Goal: Task Accomplishment & Management: Complete application form

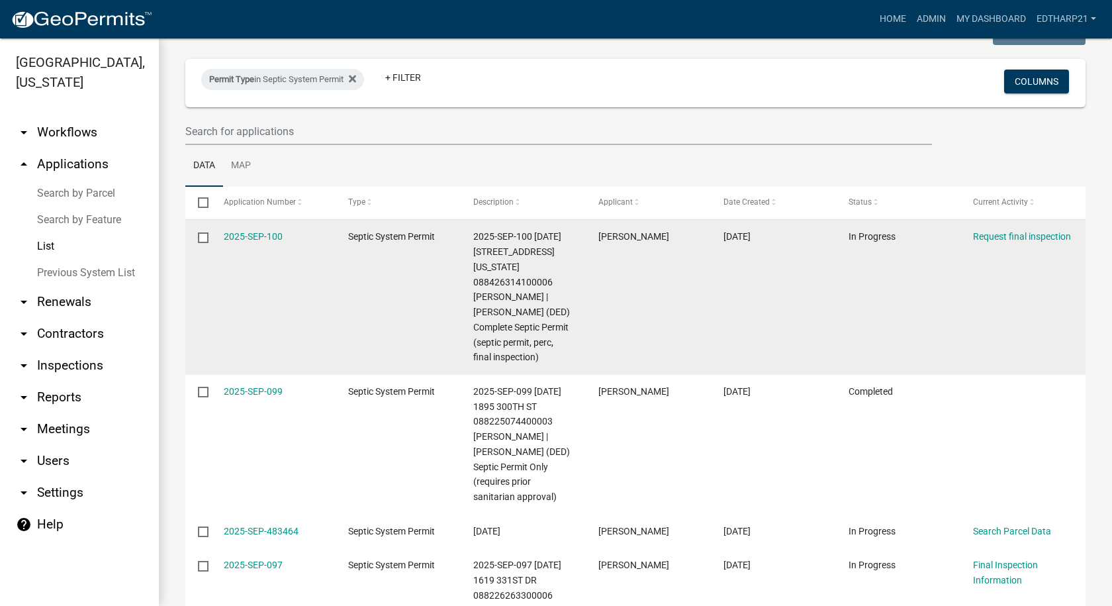
scroll to position [66, 0]
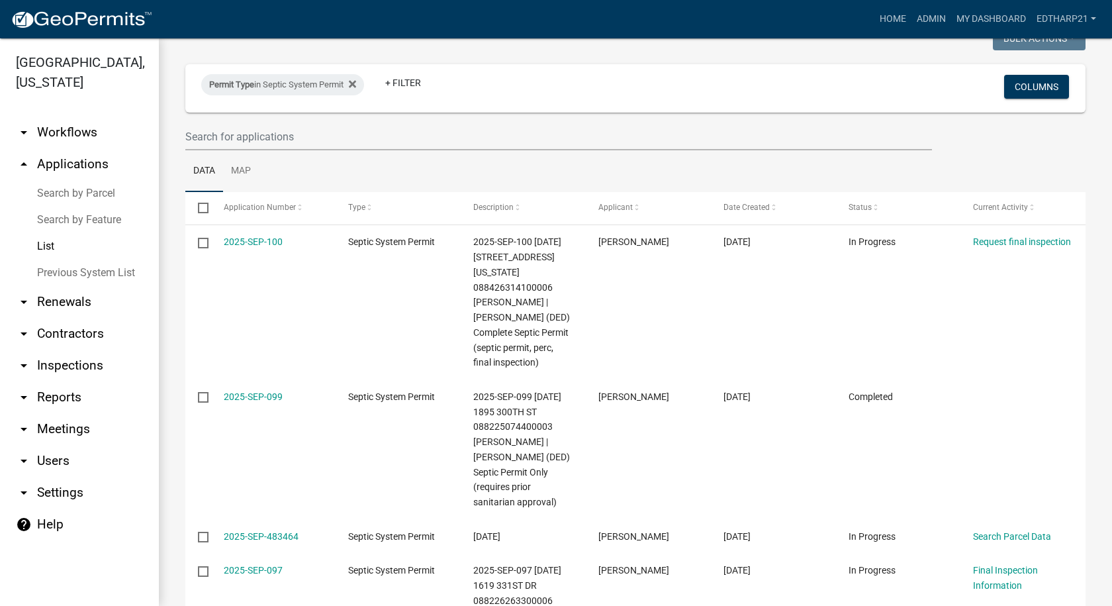
click at [0, 293] on link "arrow_drop_down Renewals" at bounding box center [79, 302] width 159 height 32
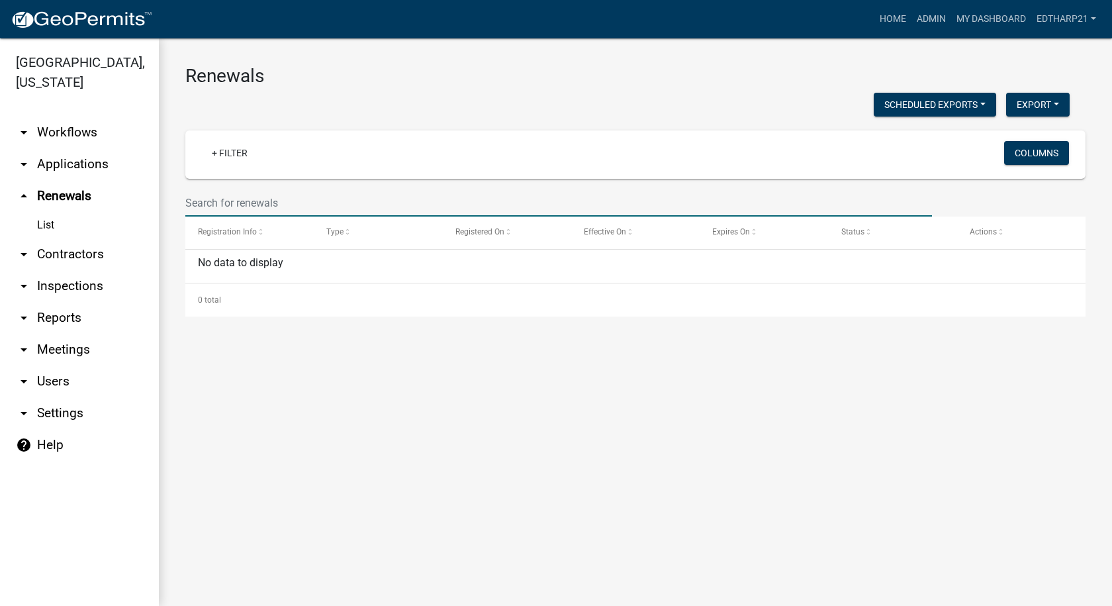
click at [201, 197] on input "text" at bounding box center [558, 202] width 747 height 27
type input "1398 231"
click at [90, 148] on link "arrow_drop_down Applications" at bounding box center [79, 164] width 159 height 32
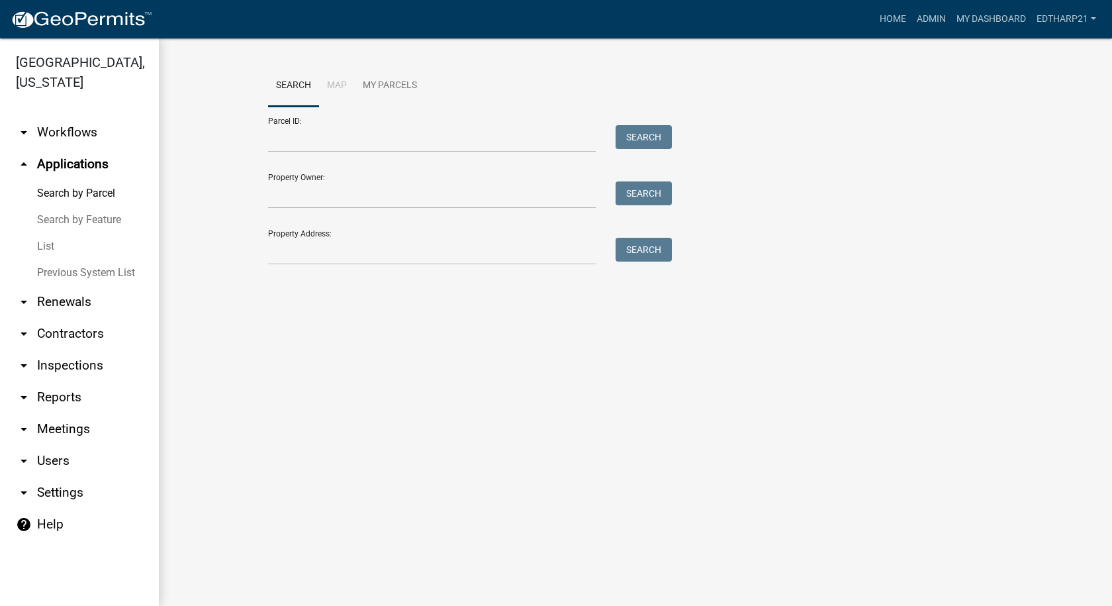
click at [39, 233] on link "List" at bounding box center [79, 246] width 159 height 26
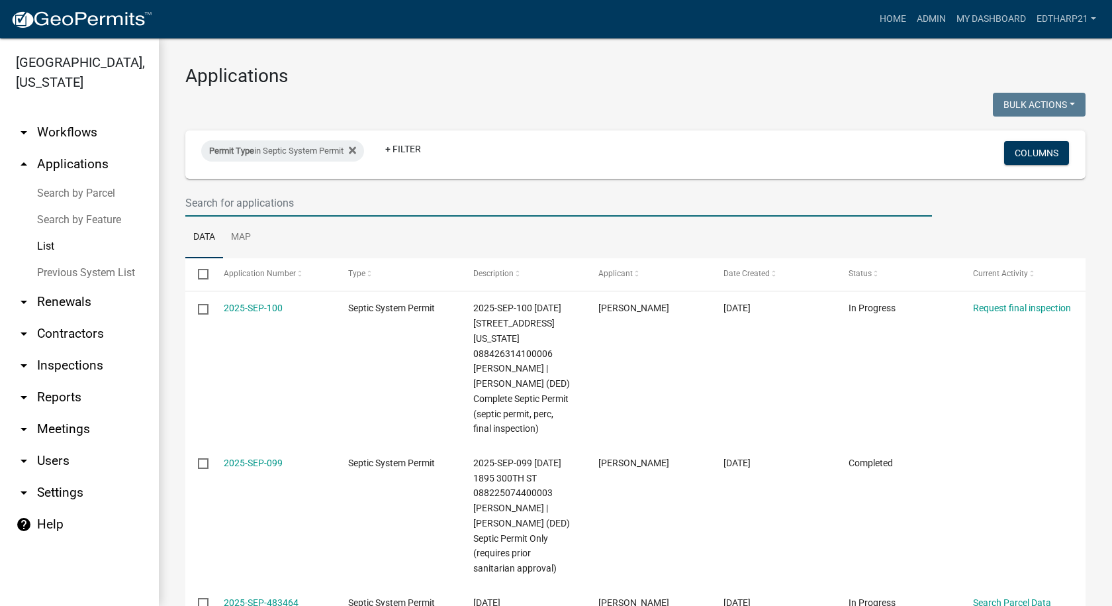
click at [191, 195] on input "text" at bounding box center [558, 202] width 747 height 27
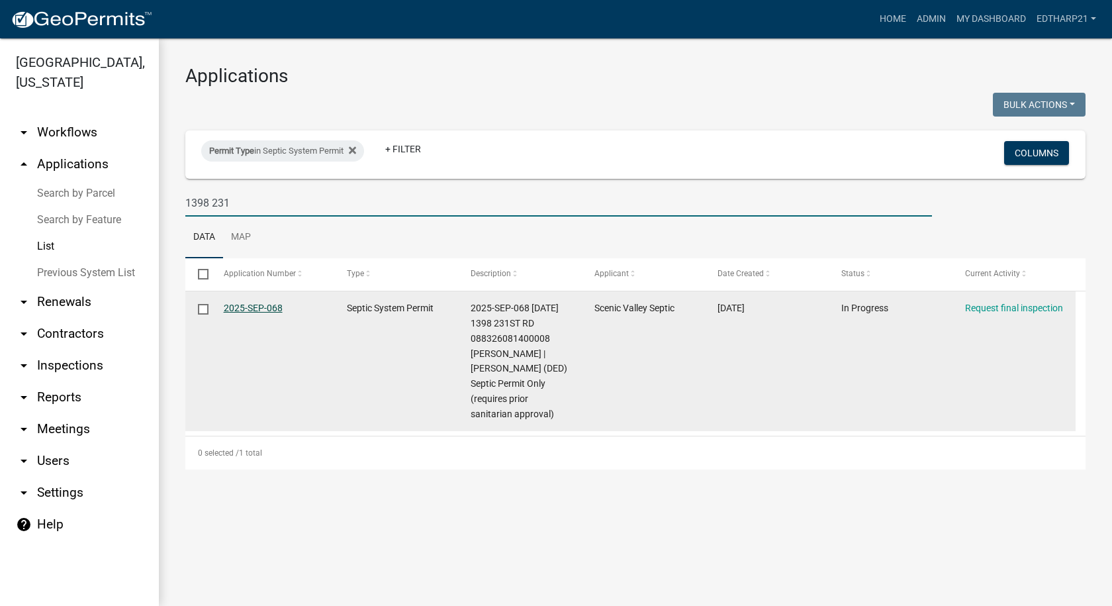
type input "1398 231"
click at [241, 305] on link "2025-SEP-068" at bounding box center [253, 307] width 59 height 11
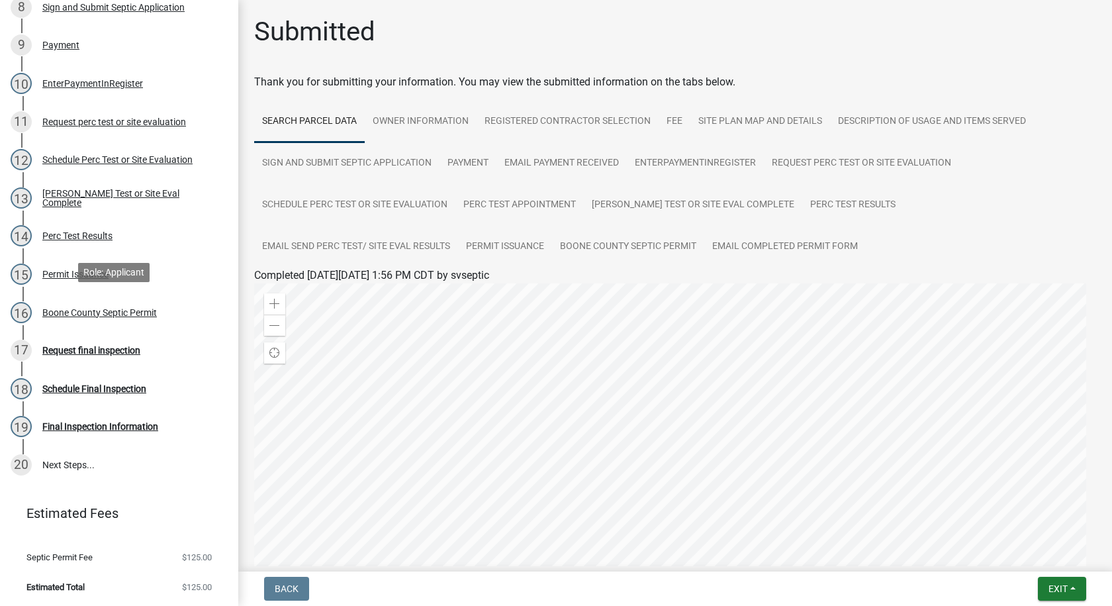
scroll to position [517, 0]
click at [124, 342] on div "17 Request final inspection" at bounding box center [114, 348] width 207 height 21
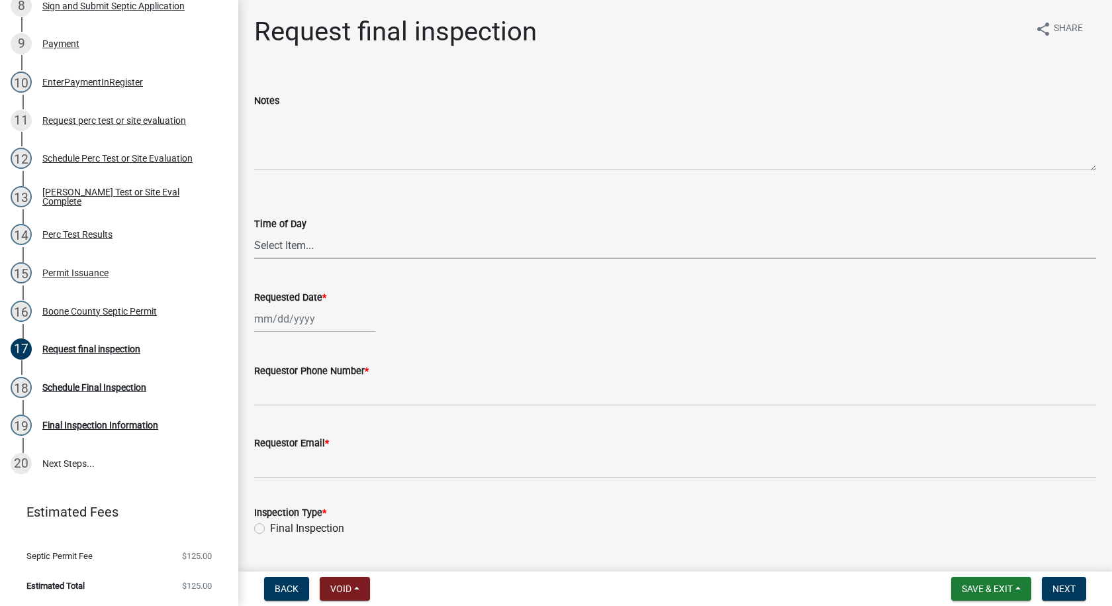
click at [275, 243] on select "Select Item... AM PM" at bounding box center [675, 245] width 842 height 27
click at [254, 232] on select "Select Item... AM PM" at bounding box center [675, 245] width 842 height 27
select select "ea230207-152d-431d-88d2-69d4b5aeb3ad"
click at [285, 319] on div at bounding box center [314, 318] width 121 height 27
select select "10"
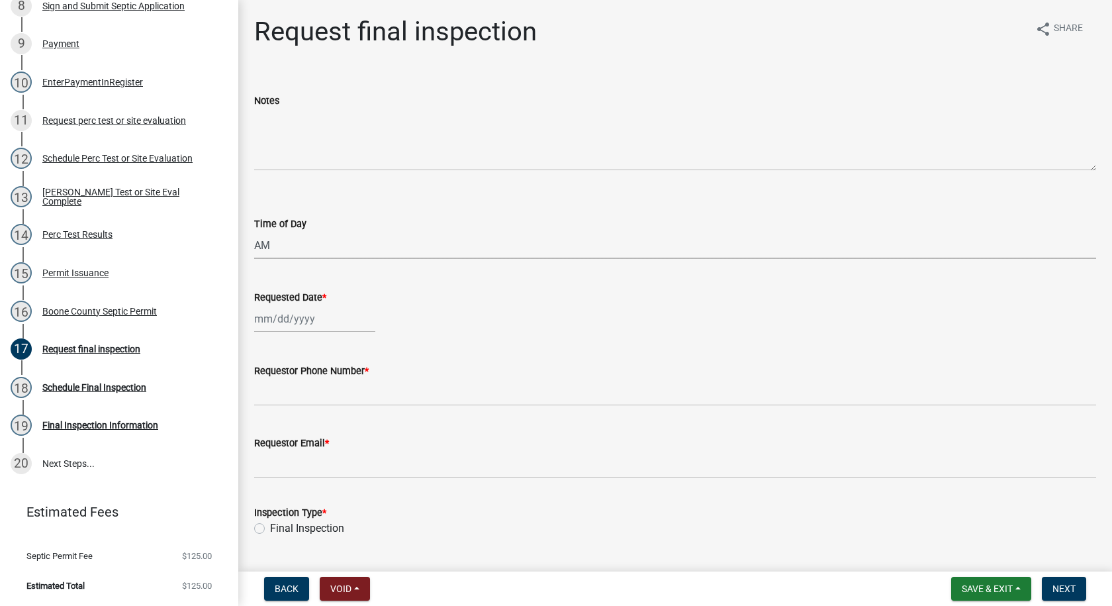
select select "2025"
click at [309, 406] on div "8" at bounding box center [309, 410] width 21 height 21
type input "[DATE]"
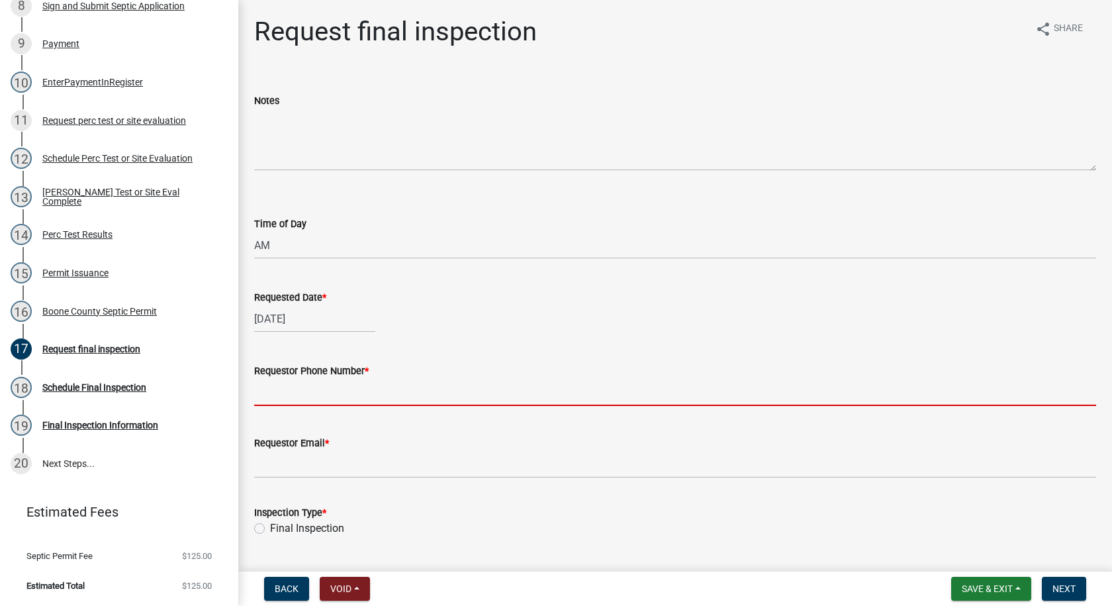
click at [304, 400] on input "Requestor Phone Number *" at bounding box center [675, 392] width 842 height 27
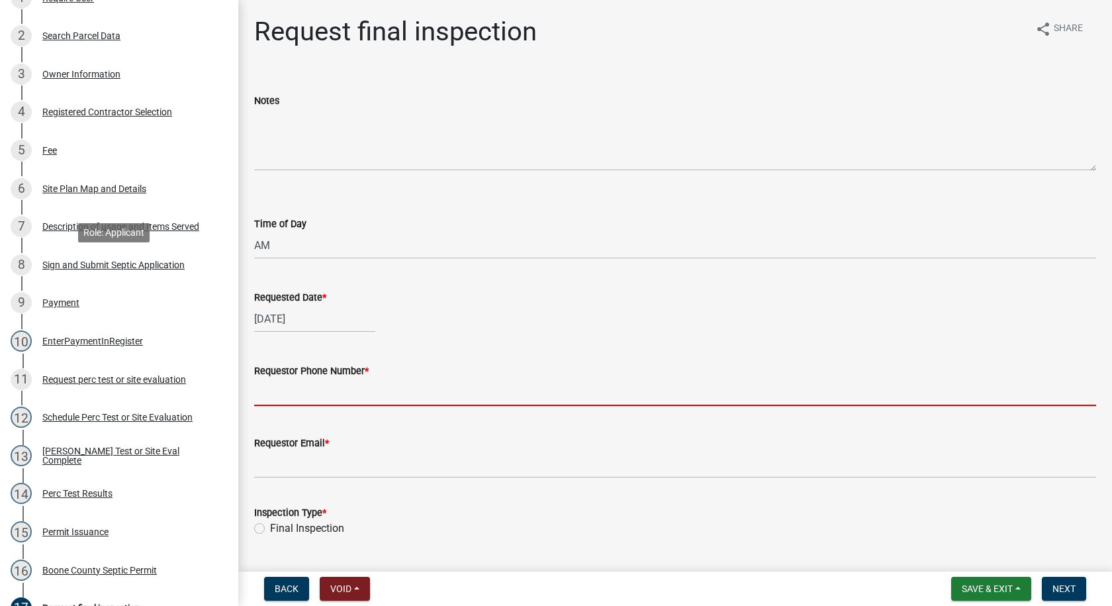
scroll to position [318, 0]
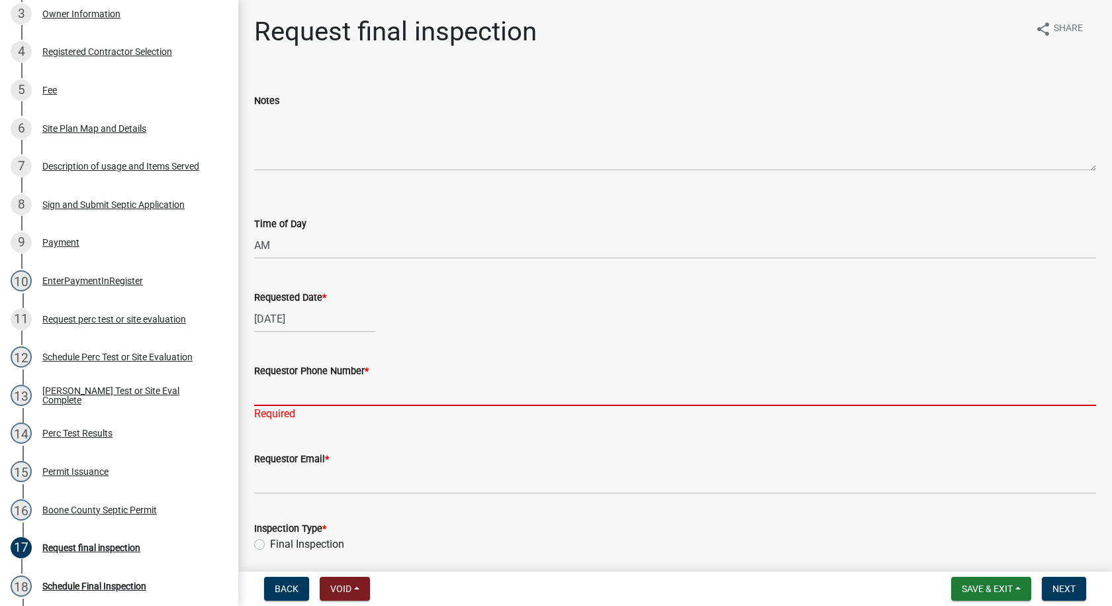
click at [293, 393] on input "Requestor Phone Number *" at bounding box center [675, 392] width 842 height 27
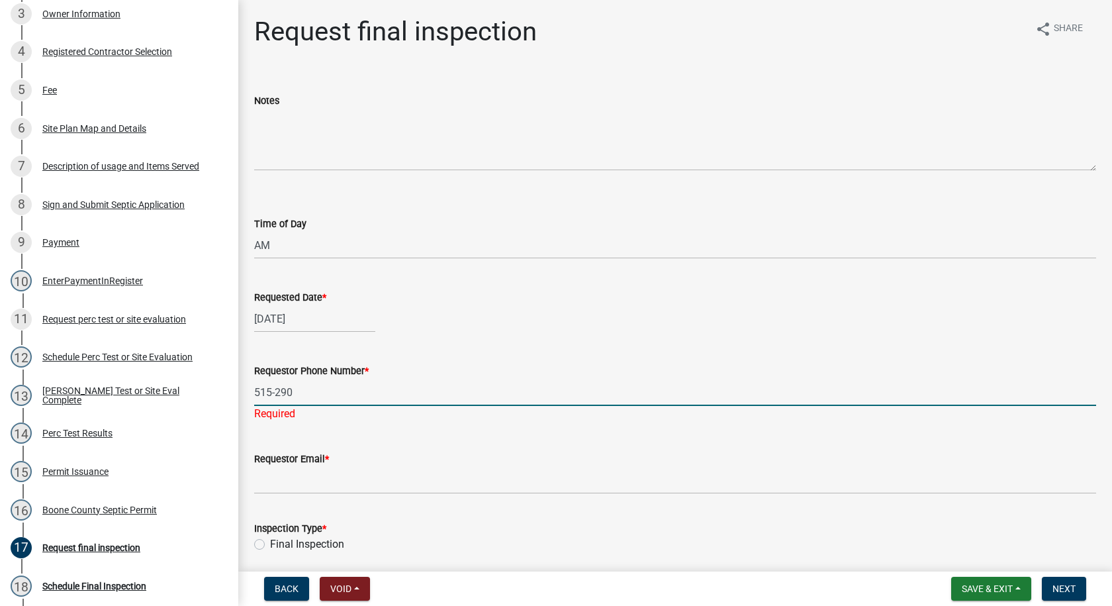
type input "[PHONE_NUMBER]"
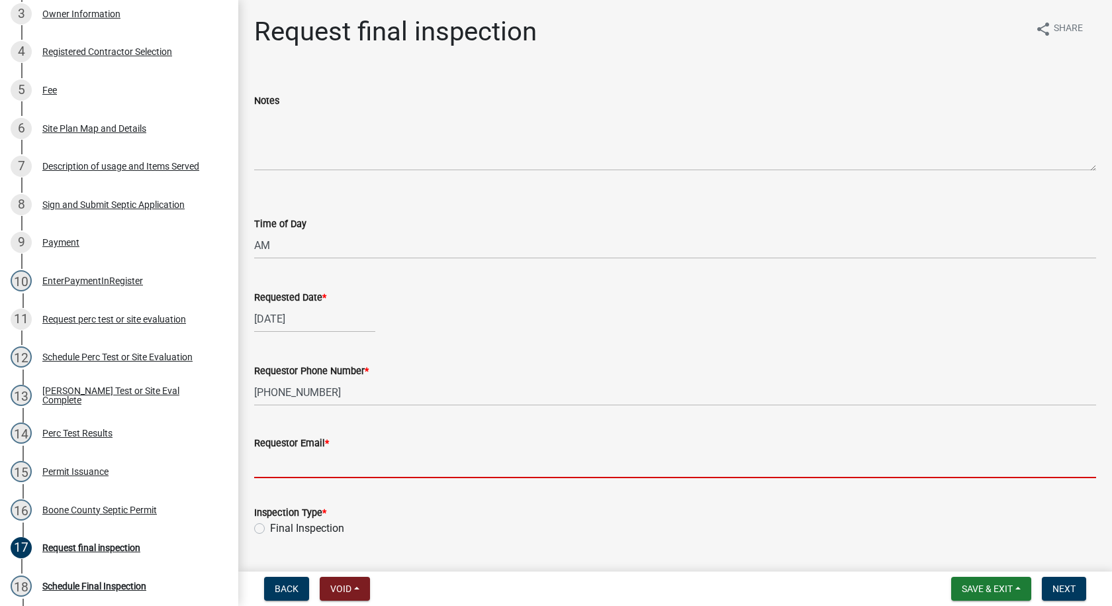
click at [307, 483] on wm-data-entity-input "Requestor Email *" at bounding box center [675, 452] width 842 height 72
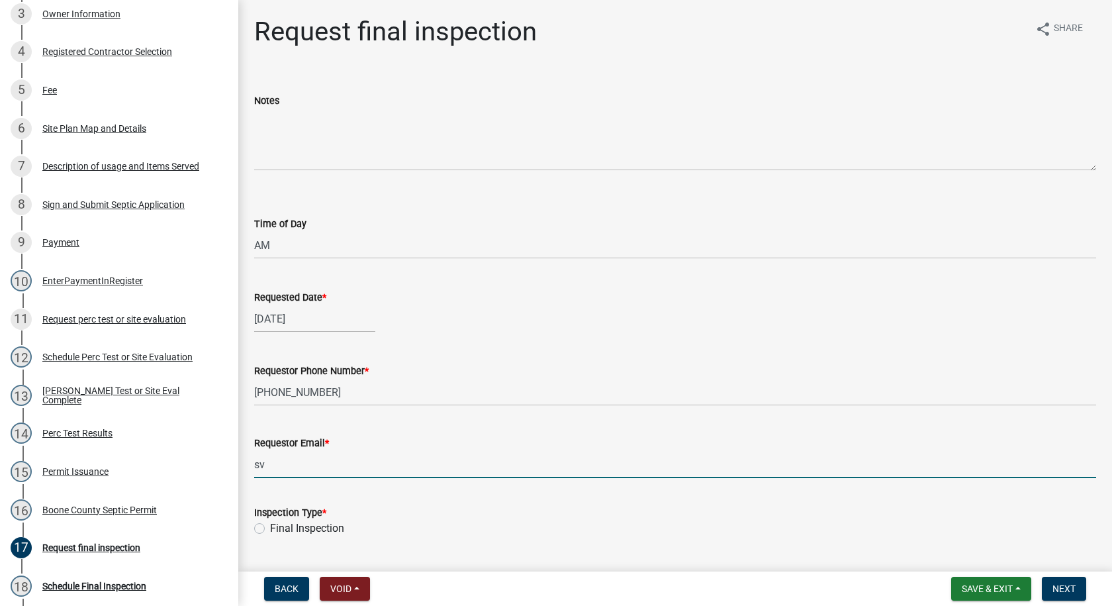
type input "[EMAIL_ADDRESS][DOMAIN_NAME]"
click at [270, 527] on label "Final Inspection" at bounding box center [307, 528] width 74 height 16
click at [270, 527] on input "Final Inspection" at bounding box center [274, 524] width 9 height 9
radio input "true"
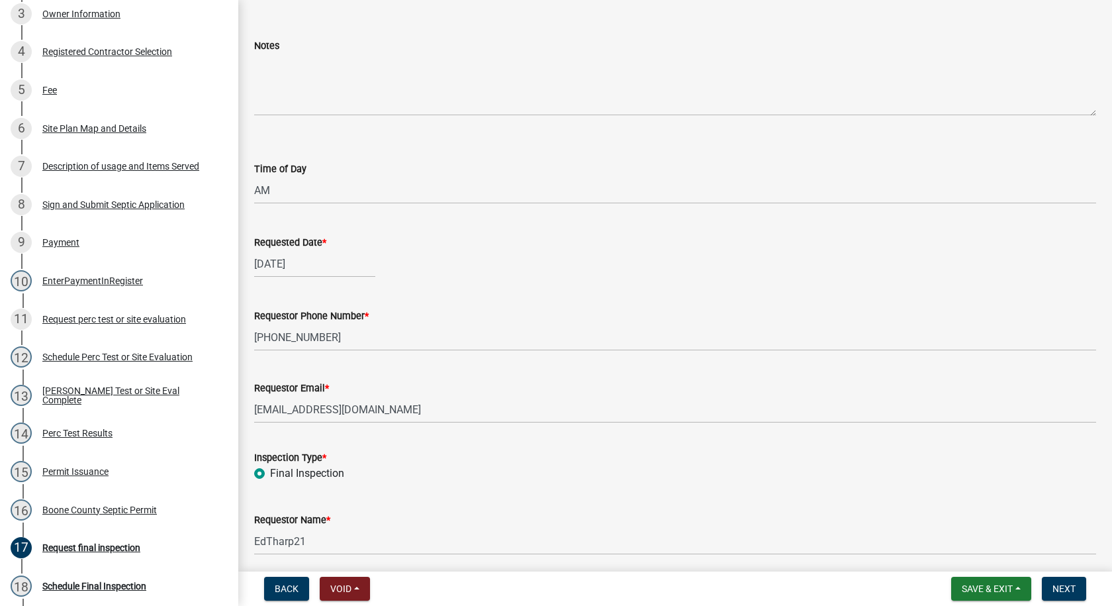
scroll to position [106, 0]
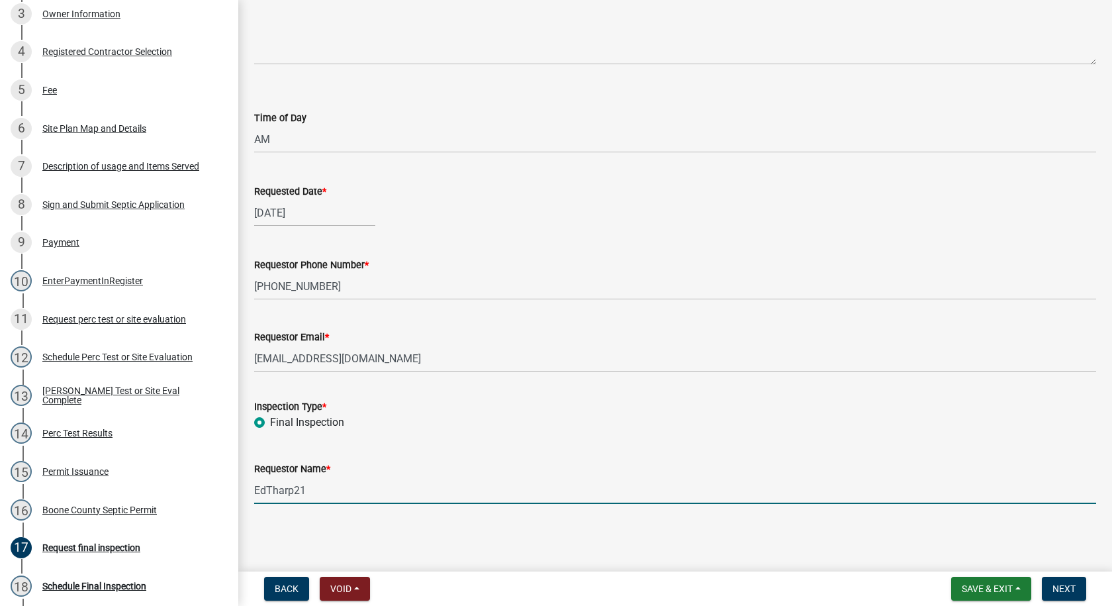
click at [324, 496] on input "EdTharp21" at bounding box center [675, 490] width 842 height 27
type input "E"
type input "[PERSON_NAME]"
click at [1053, 586] on span "Next" at bounding box center [1063, 588] width 23 height 11
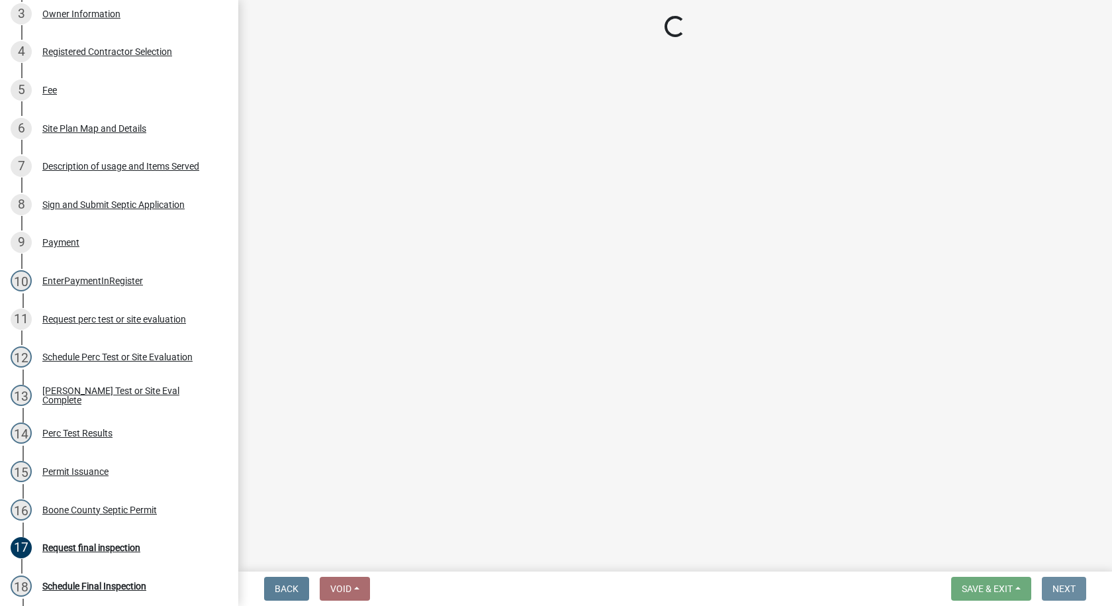
scroll to position [0, 0]
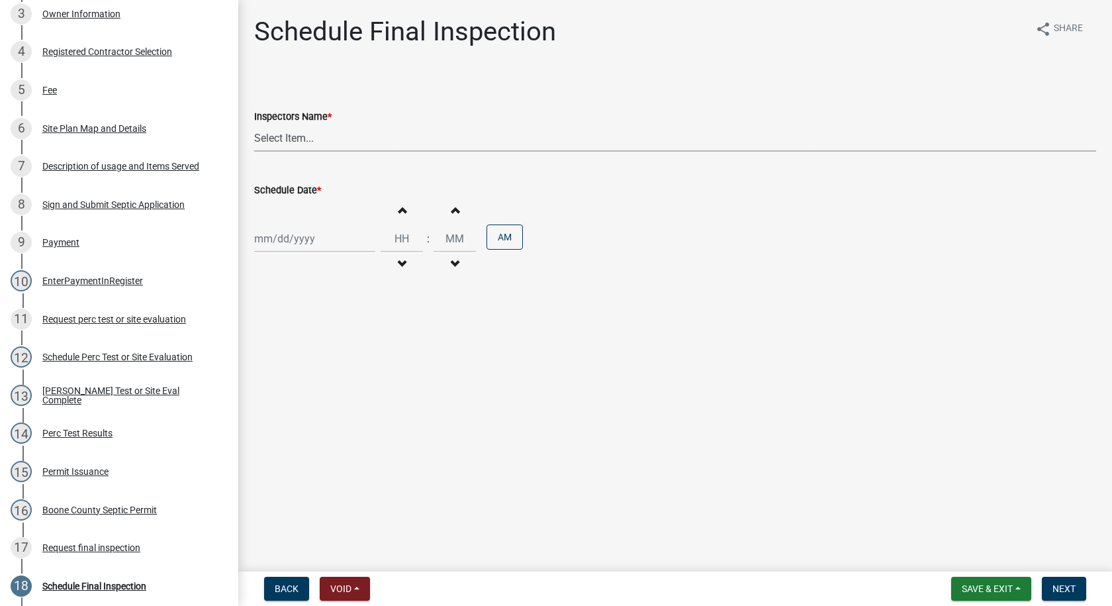
click at [282, 143] on select "Select Item... EdTharp21 (EdTharp21) mspeers ([PERSON_NAME]) WandaCox ([PERSON_…" at bounding box center [675, 137] width 842 height 27
select select "1166babb-7ce8-442f-9c4a-1180ef3e1882"
click at [254, 124] on select "Select Item... EdTharp21 (EdTharp21) mspeers ([PERSON_NAME]) WandaCox ([PERSON_…" at bounding box center [675, 137] width 842 height 27
click at [302, 240] on div at bounding box center [314, 238] width 121 height 27
select select "10"
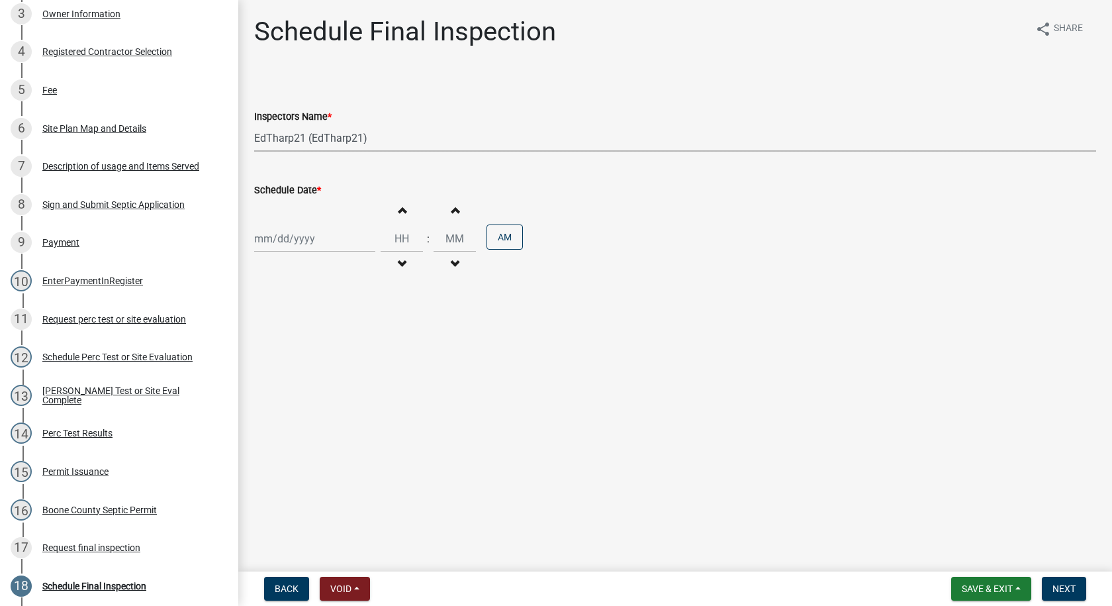
select select "2025"
click at [330, 331] on div "9" at bounding box center [330, 330] width 21 height 21
type input "[DATE]"
click at [398, 209] on span "button" at bounding box center [401, 210] width 7 height 11
type input "01"
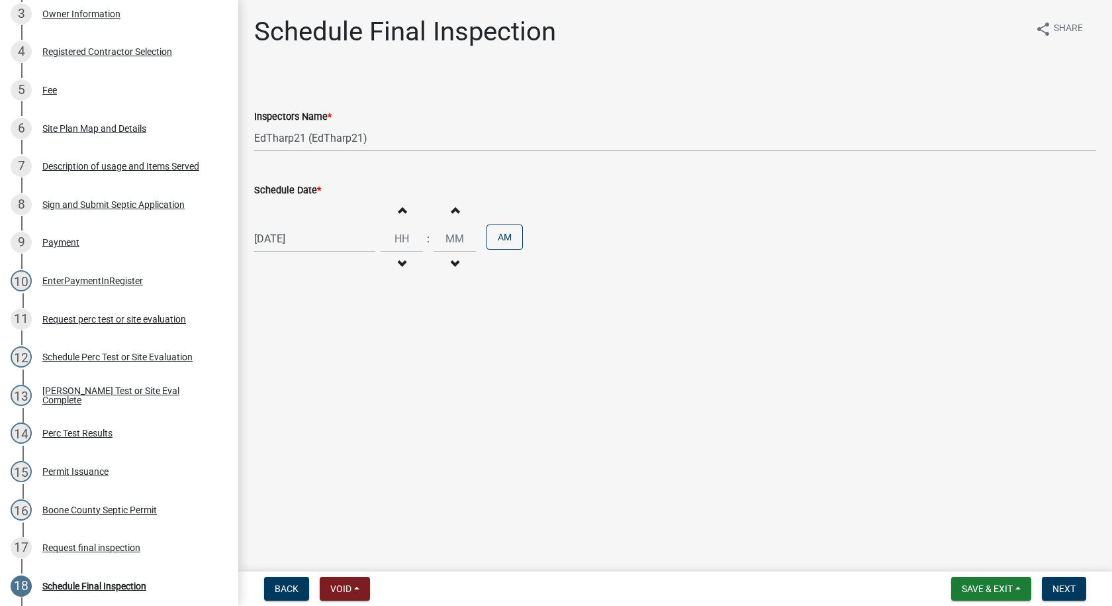
type input "00"
click at [488, 239] on button "AM" at bounding box center [505, 236] width 36 height 25
click at [1056, 584] on span "Next" at bounding box center [1063, 588] width 23 height 11
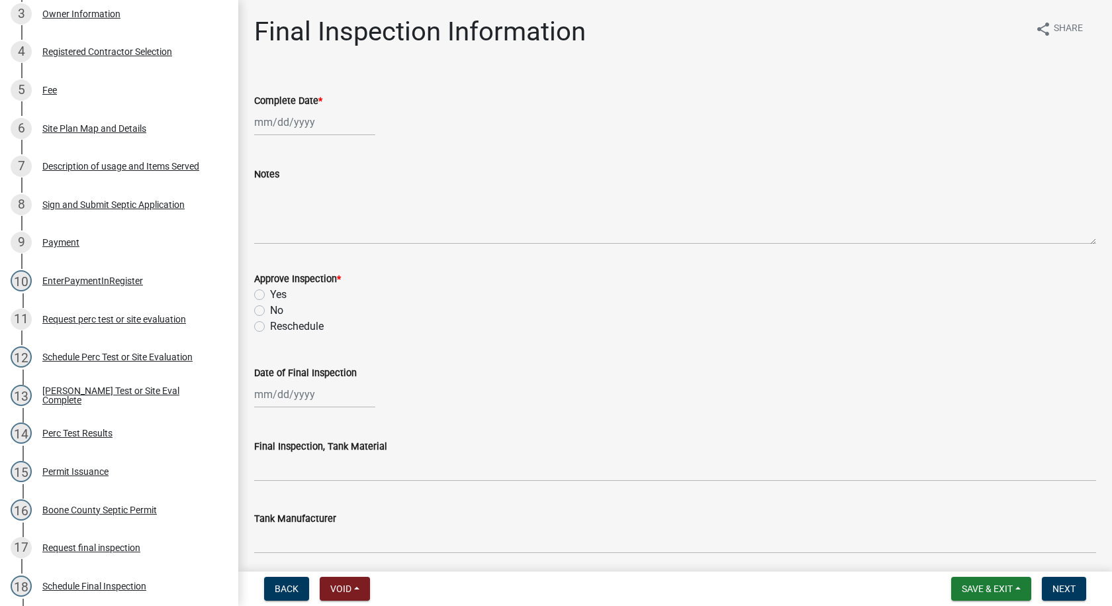
click at [296, 126] on div at bounding box center [314, 122] width 121 height 27
select select "10"
select select "2025"
click at [331, 208] on div "9" at bounding box center [330, 213] width 21 height 21
type input "[DATE]"
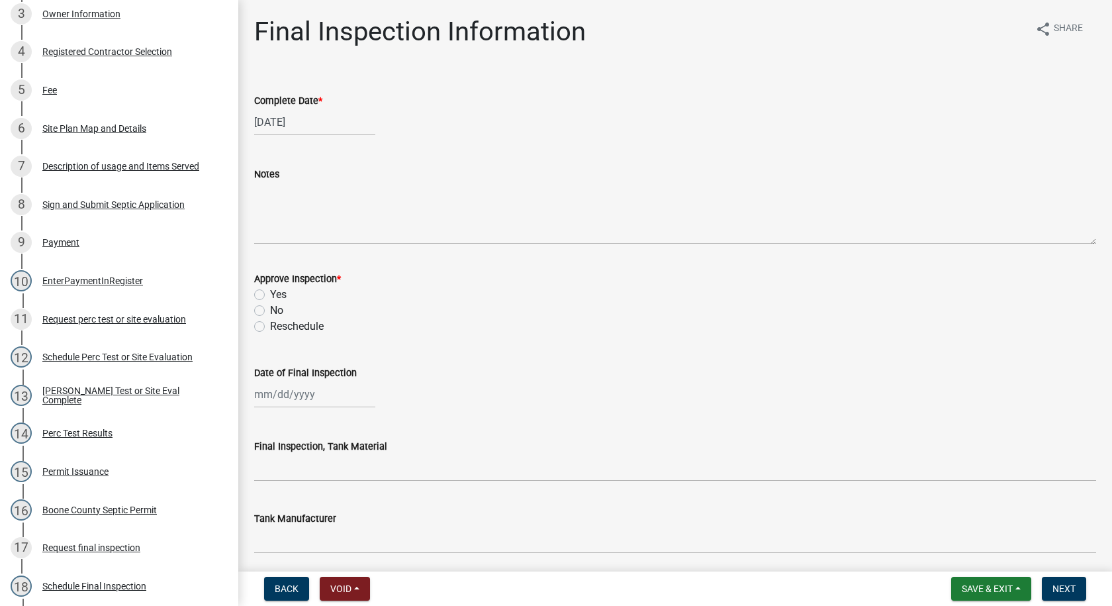
click at [270, 294] on label "Yes" at bounding box center [278, 295] width 17 height 16
click at [270, 294] on input "Yes" at bounding box center [274, 291] width 9 height 9
radio input "true"
select select "10"
select select "2025"
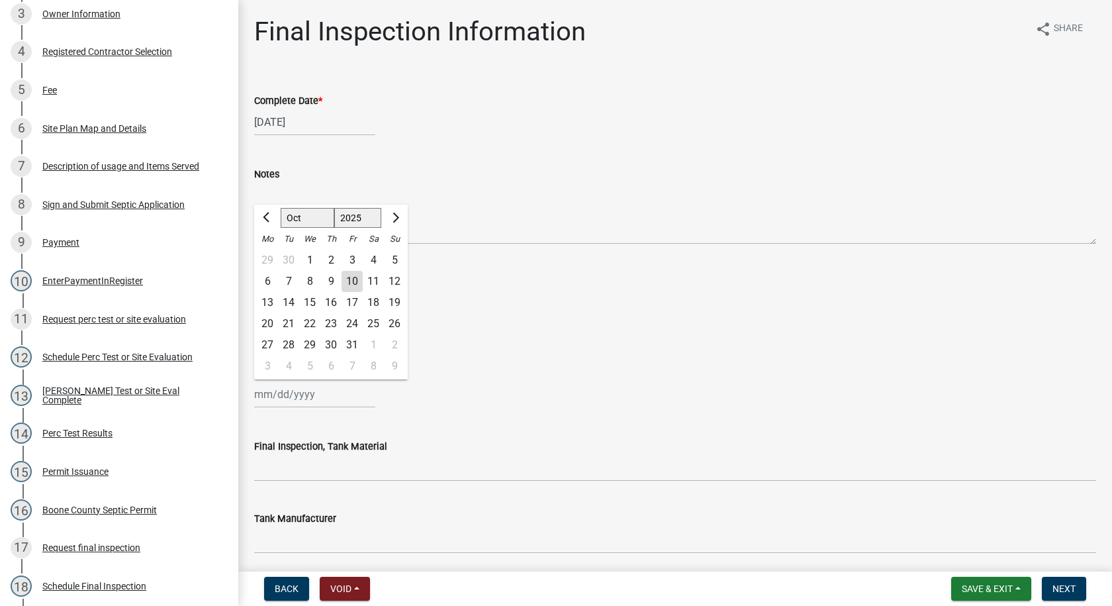
click at [299, 394] on div "[PERSON_NAME] Feb Mar Apr [PERSON_NAME][DATE] Oct Nov [DATE] 1526 1527 1528 152…" at bounding box center [314, 394] width 121 height 27
click at [331, 279] on div "9" at bounding box center [330, 281] width 21 height 21
type input "[DATE]"
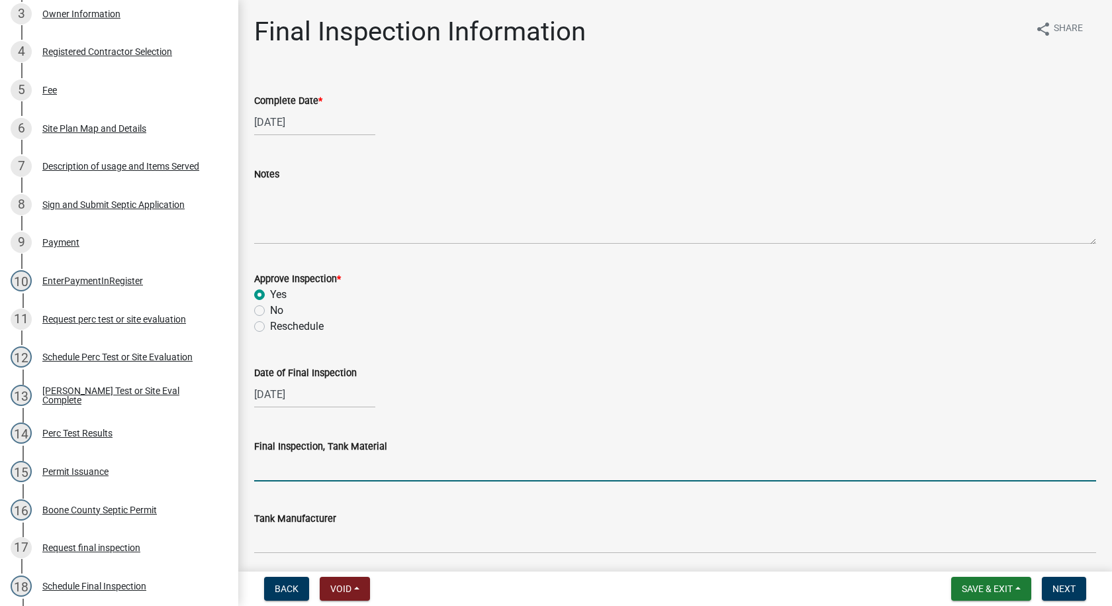
click at [338, 471] on input "Final Inspection, Tank Material" at bounding box center [675, 467] width 842 height 27
type input "Cement"
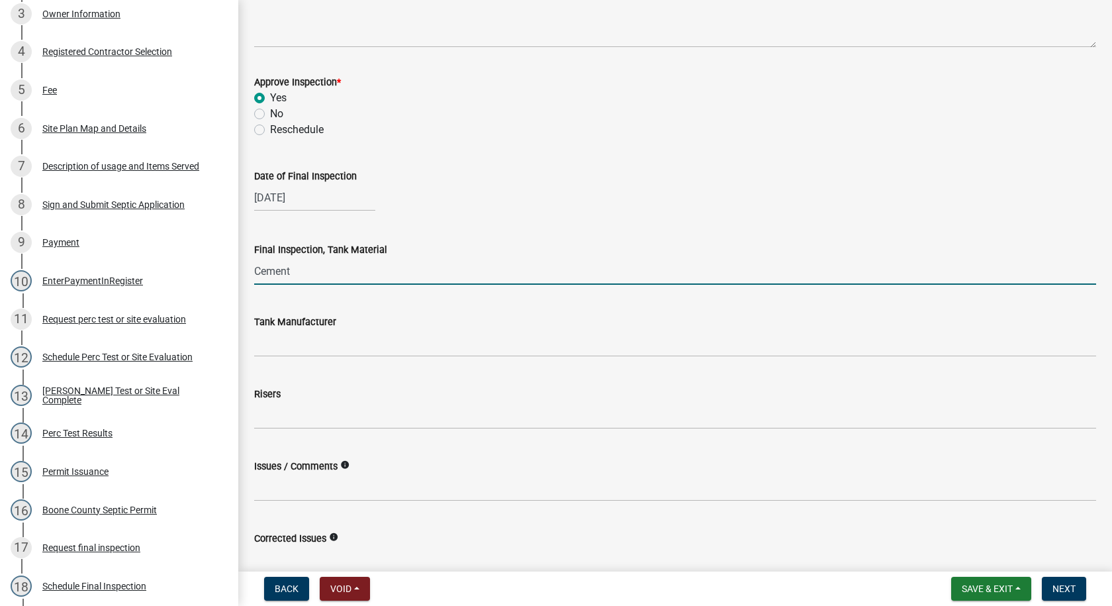
scroll to position [199, 0]
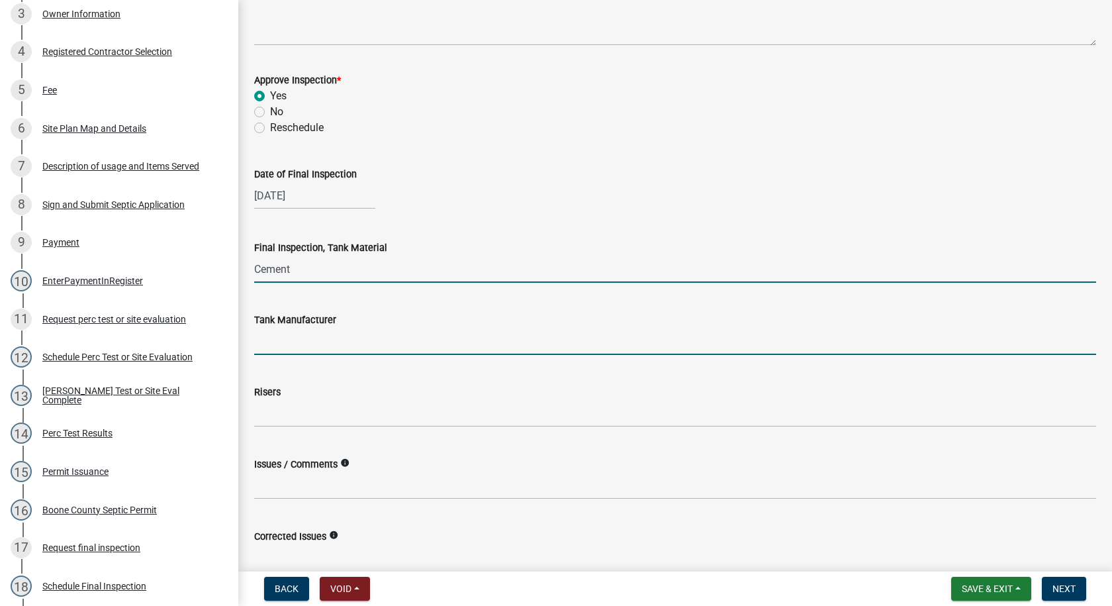
click at [283, 341] on input "Tank Manufacturer" at bounding box center [675, 341] width 842 height 27
type input "Lister"
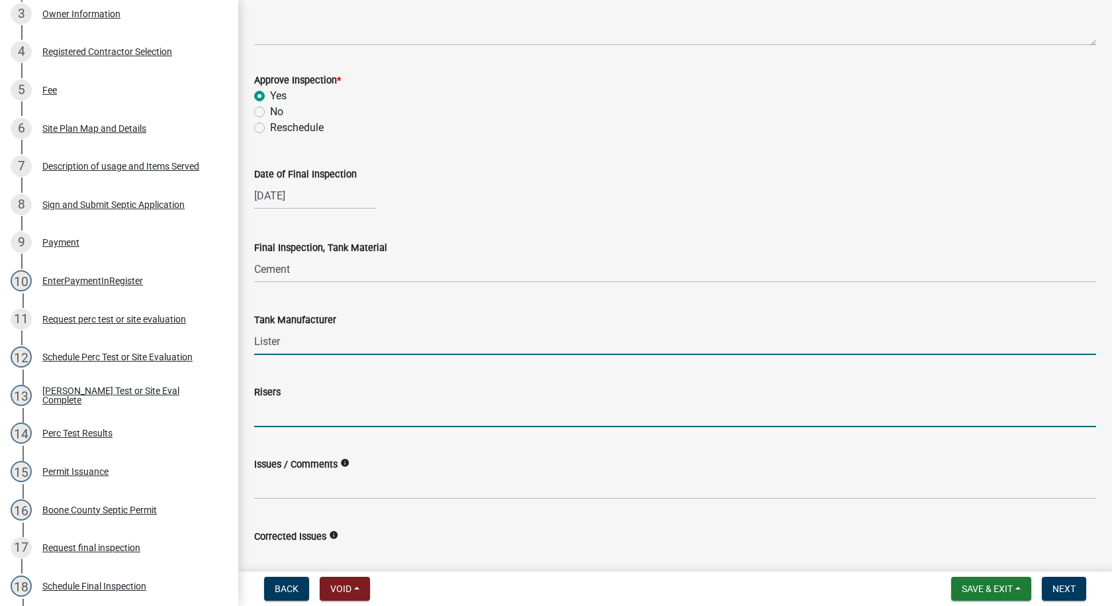
click at [268, 412] on input "Risers" at bounding box center [675, 413] width 842 height 27
type input "6""
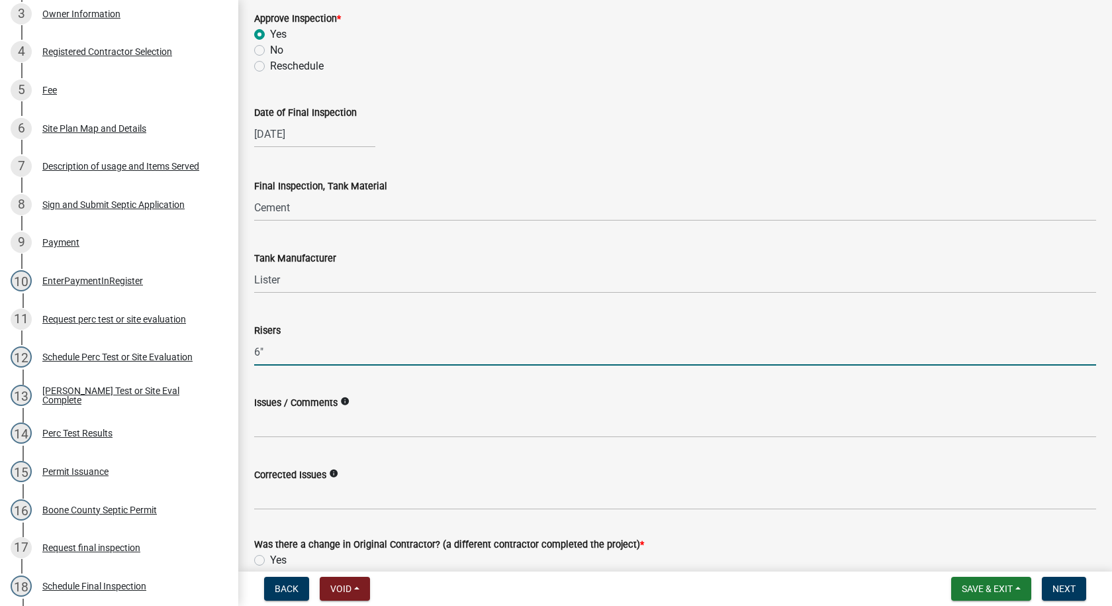
scroll to position [342, 0]
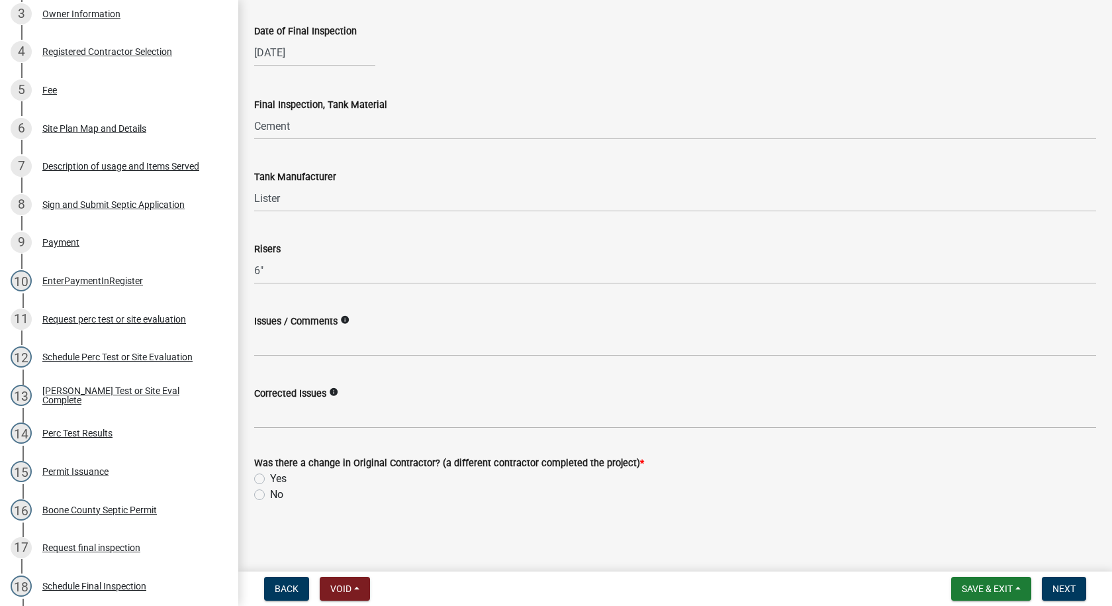
click at [270, 495] on label "No" at bounding box center [276, 495] width 13 height 16
click at [270, 495] on input "No" at bounding box center [274, 491] width 9 height 9
radio input "true"
click at [1050, 587] on button "Next" at bounding box center [1064, 589] width 44 height 24
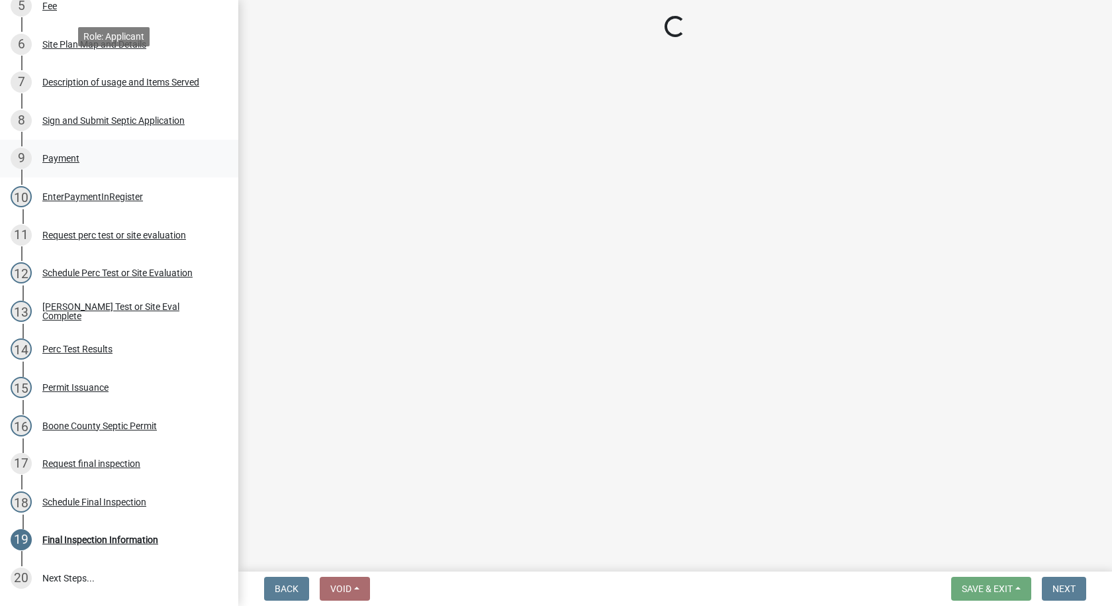
scroll to position [517, 0]
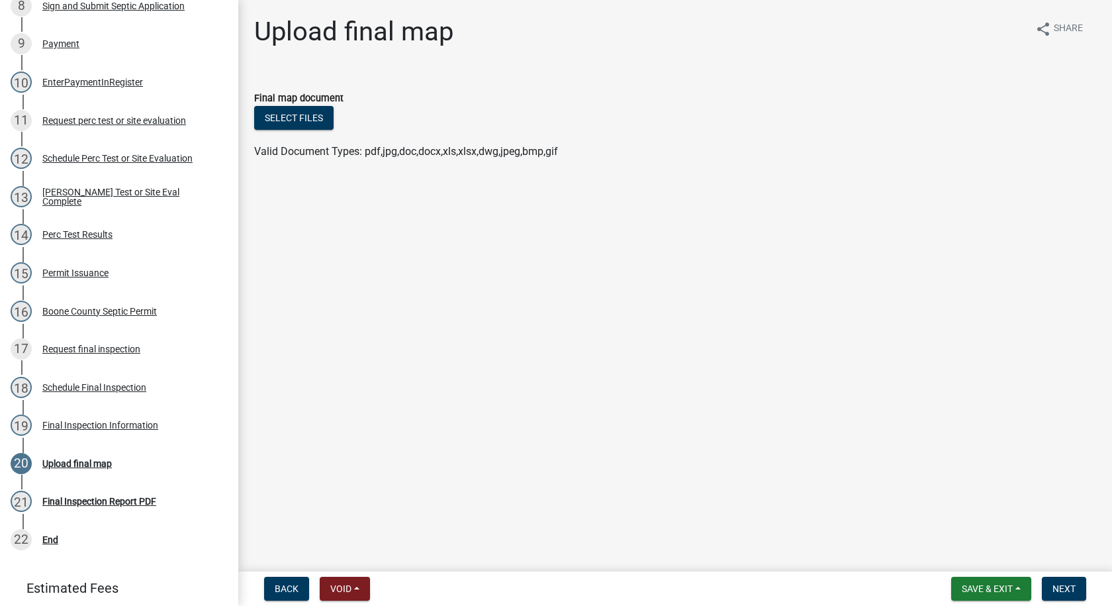
click at [313, 105] on div "Final map document" at bounding box center [675, 98] width 842 height 16
click at [313, 109] on button "Select files" at bounding box center [293, 118] width 79 height 24
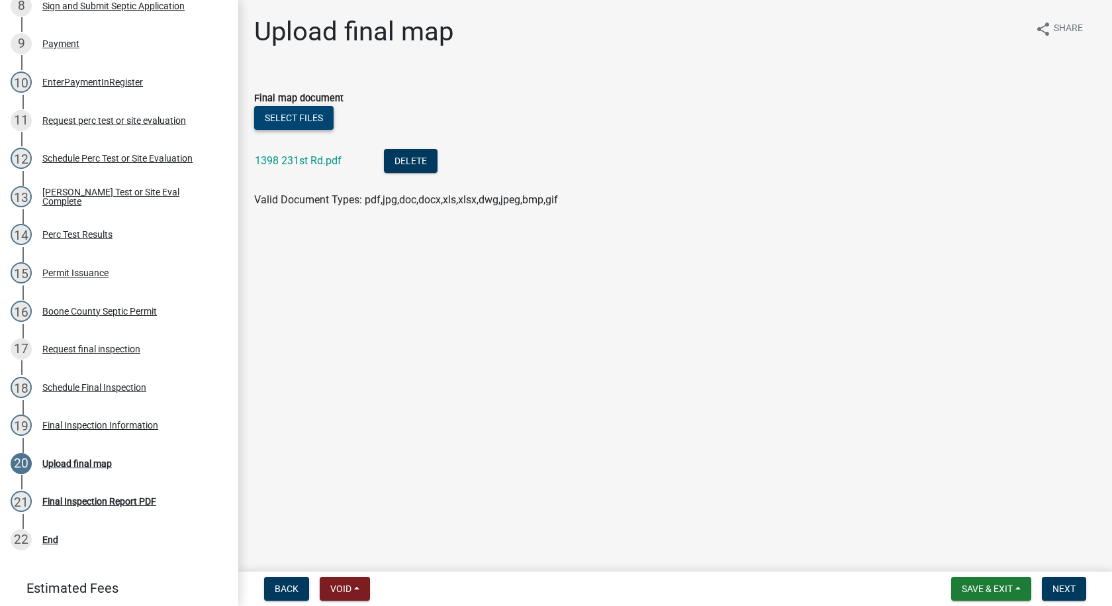
click at [298, 118] on button "Select files" at bounding box center [293, 118] width 79 height 24
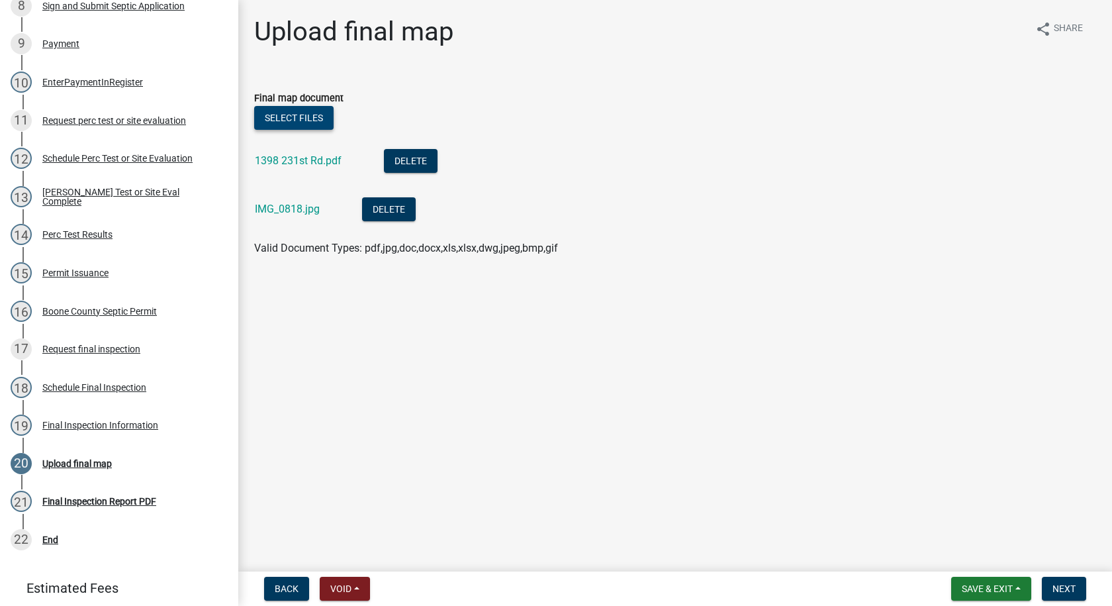
click at [297, 116] on button "Select files" at bounding box center [293, 118] width 79 height 24
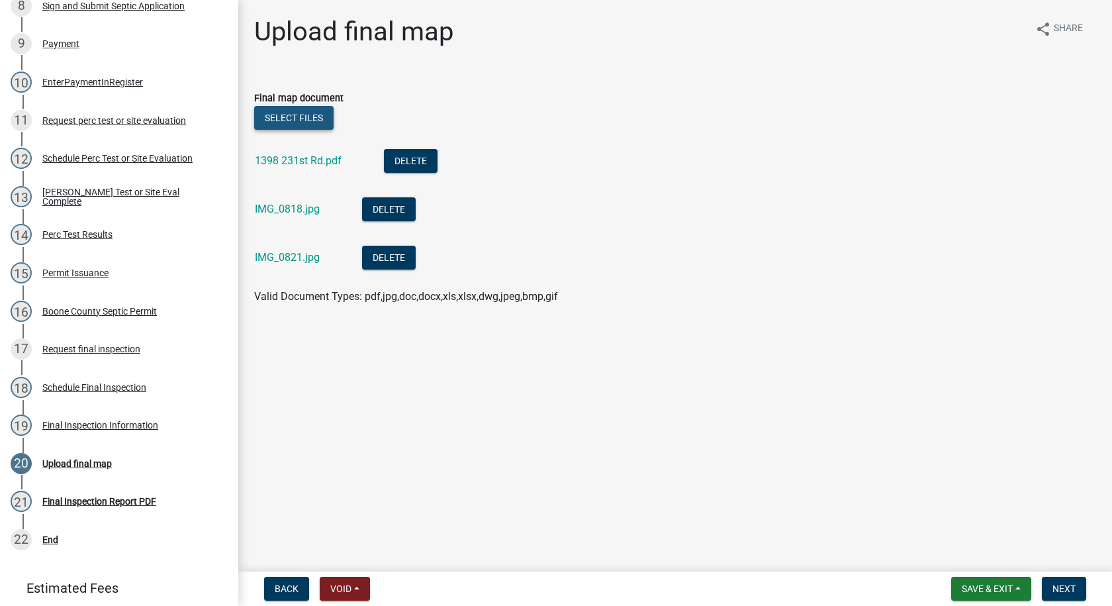
click at [301, 120] on button "Select files" at bounding box center [293, 118] width 79 height 24
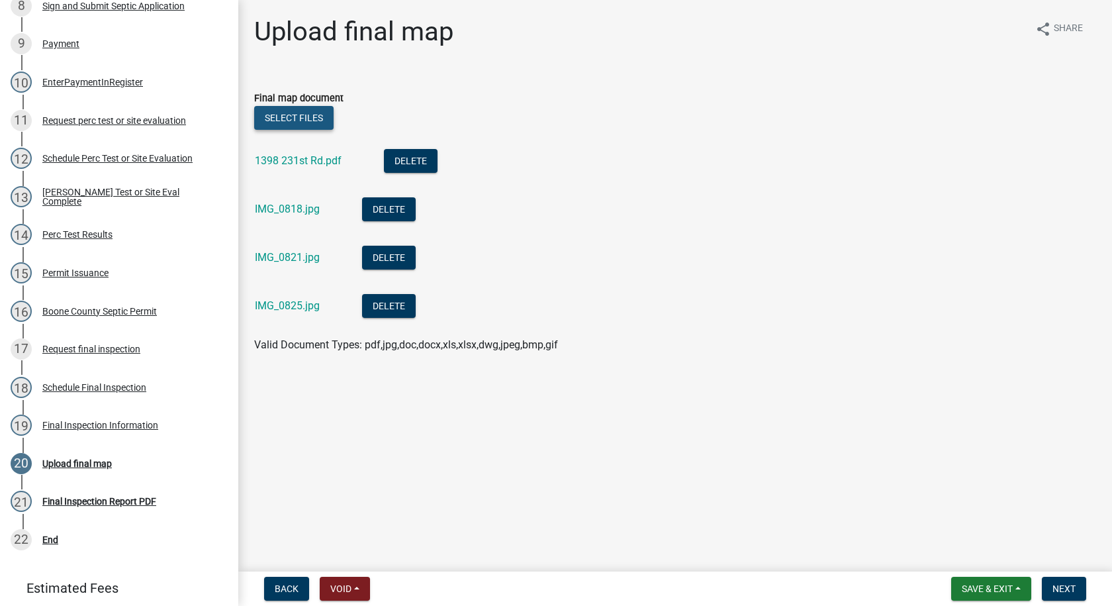
click at [316, 113] on button "Select files" at bounding box center [293, 118] width 79 height 24
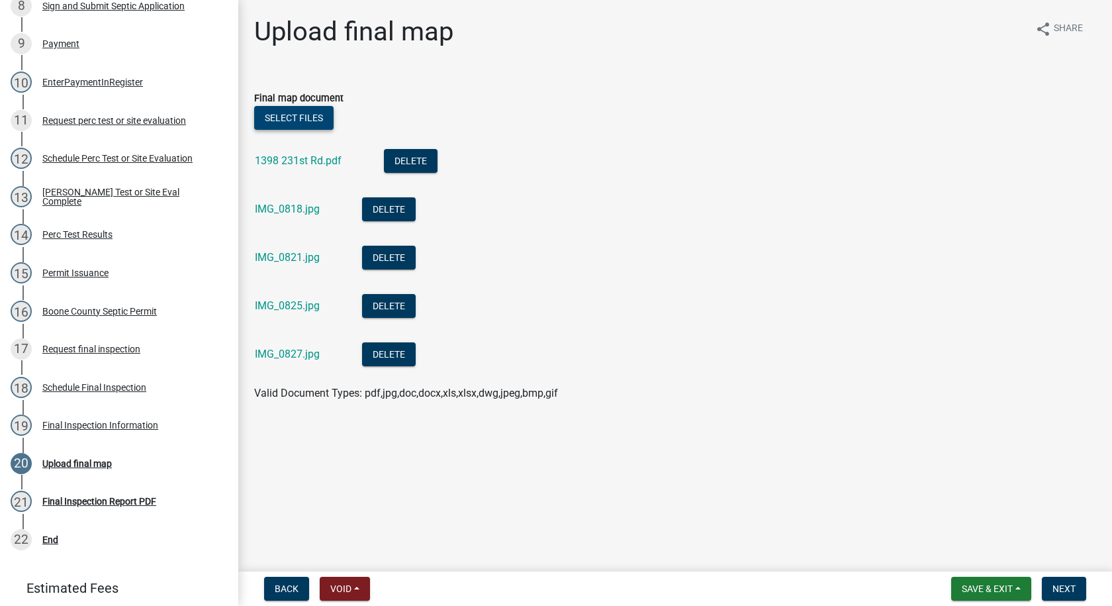
click at [320, 113] on button "Select files" at bounding box center [293, 118] width 79 height 24
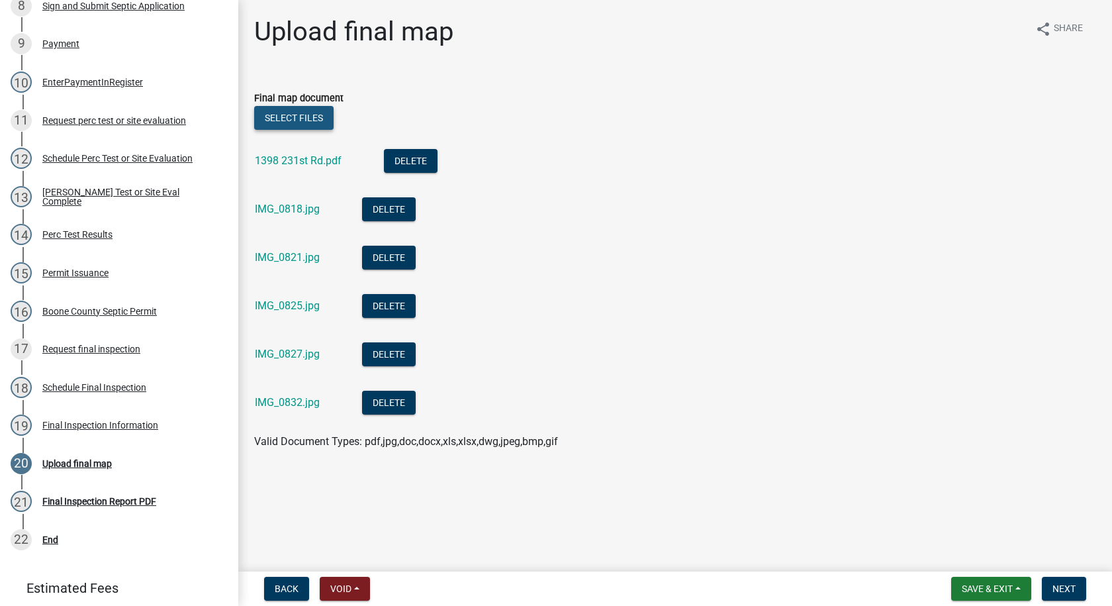
click at [301, 113] on button "Select files" at bounding box center [293, 118] width 79 height 24
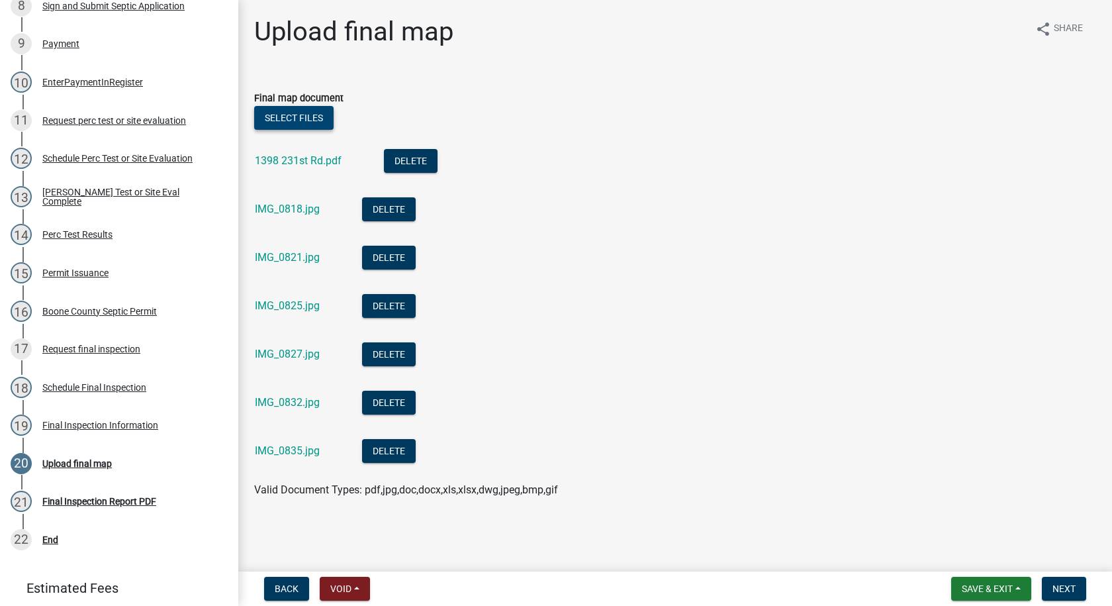
click at [324, 114] on button "Select files" at bounding box center [293, 118] width 79 height 24
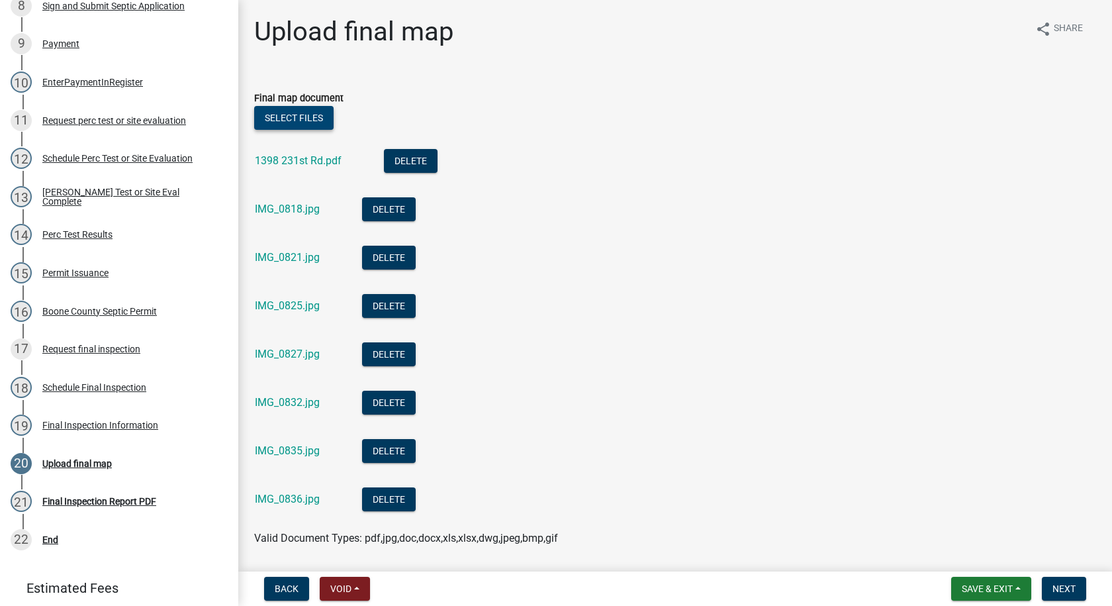
click at [296, 115] on button "Select files" at bounding box center [293, 118] width 79 height 24
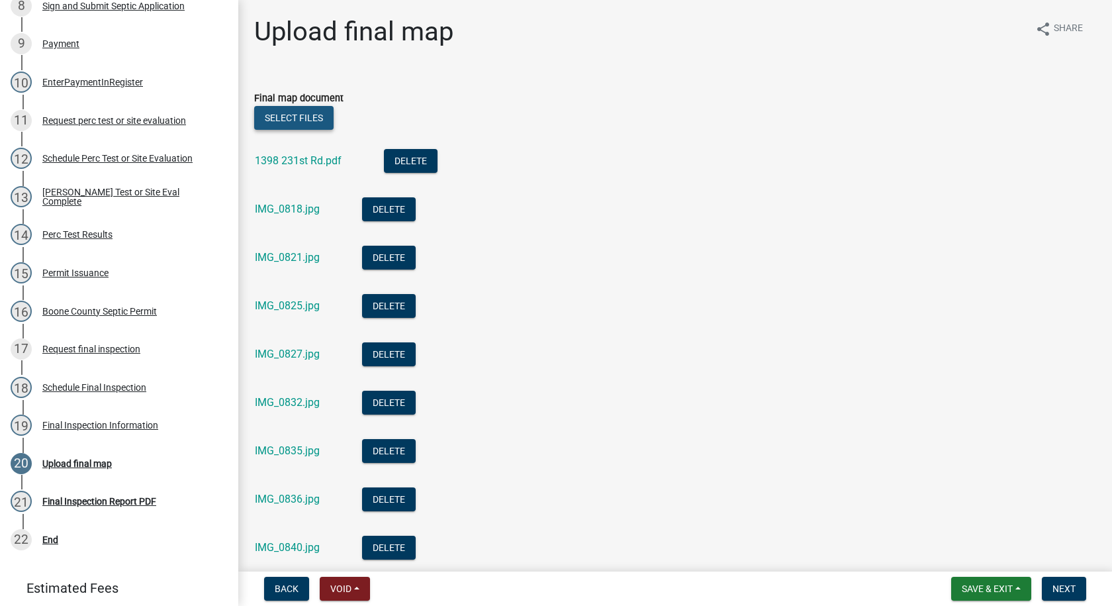
click at [281, 119] on button "Select files" at bounding box center [293, 118] width 79 height 24
click at [313, 115] on button "Select files" at bounding box center [293, 118] width 79 height 24
click at [310, 114] on button "Select files" at bounding box center [293, 118] width 79 height 24
click at [320, 117] on button "Select files" at bounding box center [293, 118] width 79 height 24
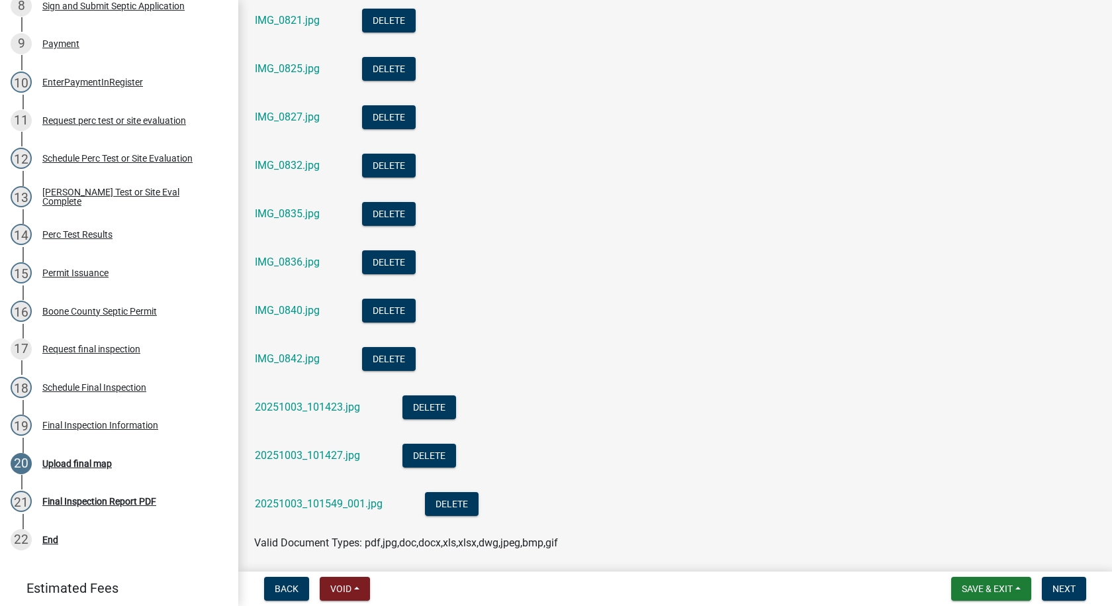
scroll to position [0, 0]
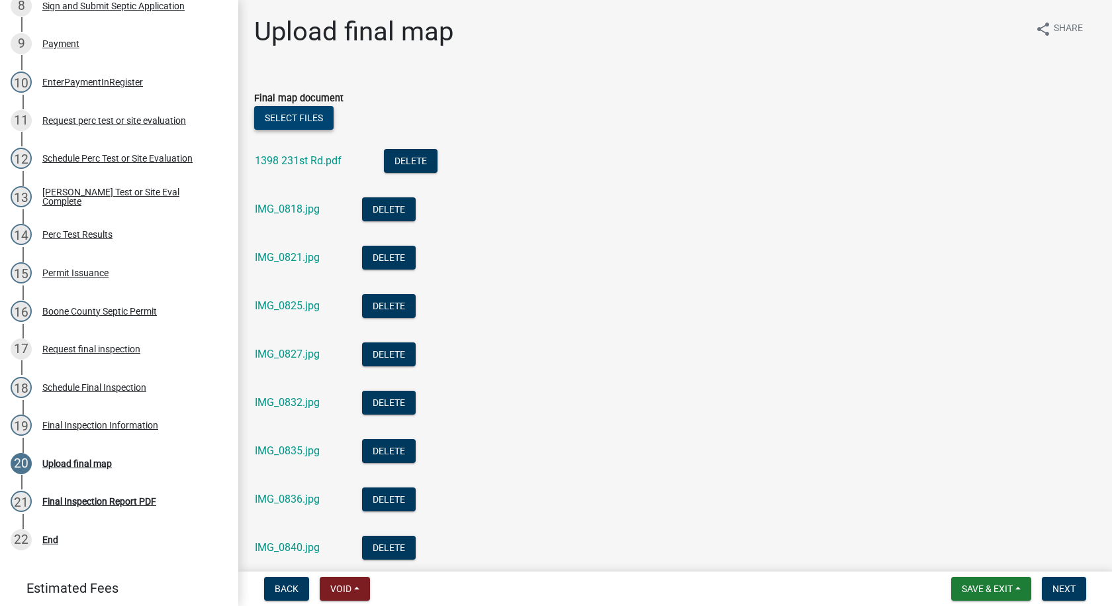
click at [313, 116] on button "Select files" at bounding box center [293, 118] width 79 height 24
click at [315, 116] on button "Select files" at bounding box center [293, 118] width 79 height 24
click at [304, 117] on button "Select files" at bounding box center [293, 118] width 79 height 24
click at [288, 115] on button "Select files" at bounding box center [293, 118] width 79 height 24
click at [299, 113] on button "Select files" at bounding box center [293, 118] width 79 height 24
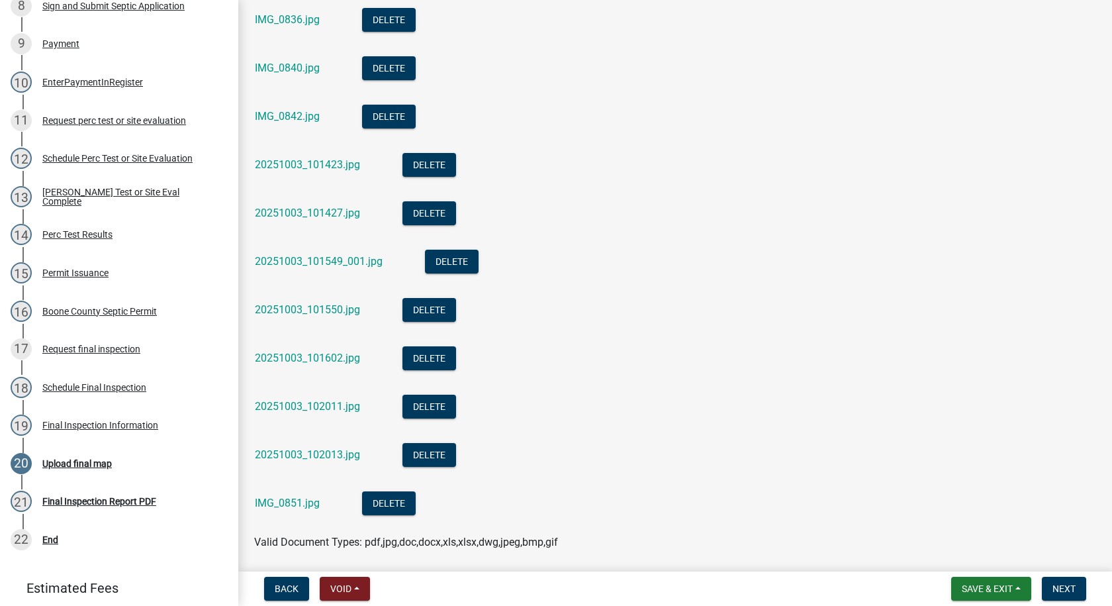
scroll to position [527, 0]
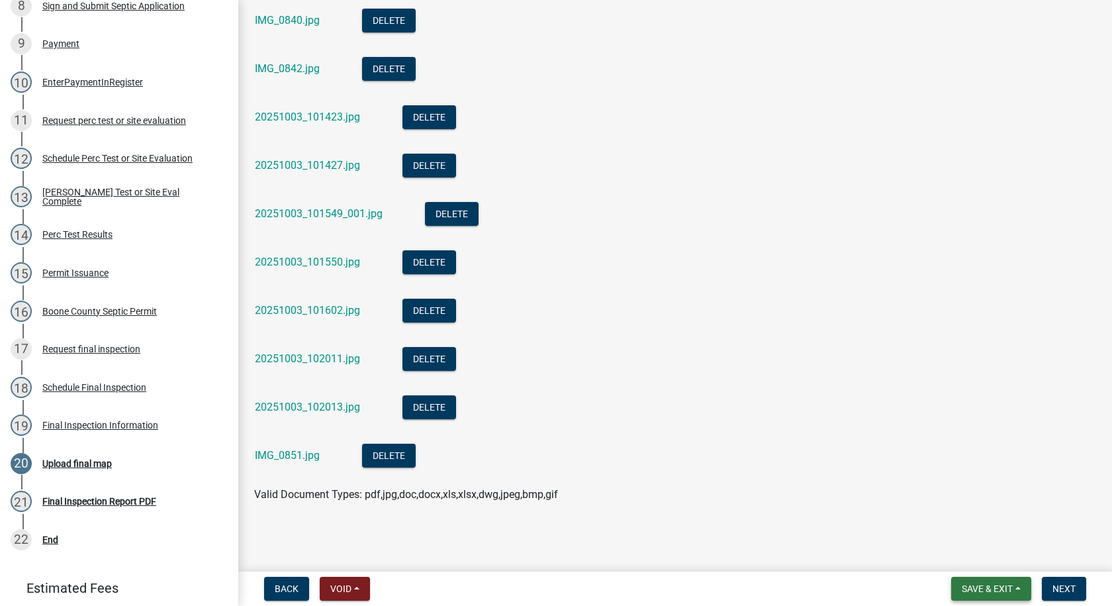
click at [956, 585] on button "Save & Exit" at bounding box center [991, 589] width 80 height 24
click at [951, 522] on button "Save" at bounding box center [978, 522] width 106 height 32
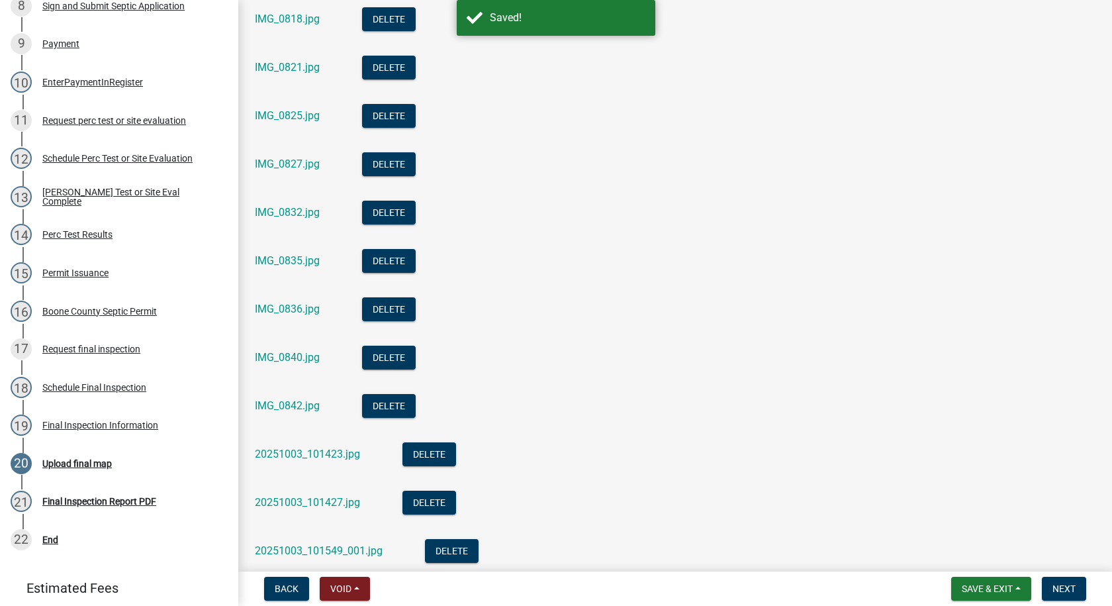
scroll to position [0, 0]
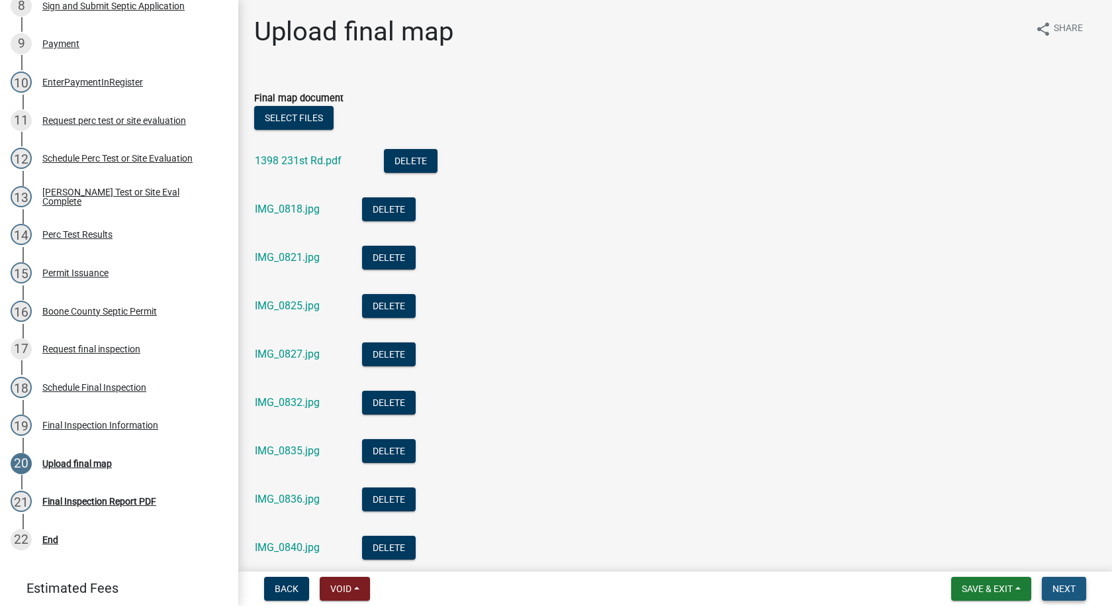
click at [1052, 584] on button "Next" at bounding box center [1064, 589] width 44 height 24
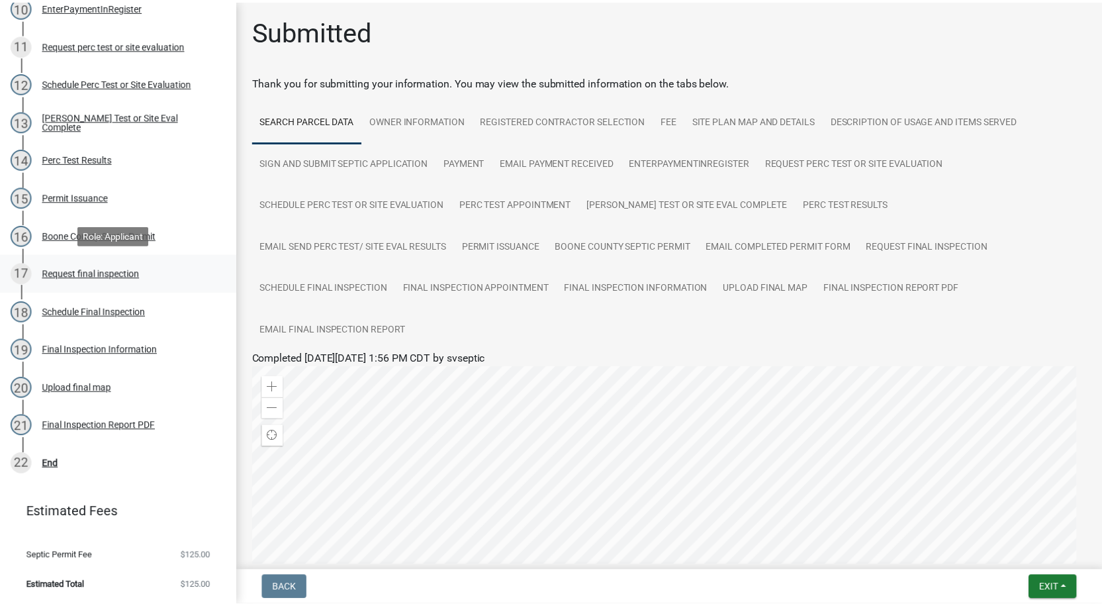
scroll to position [593, 0]
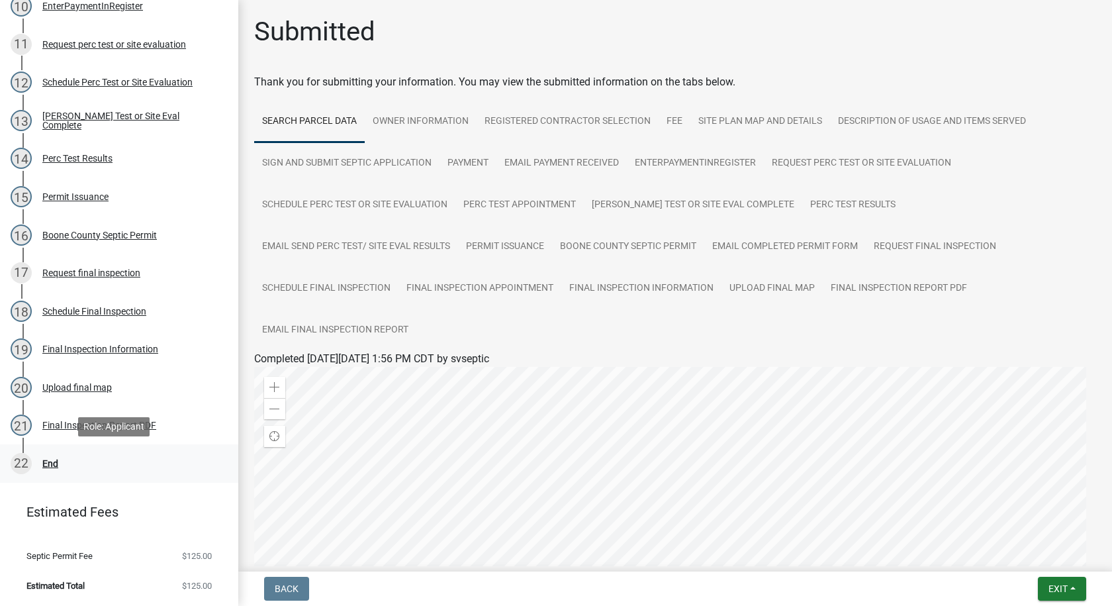
click at [46, 464] on div "End" at bounding box center [50, 463] width 16 height 9
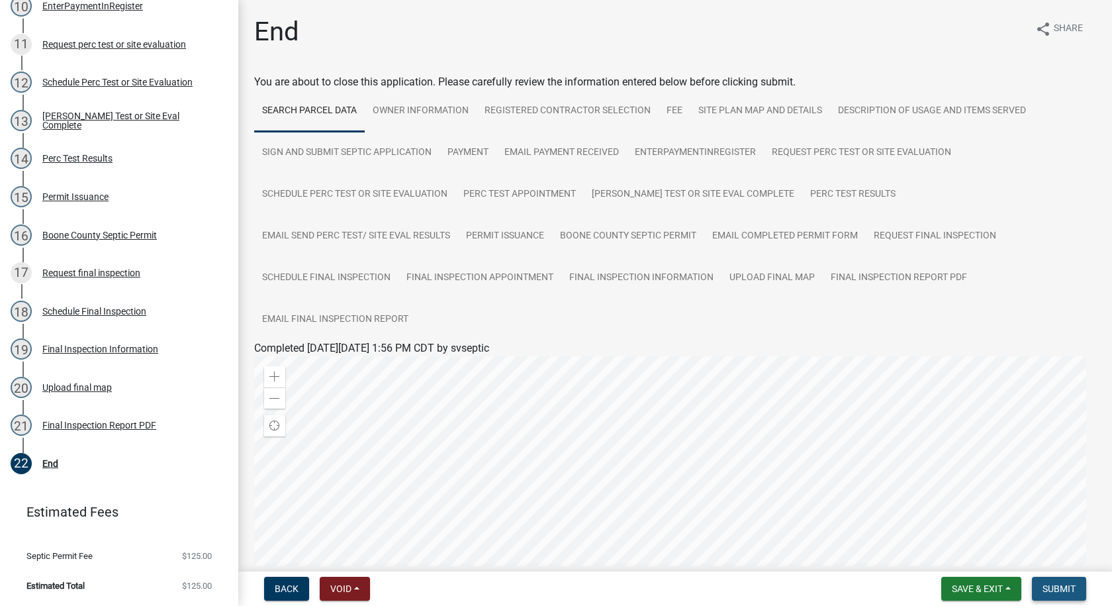
click at [1059, 588] on span "Submit" at bounding box center [1059, 588] width 33 height 11
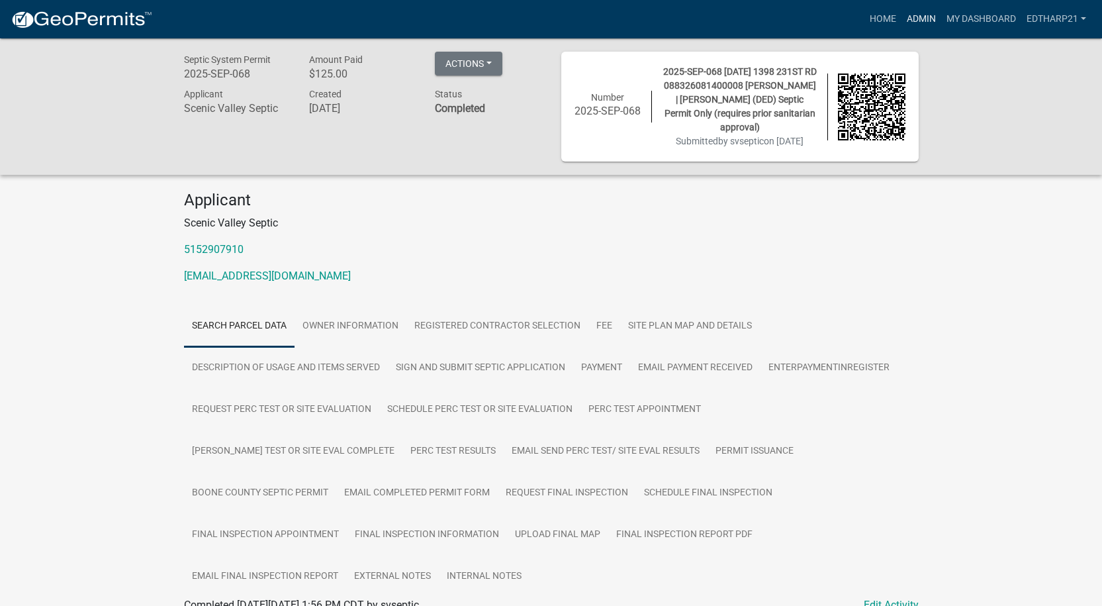
click at [922, 13] on link "Admin" at bounding box center [922, 19] width 40 height 25
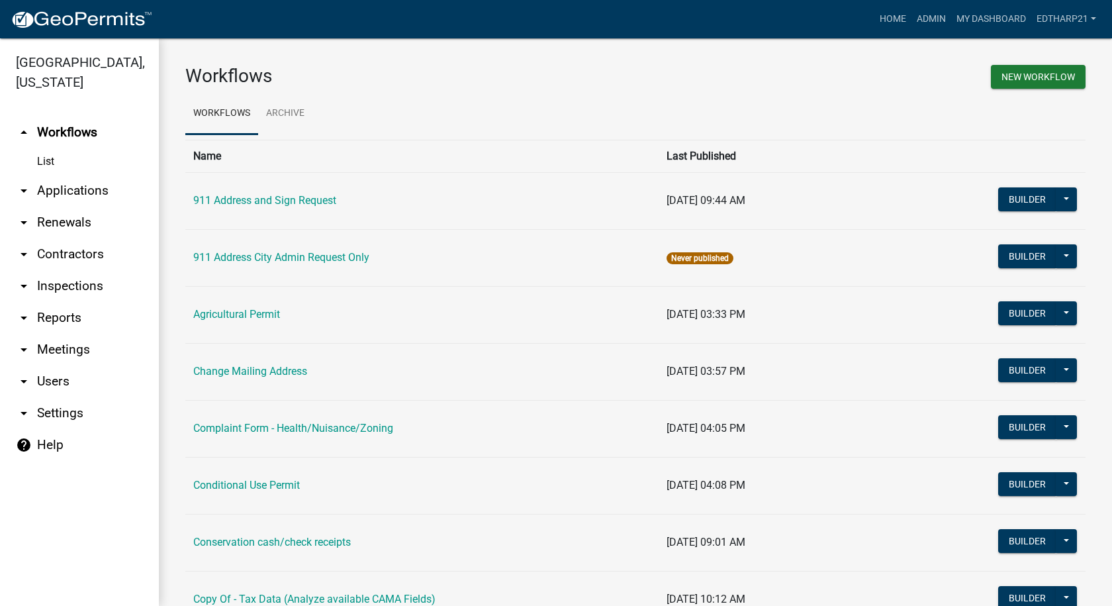
click at [53, 175] on link "arrow_drop_down Applications" at bounding box center [79, 191] width 159 height 32
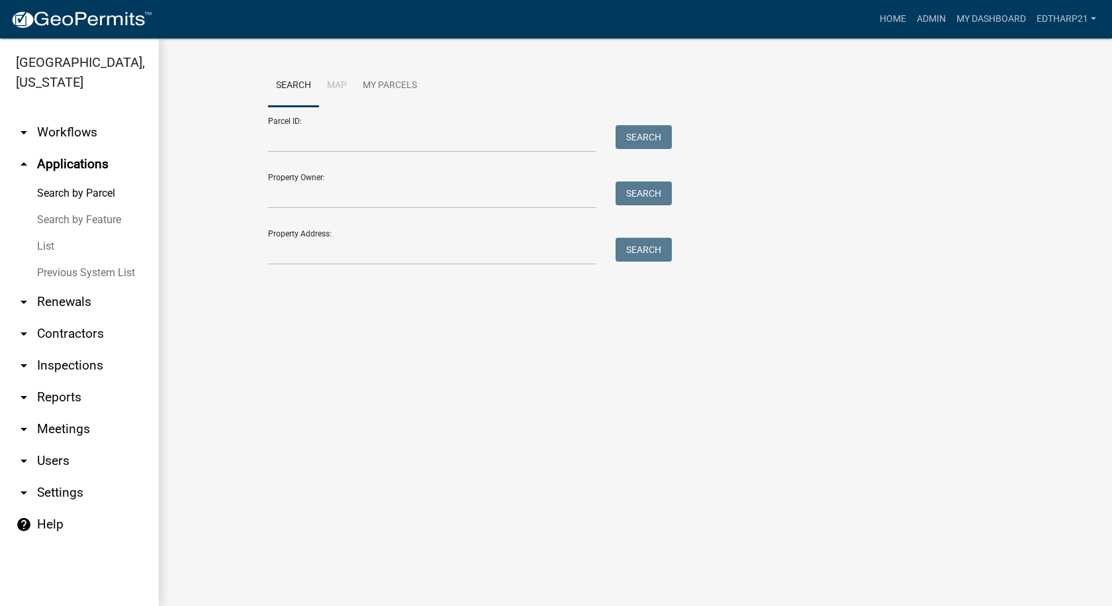
click at [44, 233] on link "List" at bounding box center [79, 246] width 159 height 26
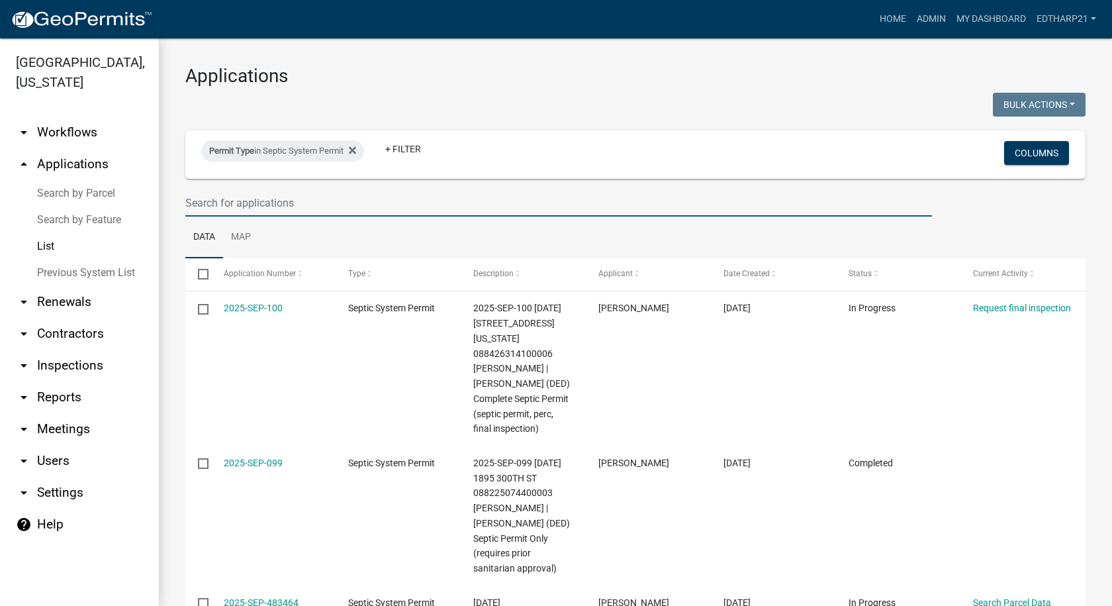
click at [220, 199] on input "text" at bounding box center [558, 202] width 747 height 27
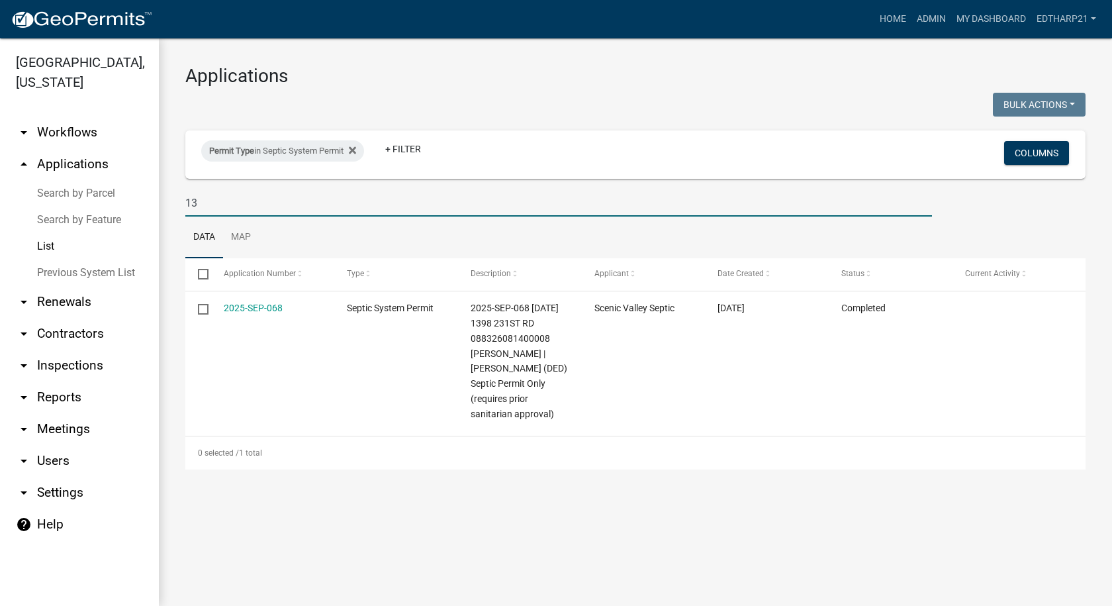
type input "1"
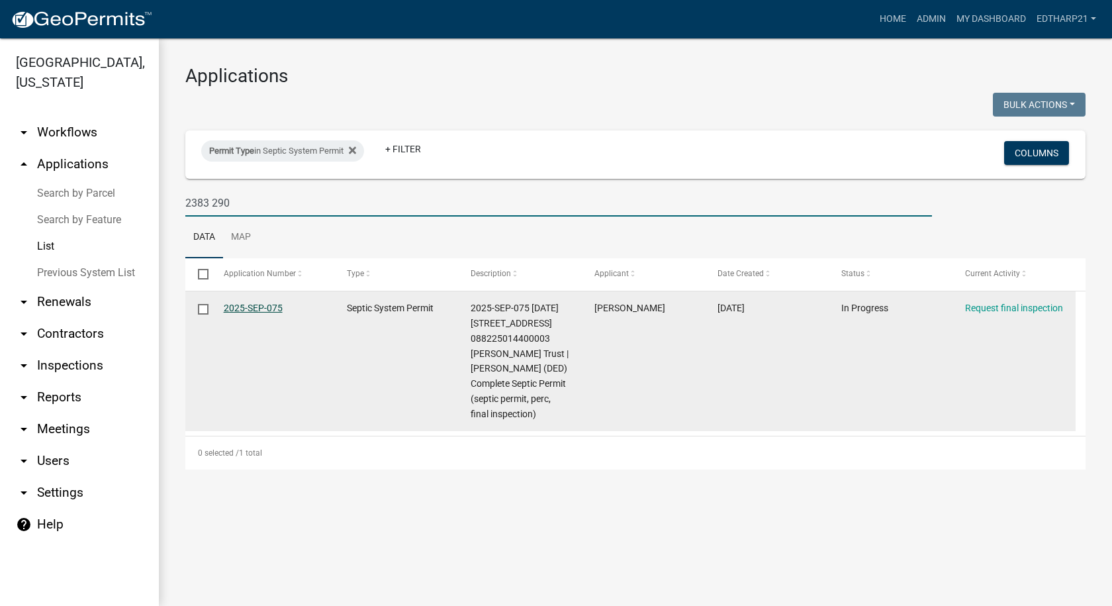
type input "2383 290"
click at [272, 305] on link "2025-SEP-075" at bounding box center [253, 307] width 59 height 11
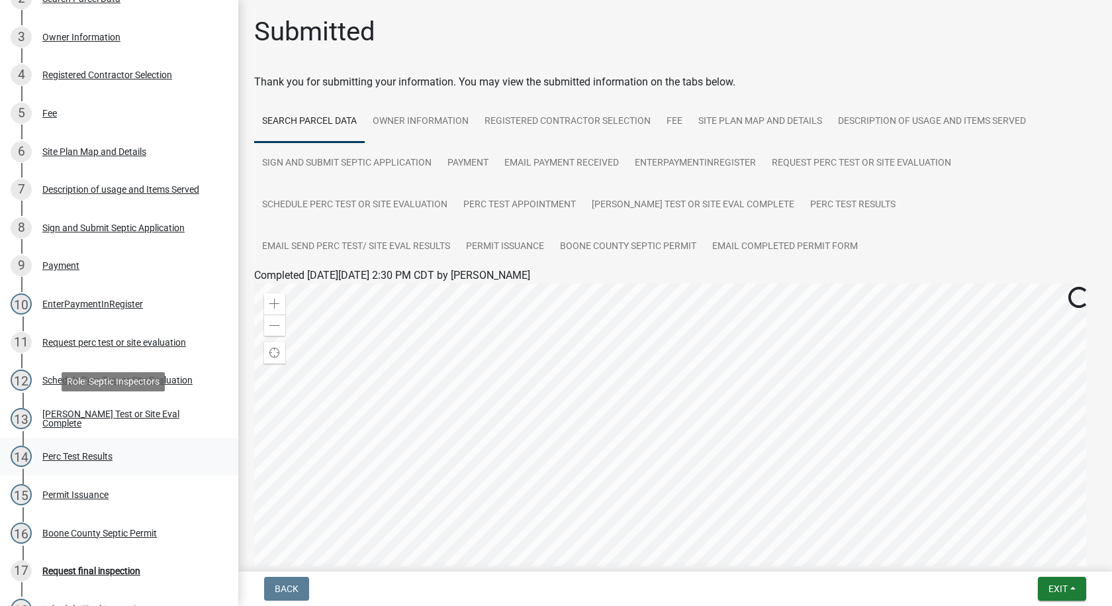
scroll to position [463, 0]
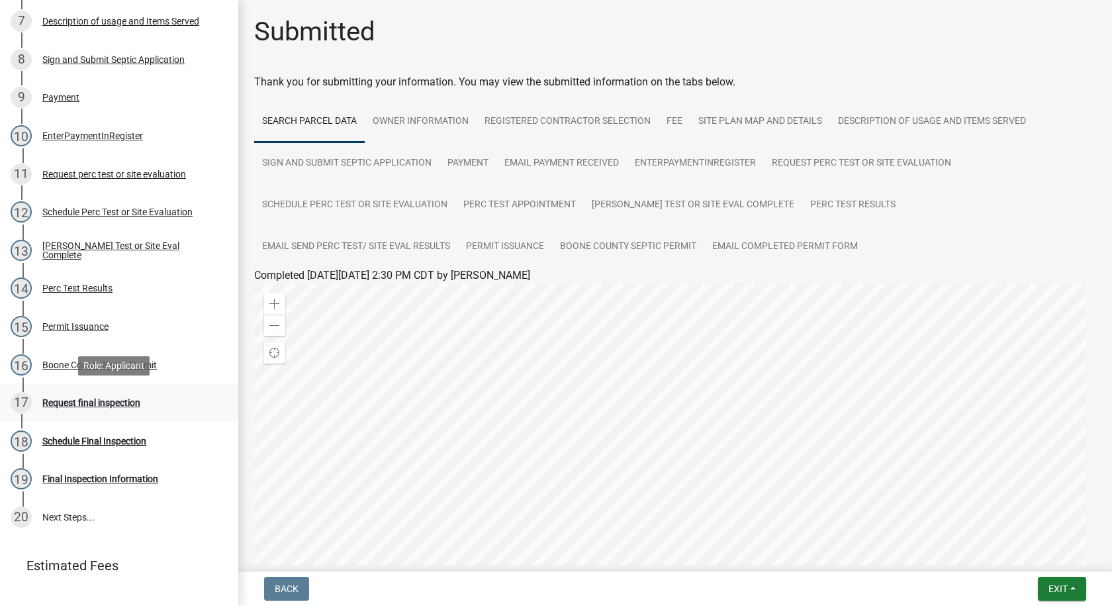
click at [130, 405] on div "Request final inspection" at bounding box center [91, 402] width 98 height 9
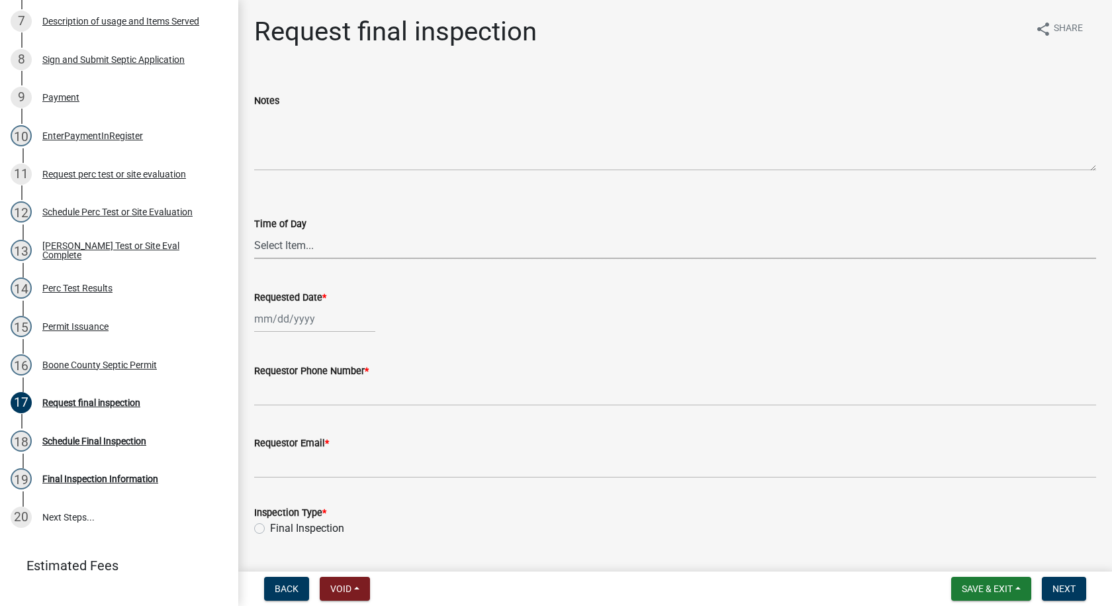
click at [298, 250] on select "Select Item... AM PM" at bounding box center [675, 245] width 842 height 27
click at [254, 232] on select "Select Item... AM PM" at bounding box center [675, 245] width 842 height 27
select select "ea230207-152d-431d-88d2-69d4b5aeb3ad"
click at [293, 322] on div at bounding box center [314, 318] width 121 height 27
select select "10"
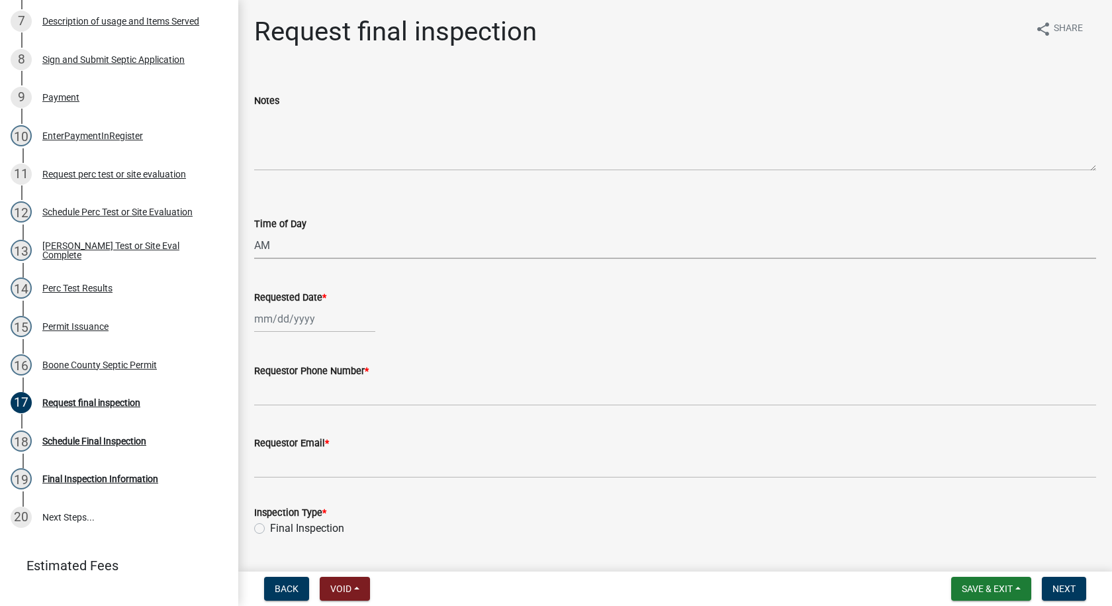
select select "2025"
click at [349, 410] on div "10" at bounding box center [352, 410] width 21 height 21
type input "[DATE]"
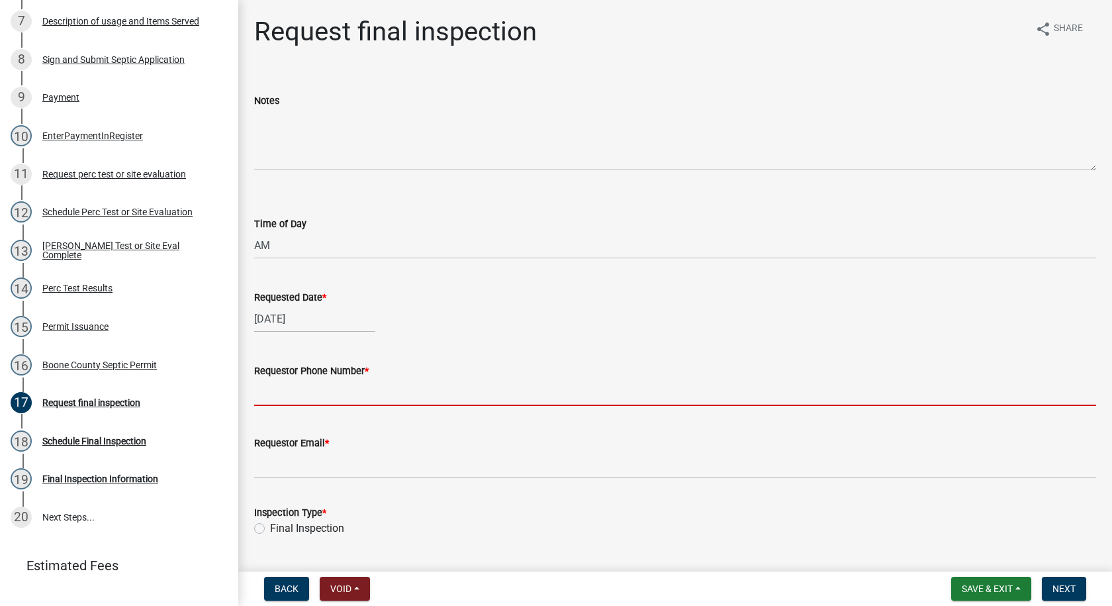
click at [319, 398] on input "Requestor Phone Number *" at bounding box center [675, 392] width 842 height 27
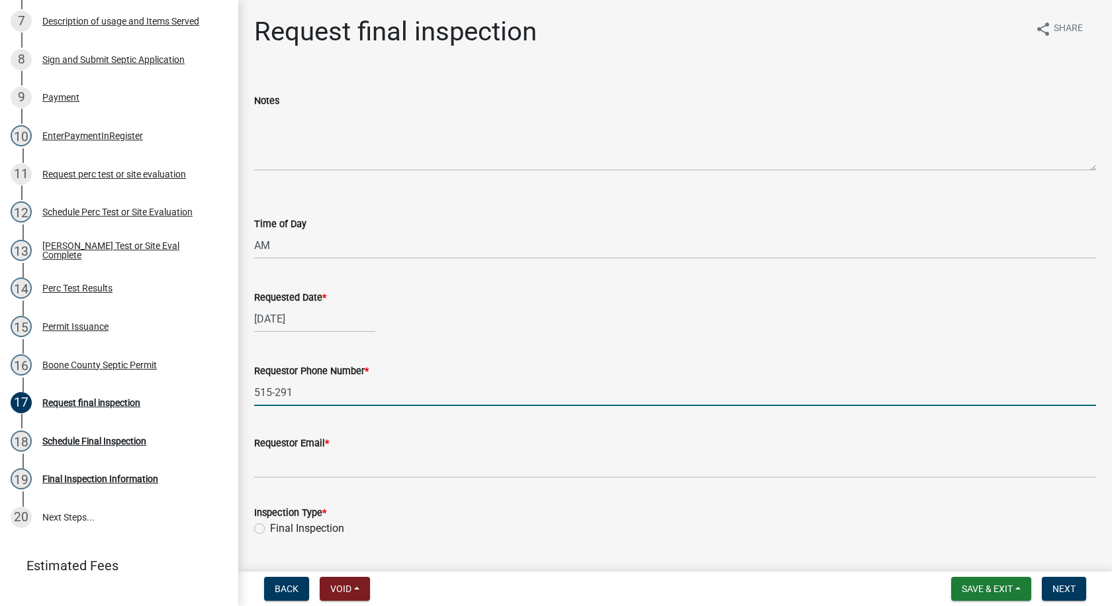
type input "[PHONE_NUMBER]"
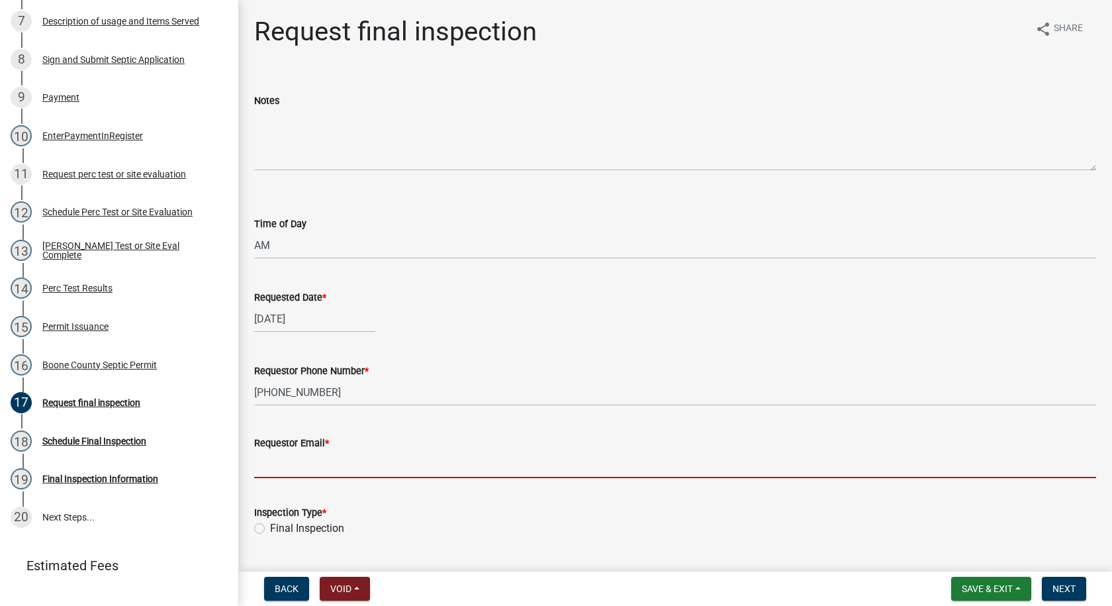
click at [322, 463] on input "Requestor Email *" at bounding box center [675, 464] width 842 height 27
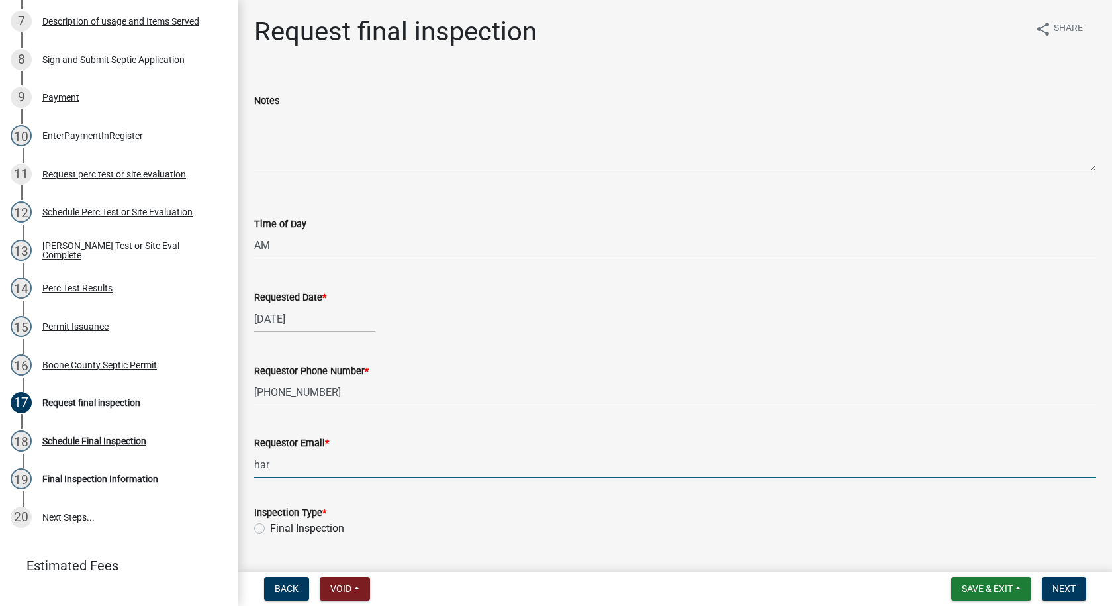
type input "[EMAIL_ADDRESS][DOMAIN_NAME]"
click at [270, 524] on label "Final Inspection" at bounding box center [307, 528] width 74 height 16
click at [270, 524] on input "Final Inspection" at bounding box center [274, 524] width 9 height 9
radio input "true"
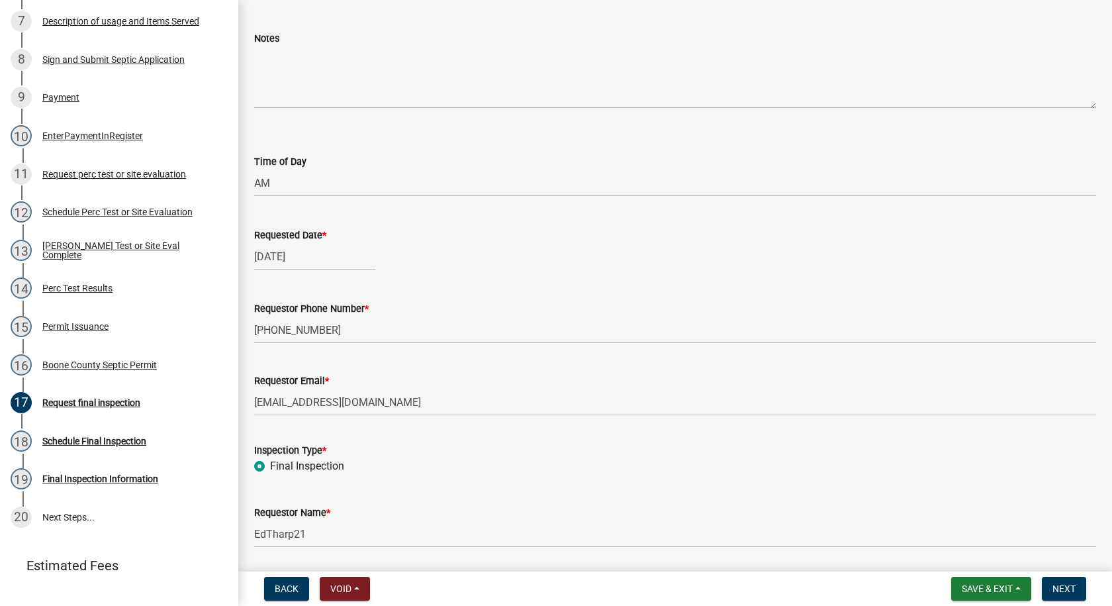
scroll to position [106, 0]
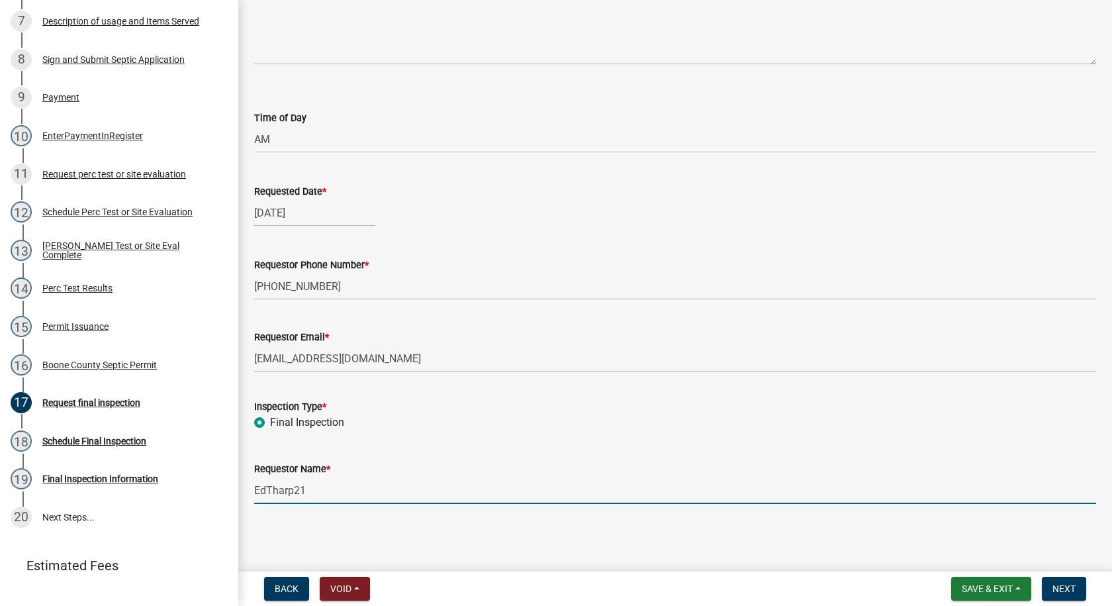
click at [307, 491] on input "EdTharp21" at bounding box center [675, 490] width 842 height 27
type input "E"
type input "[PERSON_NAME]"
click at [1062, 584] on span "Next" at bounding box center [1063, 588] width 23 height 11
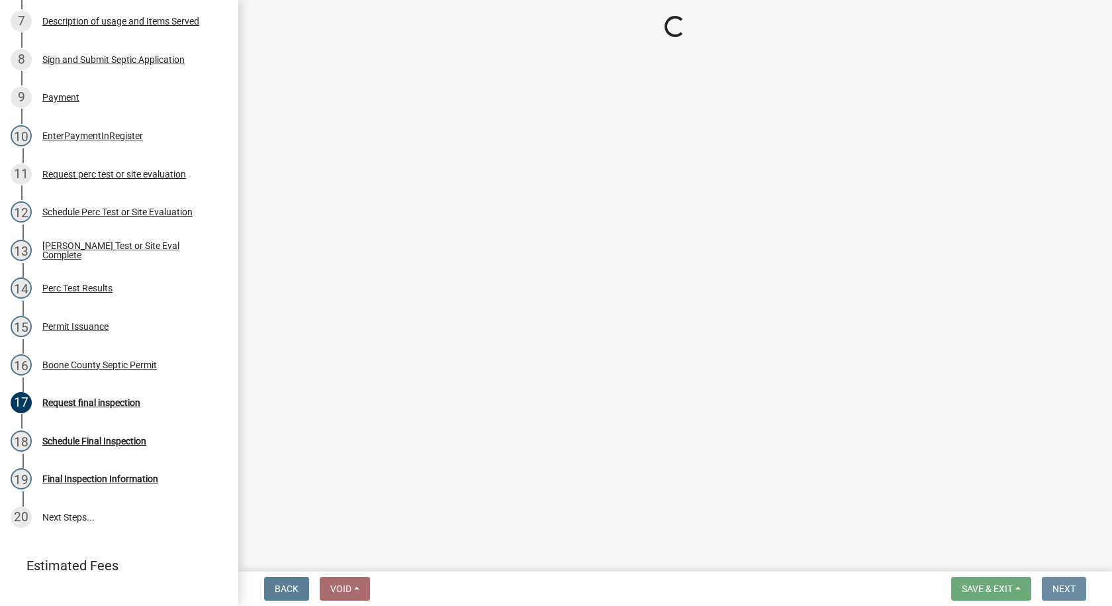
scroll to position [0, 0]
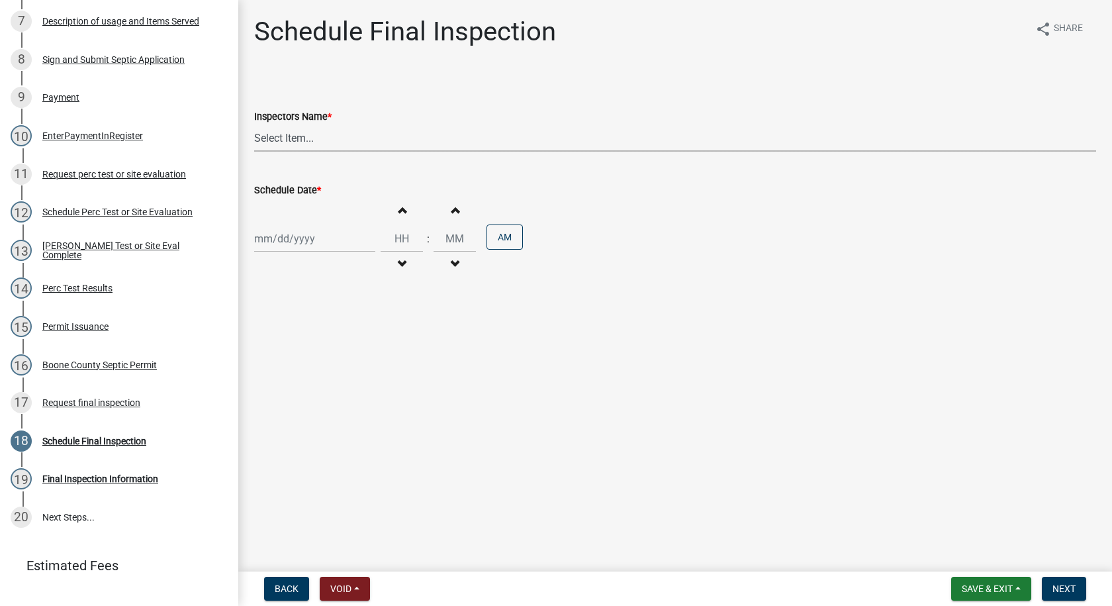
click at [304, 144] on select "Select Item... EdTharp21 (EdTharp21) mspeers ([PERSON_NAME]) WandaCox ([PERSON_…" at bounding box center [675, 137] width 842 height 27
select select "1166babb-7ce8-442f-9c4a-1180ef3e1882"
click at [254, 124] on select "Select Item... EdTharp21 (EdTharp21) mspeers ([PERSON_NAME]) WandaCox ([PERSON_…" at bounding box center [675, 137] width 842 height 27
select select "10"
select select "2025"
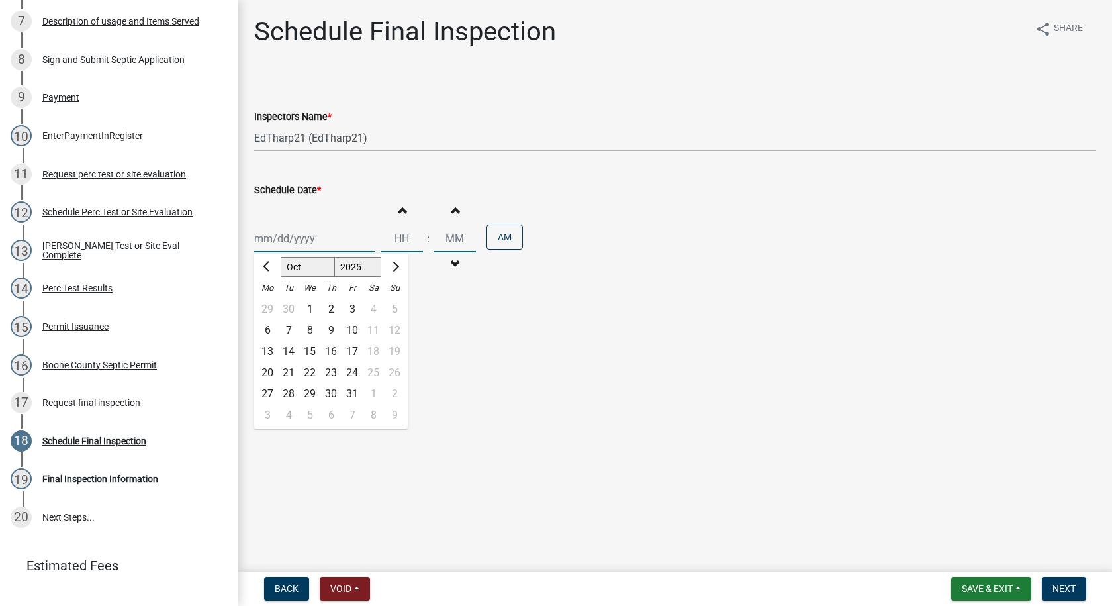
click at [293, 238] on div "[PERSON_NAME] Feb Mar Apr [PERSON_NAME][DATE] Oct Nov [DATE] 1526 1527 1528 152…" at bounding box center [314, 238] width 121 height 27
click at [350, 325] on div "10" at bounding box center [352, 330] width 21 height 21
type input "[DATE]"
click at [398, 209] on span "button" at bounding box center [401, 210] width 7 height 11
type input "01"
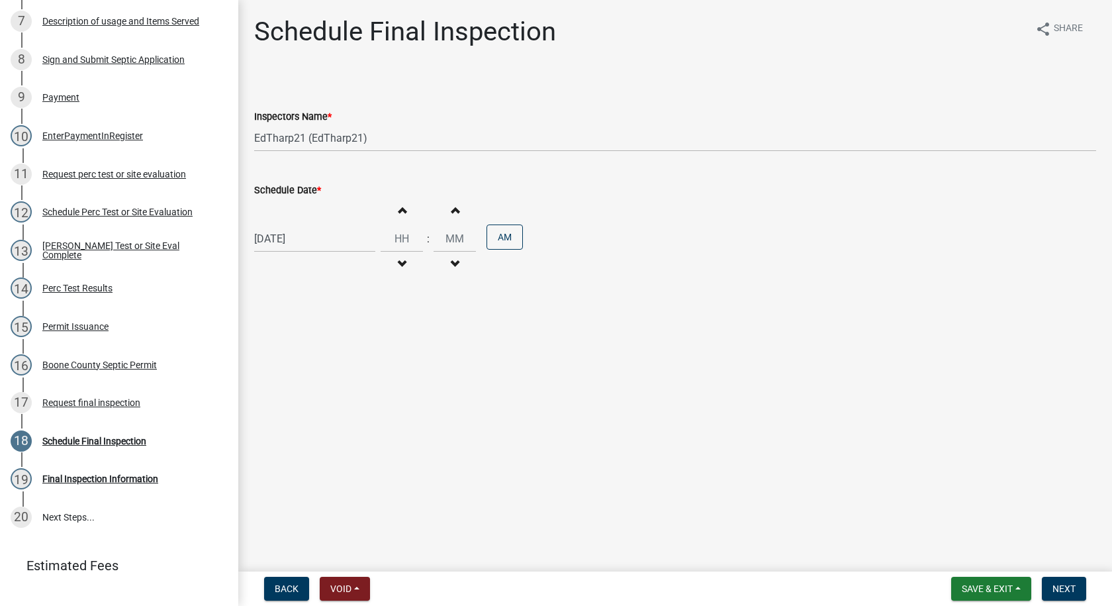
type input "00"
click at [398, 259] on span "button" at bounding box center [401, 264] width 7 height 11
click at [398, 208] on span "button" at bounding box center [401, 210] width 7 height 11
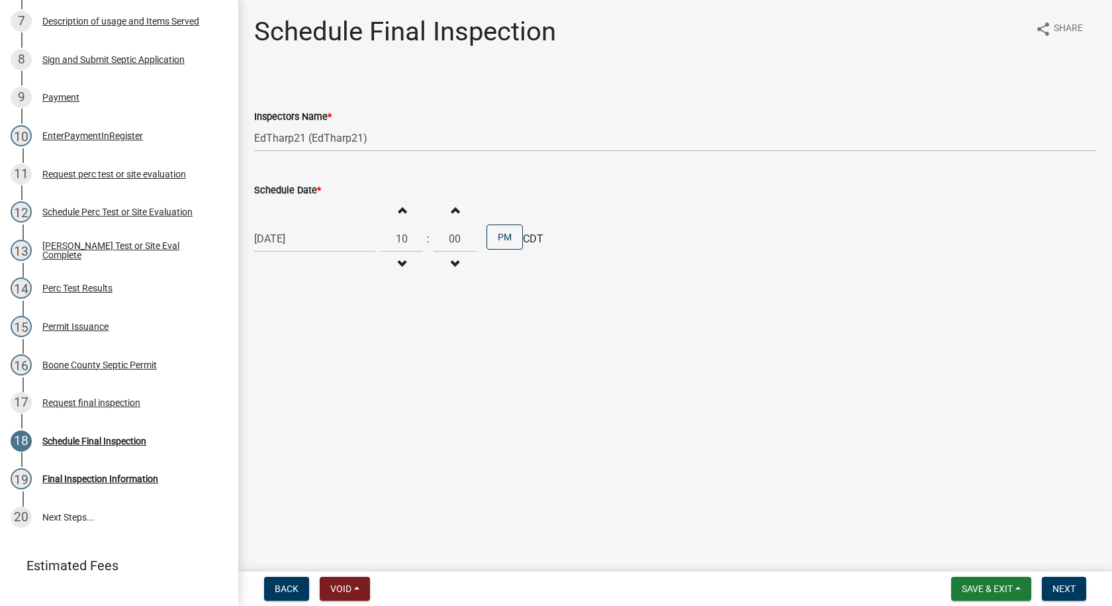
type input "11"
click at [490, 235] on button "PM" at bounding box center [505, 236] width 36 height 25
click at [1058, 587] on span "Next" at bounding box center [1063, 588] width 23 height 11
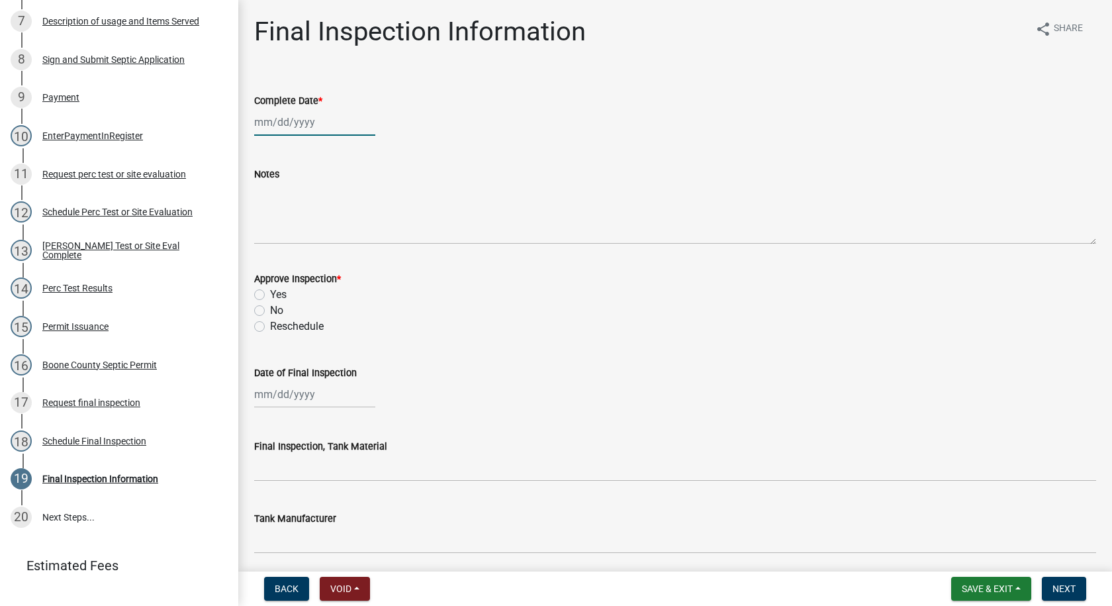
click at [275, 127] on div at bounding box center [314, 122] width 121 height 27
select select "10"
select select "2025"
click at [348, 210] on div "10" at bounding box center [352, 213] width 21 height 21
type input "[DATE]"
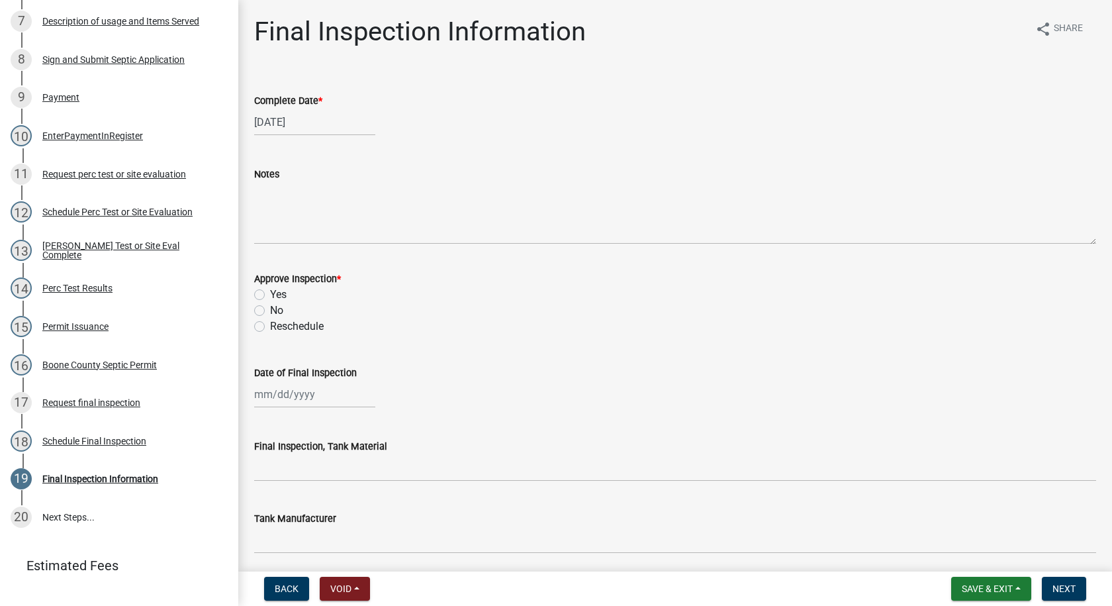
click at [270, 295] on label "Yes" at bounding box center [278, 295] width 17 height 16
click at [270, 295] on input "Yes" at bounding box center [274, 291] width 9 height 9
radio input "true"
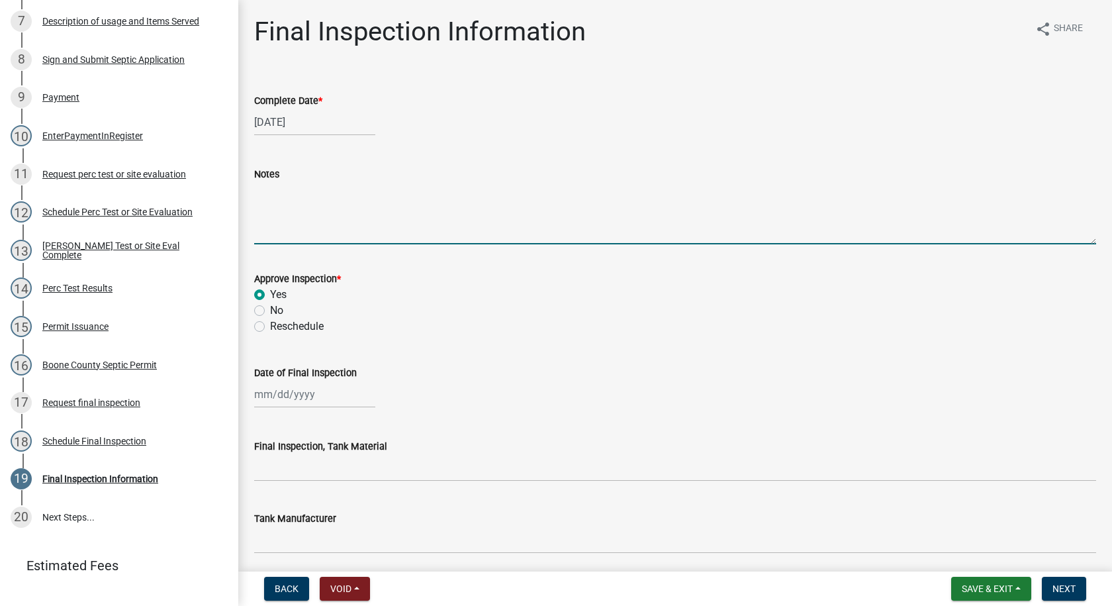
click at [263, 185] on textarea "Notes" at bounding box center [675, 213] width 842 height 62
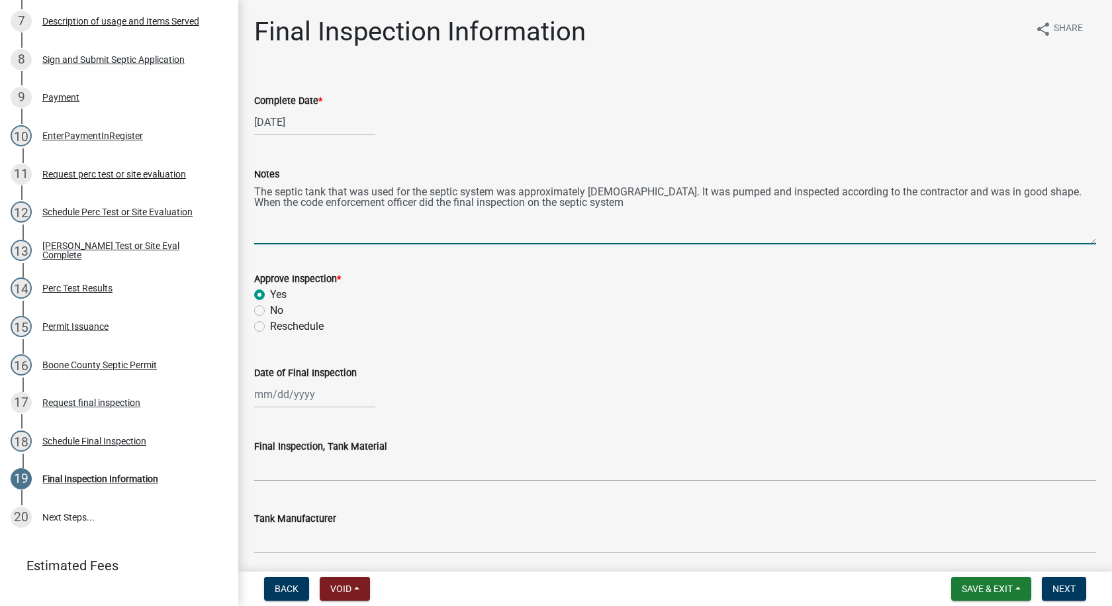
type textarea "The septic tank that was used for the septic system was approximately [DEMOGRAP…"
select select "10"
select select "2025"
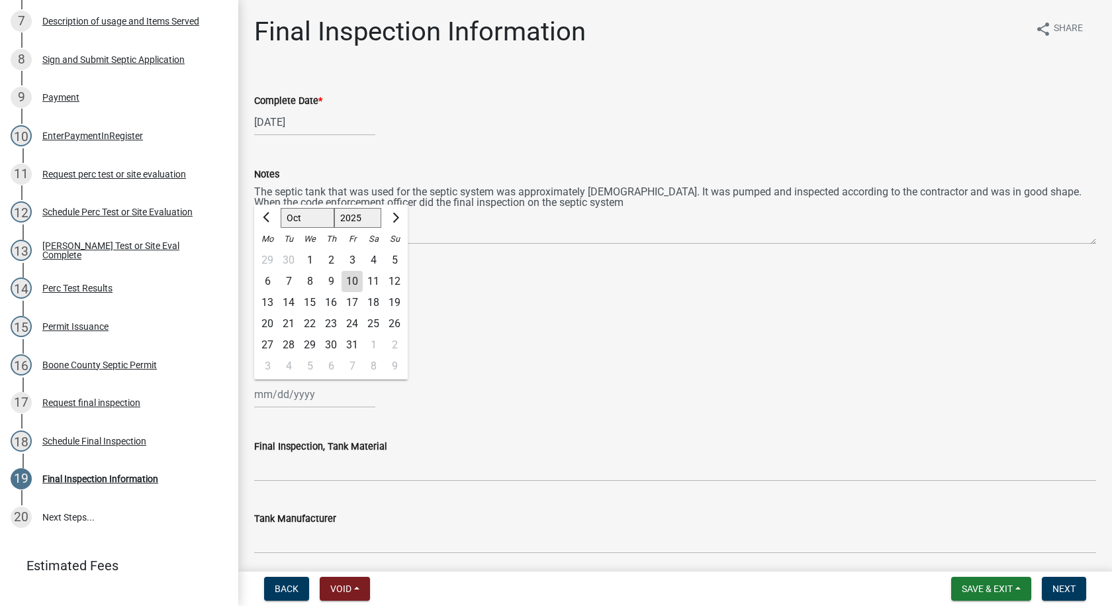
click at [285, 398] on div "[PERSON_NAME] Feb Mar Apr [PERSON_NAME][DATE] Oct Nov [DATE] 1526 1527 1528 152…" at bounding box center [314, 394] width 121 height 27
click at [353, 279] on div "10" at bounding box center [352, 281] width 21 height 21
type input "[DATE]"
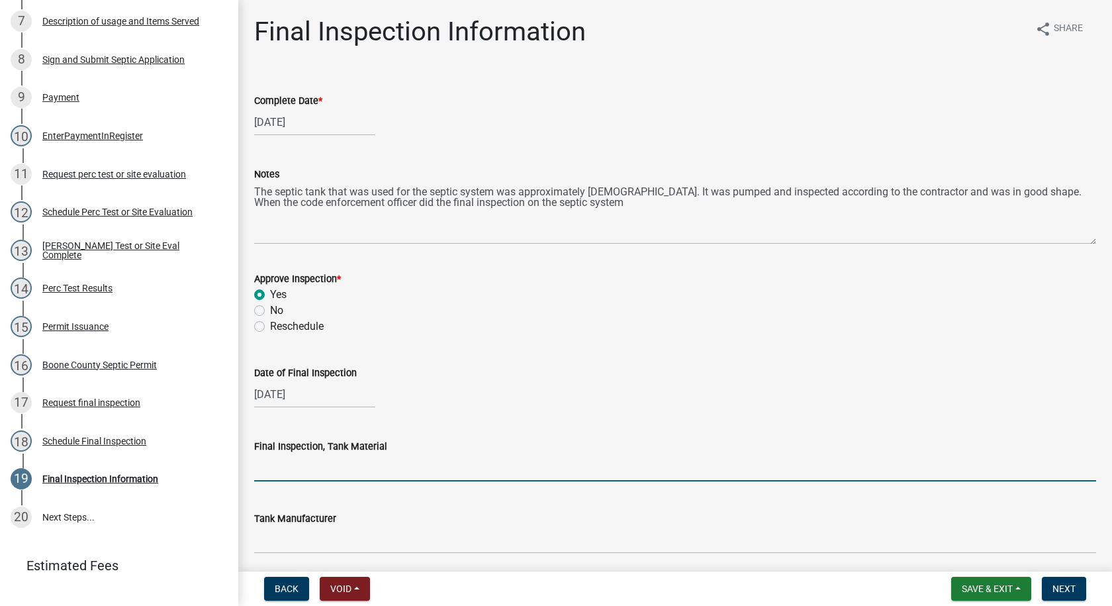
click at [314, 475] on input "Final Inspection, Tank Material" at bounding box center [675, 467] width 842 height 27
type input "Cement"
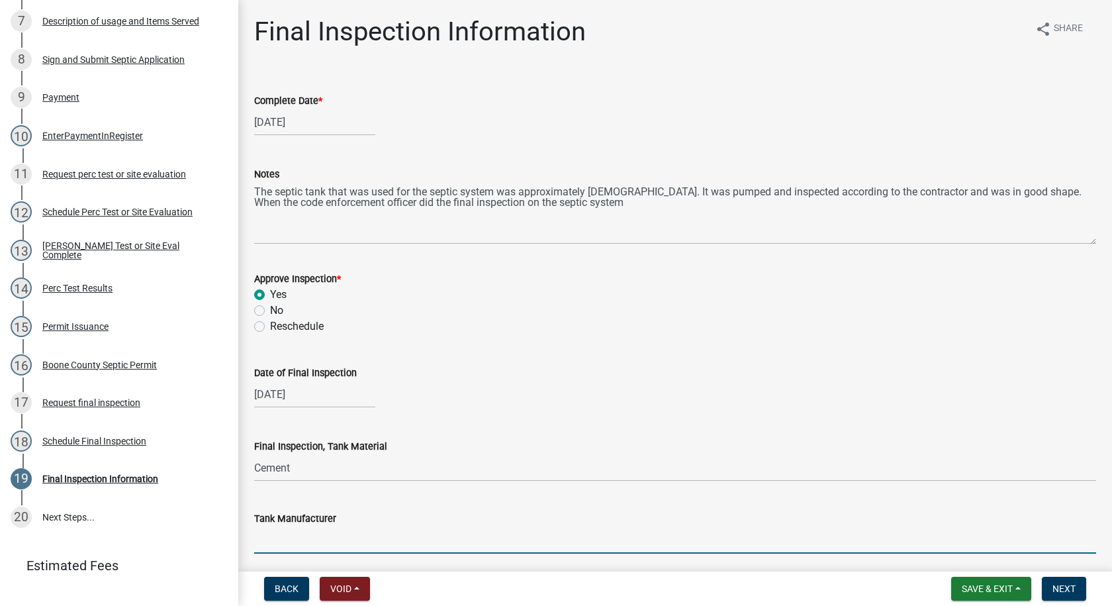
click at [318, 548] on input "Tank Manufacturer" at bounding box center [675, 539] width 842 height 27
type input "Lister"
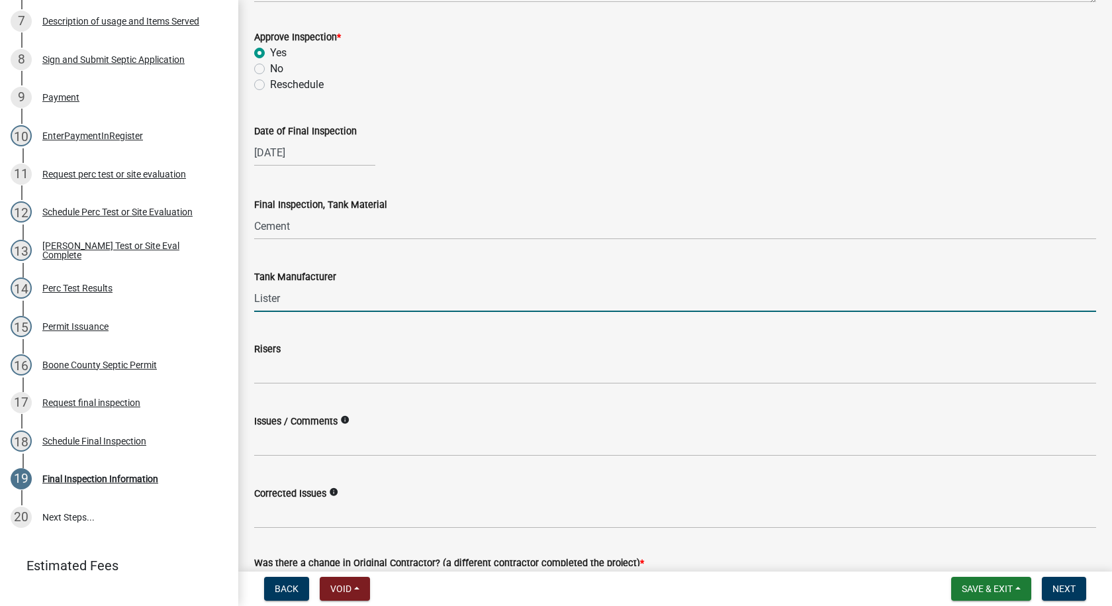
scroll to position [265, 0]
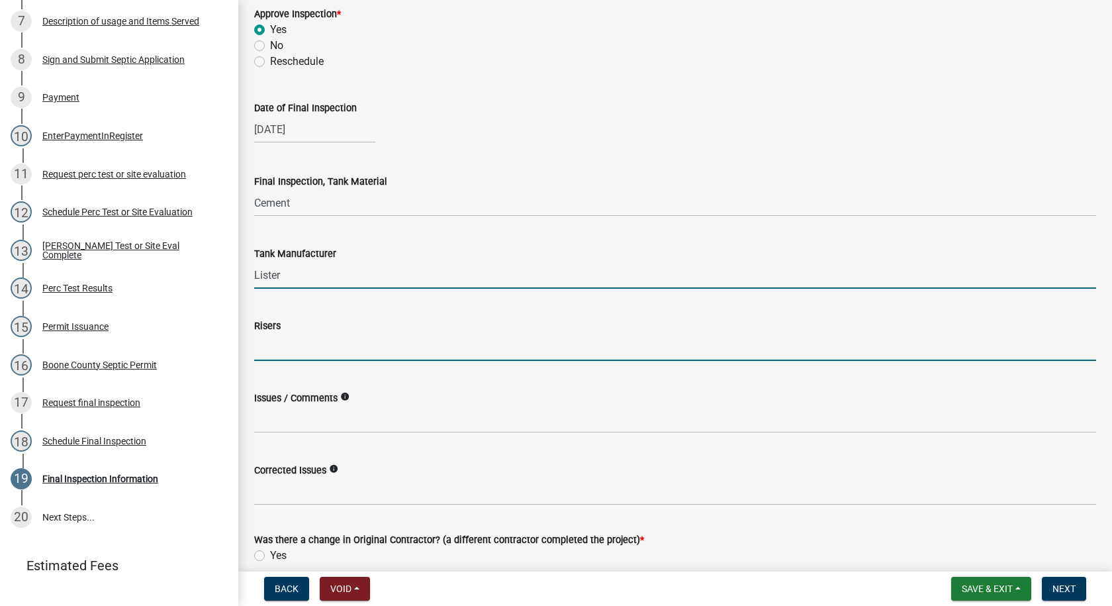
click at [270, 351] on input "Risers" at bounding box center [675, 347] width 842 height 27
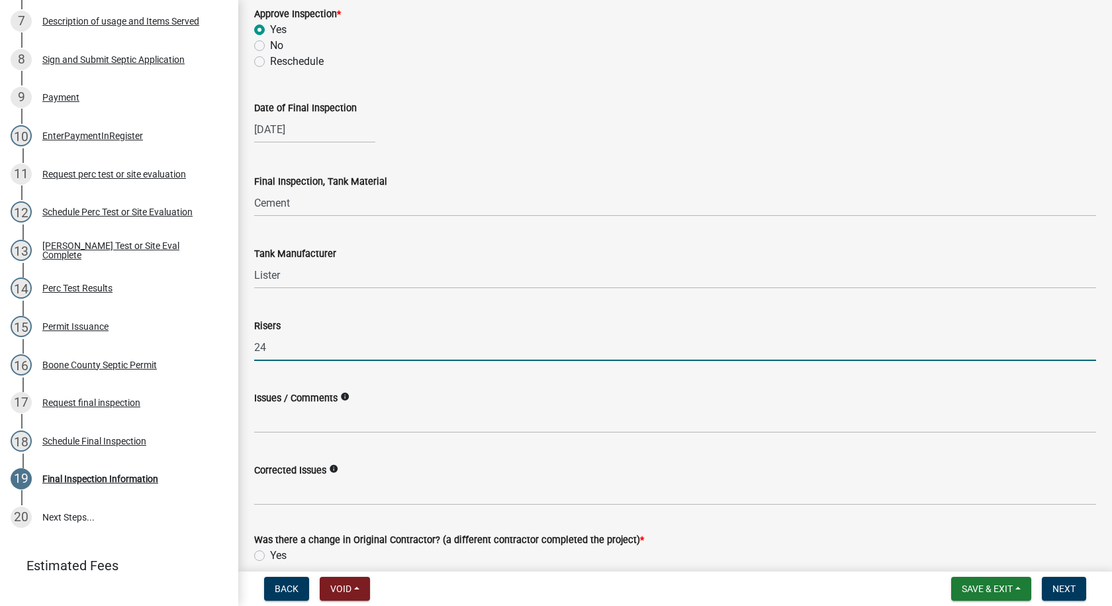
type input "24""
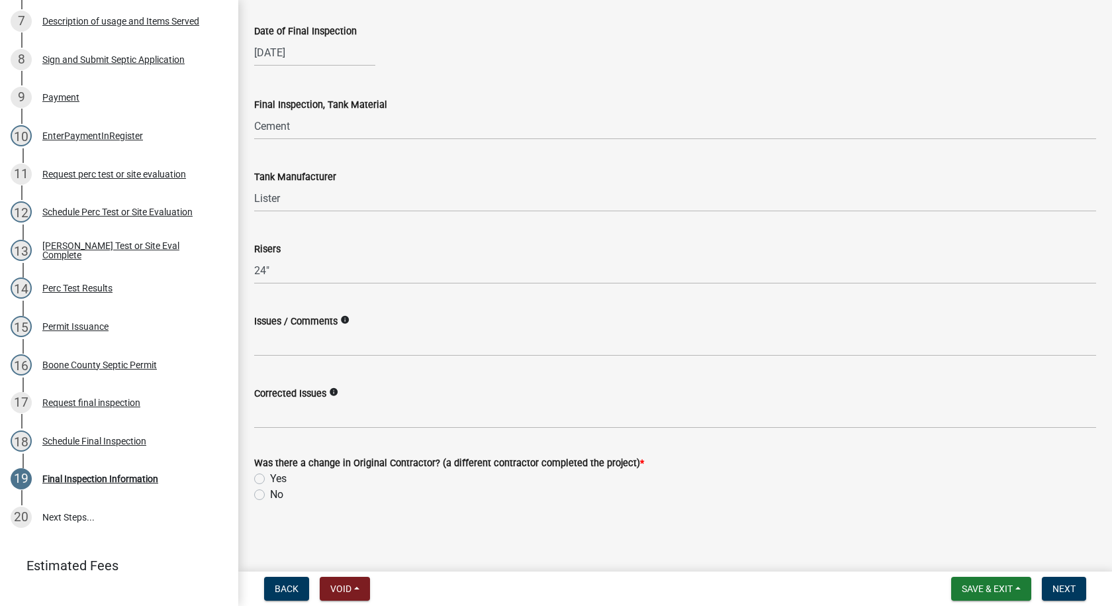
click at [270, 494] on label "No" at bounding box center [276, 495] width 13 height 16
click at [270, 494] on input "No" at bounding box center [274, 491] width 9 height 9
radio input "true"
click at [1058, 590] on span "Next" at bounding box center [1063, 588] width 23 height 11
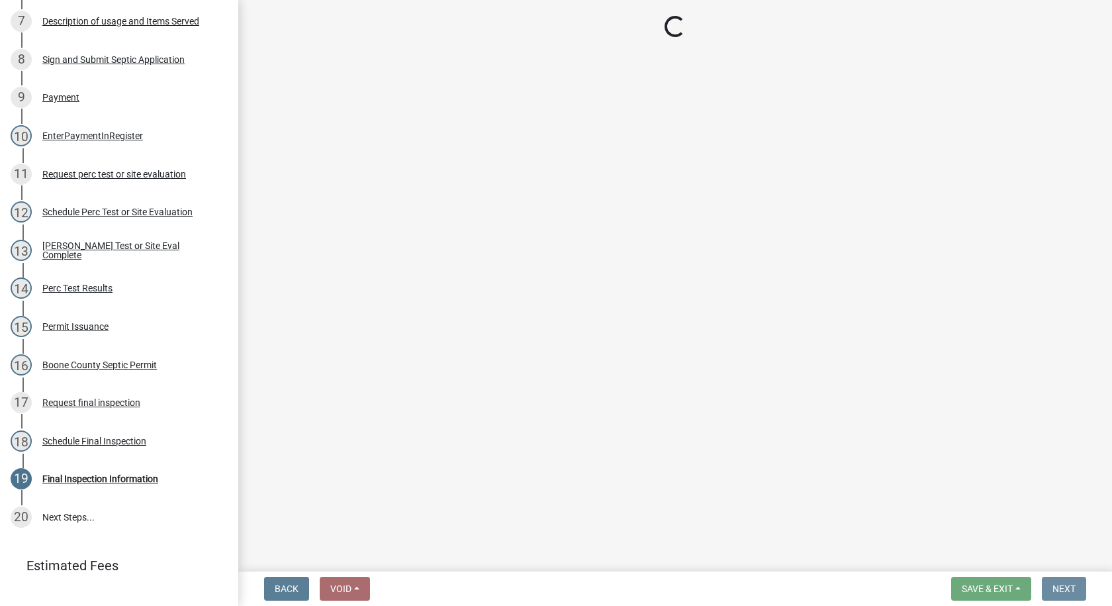
scroll to position [0, 0]
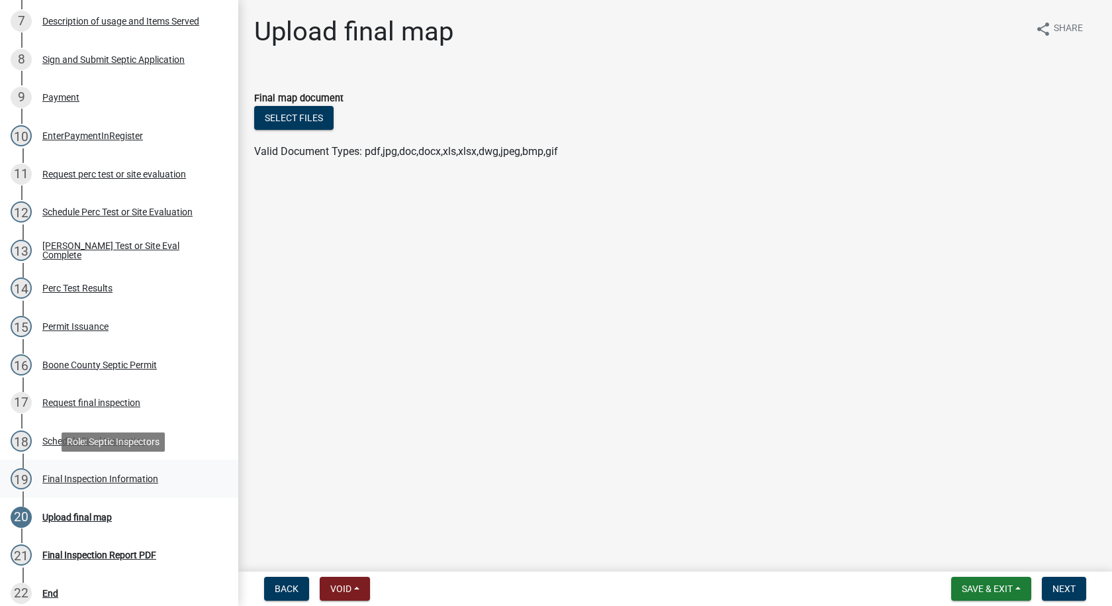
click at [99, 475] on div "Final Inspection Information" at bounding box center [100, 478] width 116 height 9
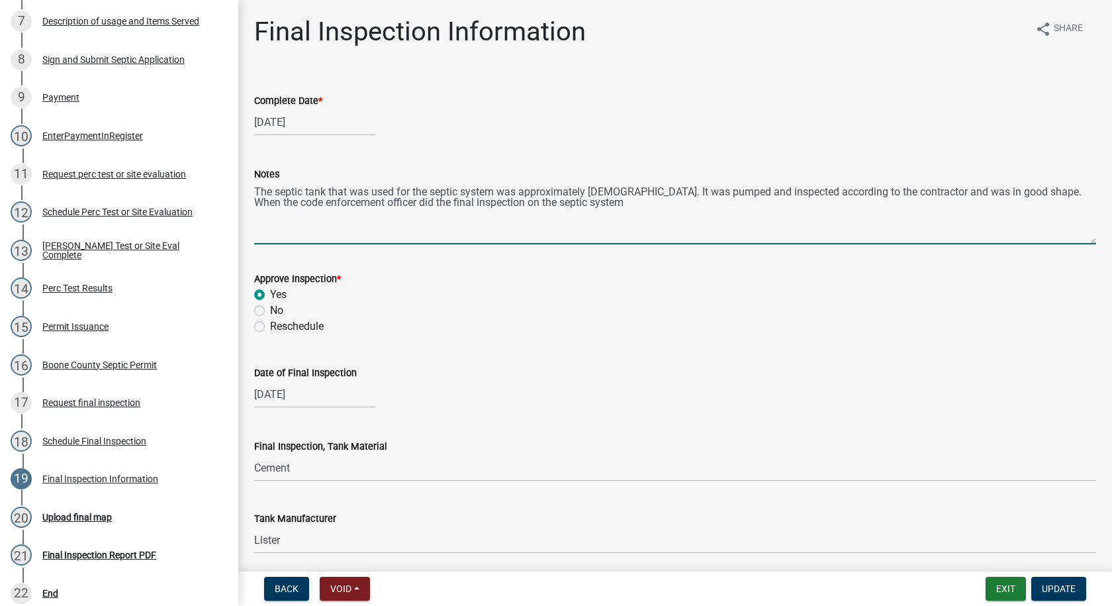
drag, startPoint x: 256, startPoint y: 190, endPoint x: 606, endPoint y: 234, distance: 352.9
click at [606, 234] on textarea "The septic tank that was used for the septic system was approximately [DEMOGRAP…" at bounding box center [675, 213] width 842 height 62
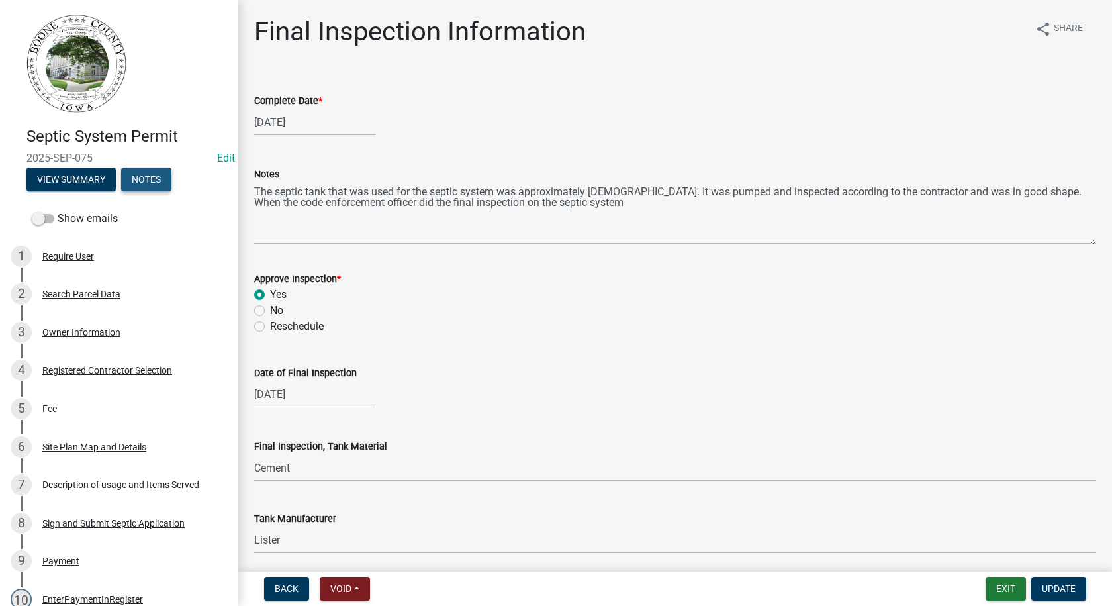
click at [150, 181] on button "Notes" at bounding box center [146, 179] width 50 height 24
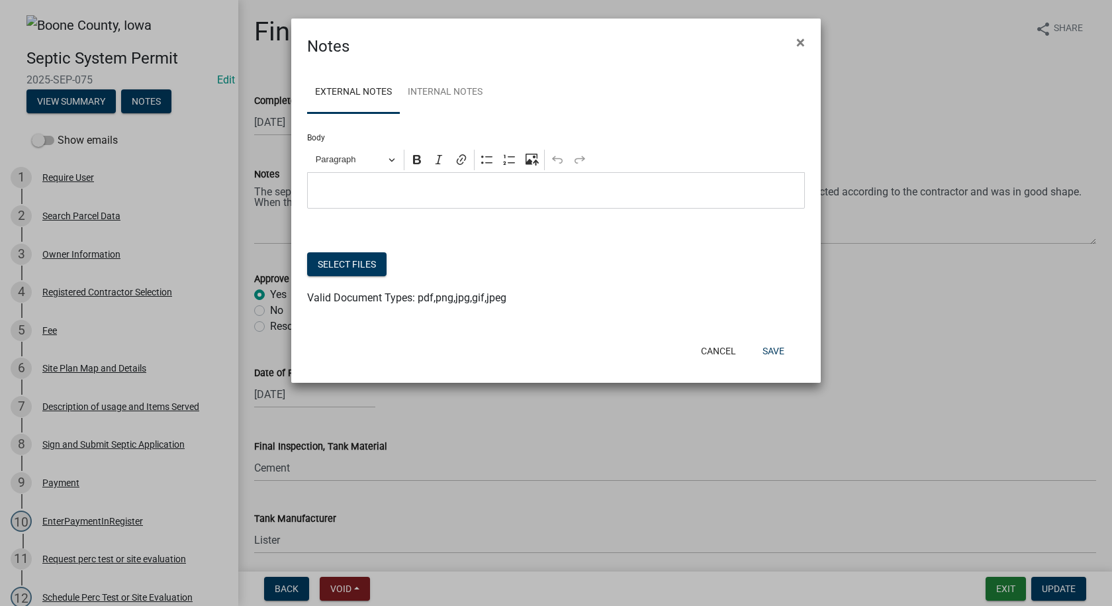
click at [314, 183] on p "Editor editing area: main. Press Alt+0 for help." at bounding box center [556, 191] width 484 height 16
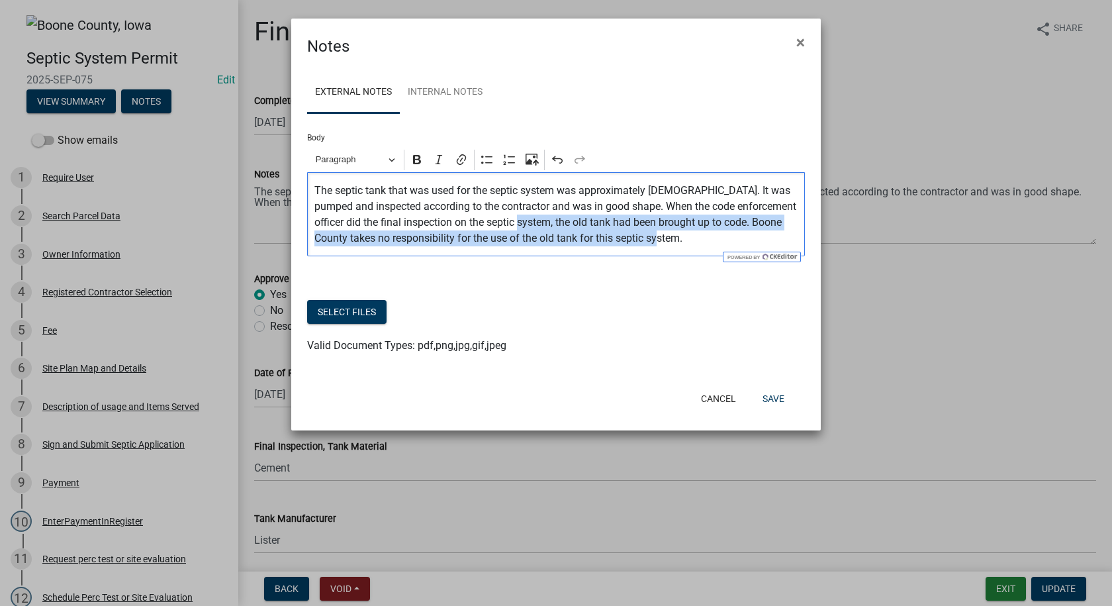
drag, startPoint x: 520, startPoint y: 223, endPoint x: 651, endPoint y: 240, distance: 132.8
click at [651, 240] on p "The septic tank that was used for the septic system was approximately [DEMOGRAP…" at bounding box center [556, 215] width 484 height 64
copy p ", the old tank had been brought up to code. Boone County takes no responsibilit…"
click at [771, 398] on button "Save" at bounding box center [773, 399] width 43 height 24
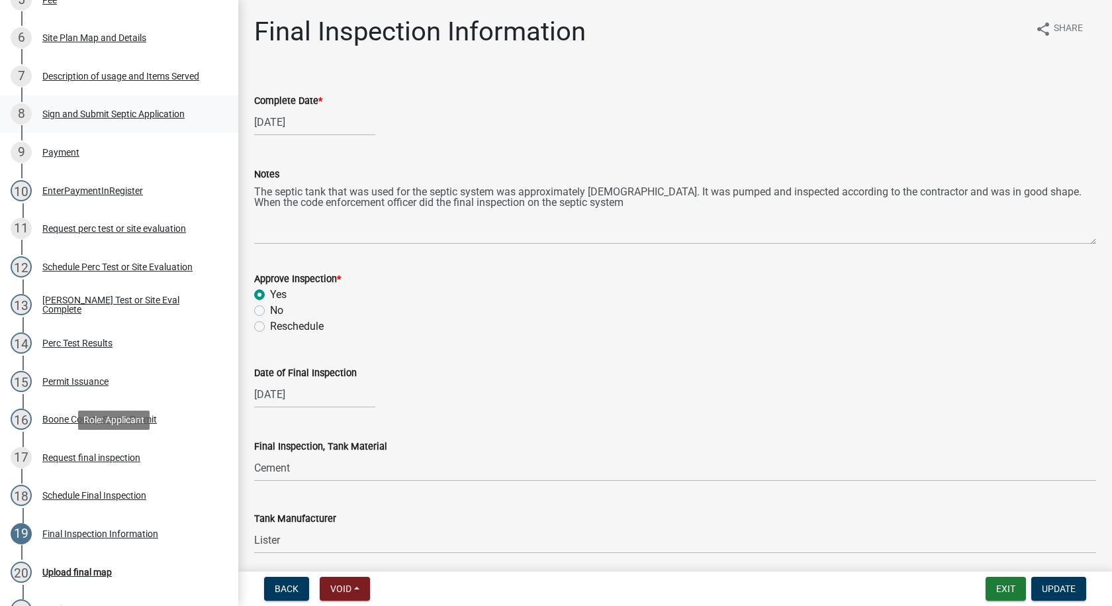
scroll to position [331, 0]
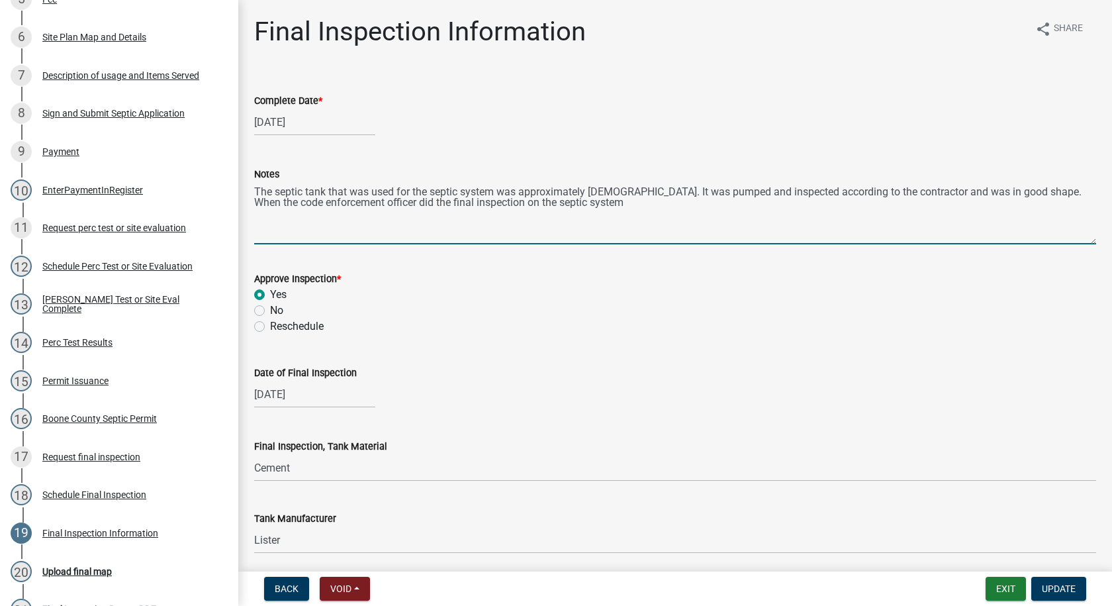
click at [580, 203] on textarea "The septic tank that was used for the septic system was approximately [DEMOGRAP…" at bounding box center [675, 213] width 842 height 62
paste textarea ", the old tank had been brought up to code. Boone County takes no responsibilit…"
type textarea "The septic tank that was used for the septic system was approximately [DEMOGRAP…"
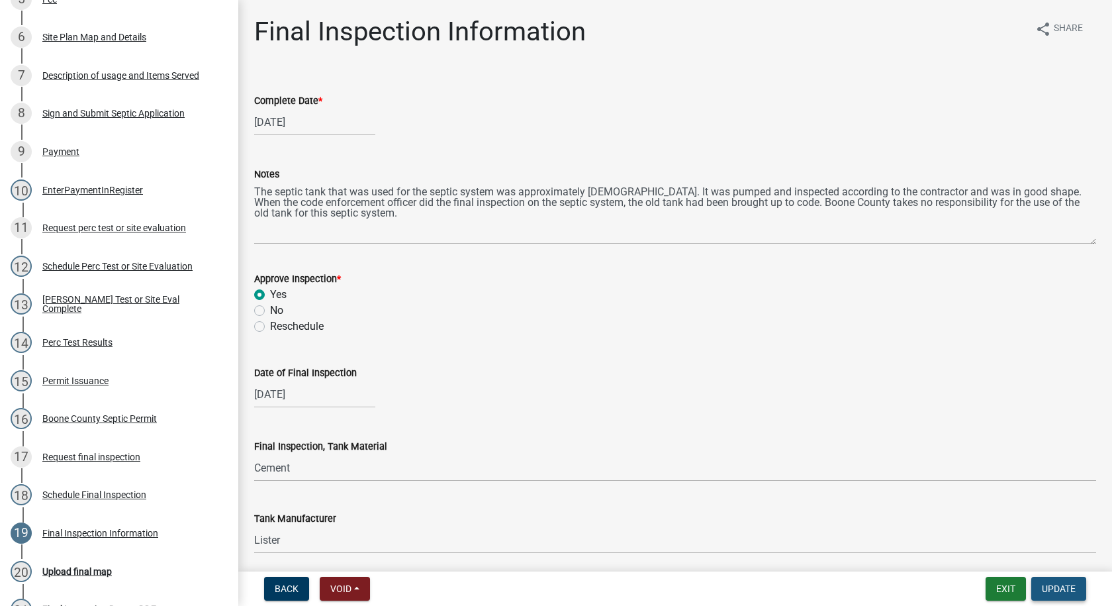
click at [1046, 580] on button "Update" at bounding box center [1058, 589] width 55 height 24
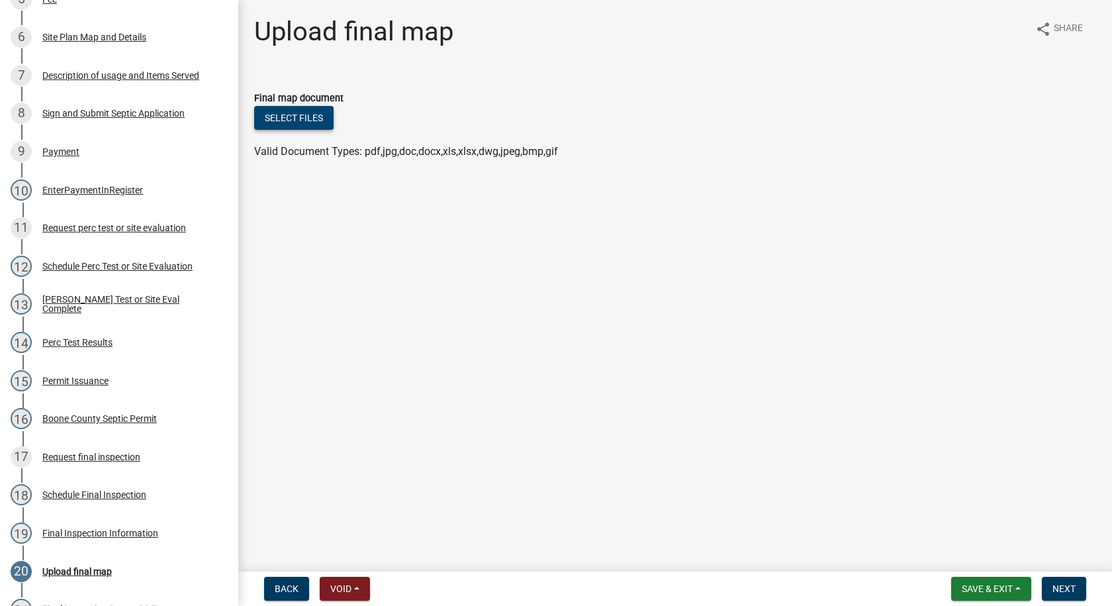
click at [299, 117] on button "Select files" at bounding box center [293, 118] width 79 height 24
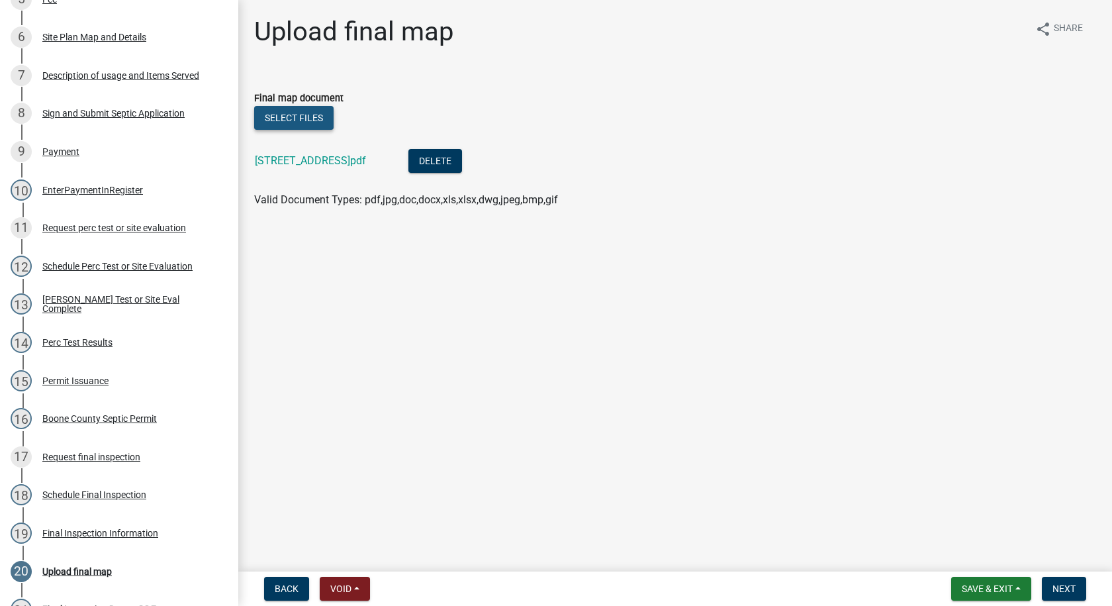
click at [325, 119] on button "Select files" at bounding box center [293, 118] width 79 height 24
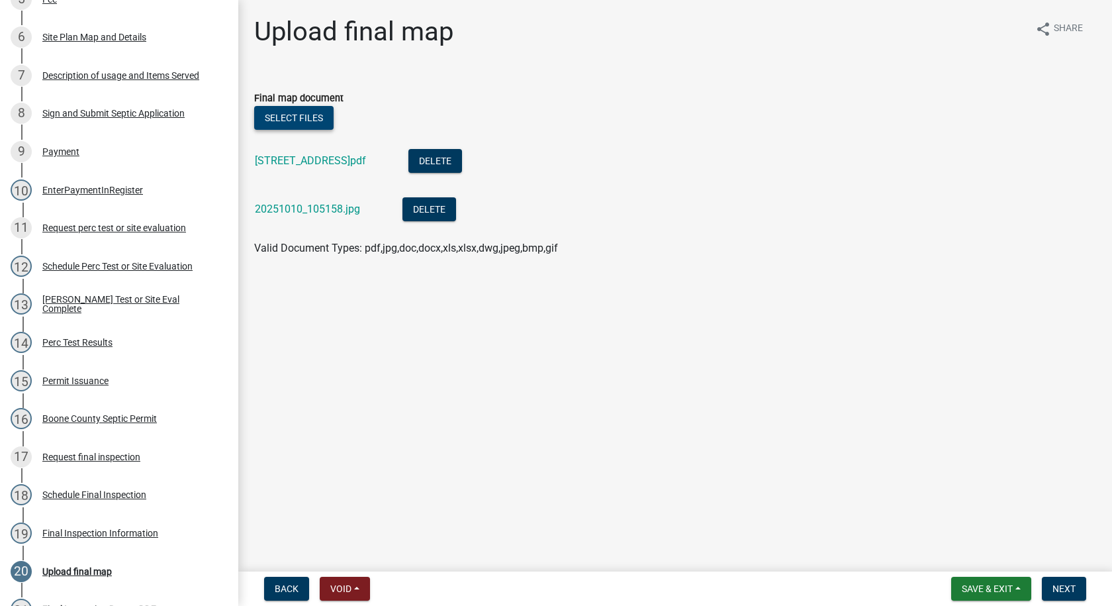
click at [319, 118] on button "Select files" at bounding box center [293, 118] width 79 height 24
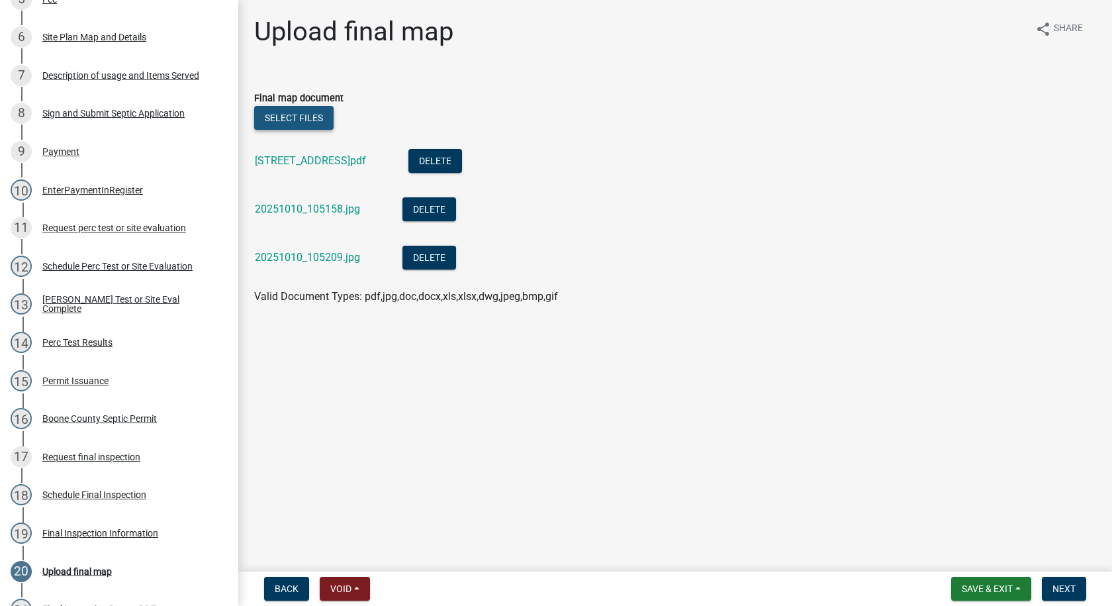
click at [296, 118] on button "Select files" at bounding box center [293, 118] width 79 height 24
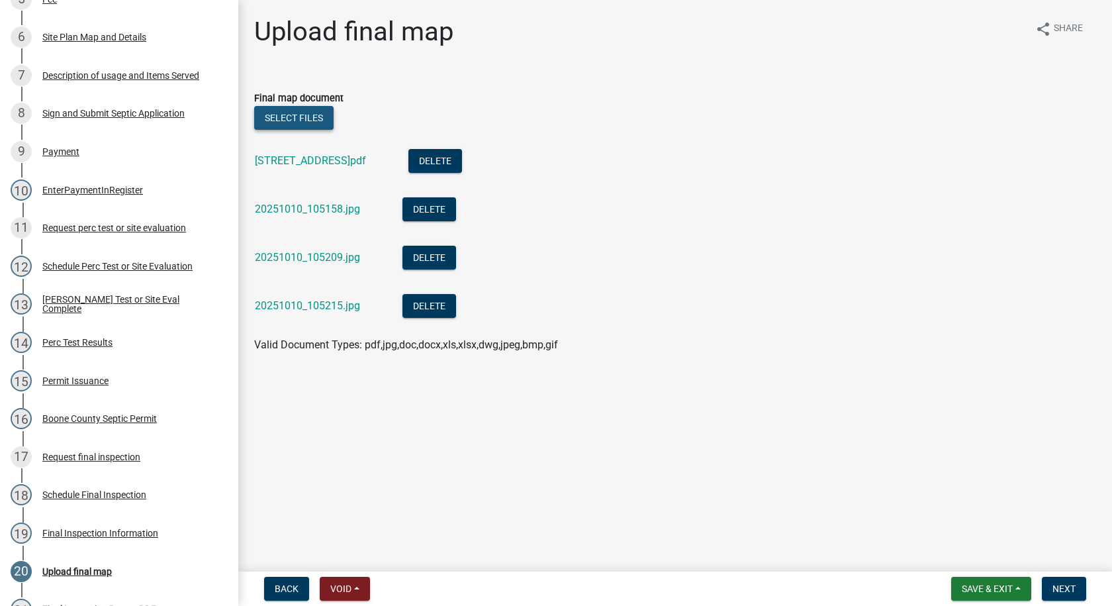
click at [295, 111] on button "Select files" at bounding box center [293, 118] width 79 height 24
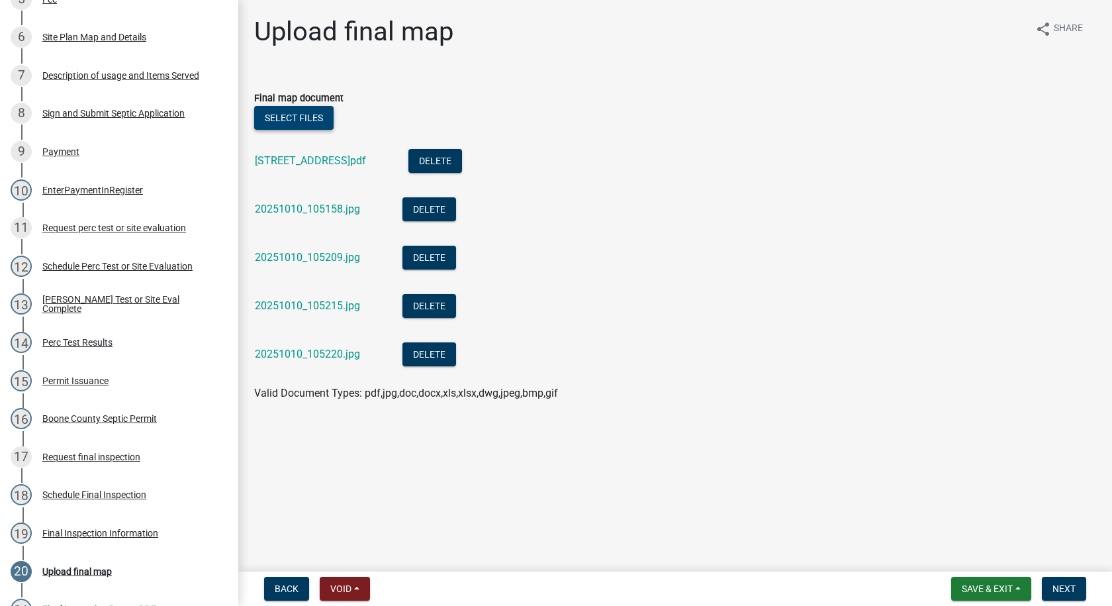
click at [313, 122] on button "Select files" at bounding box center [293, 118] width 79 height 24
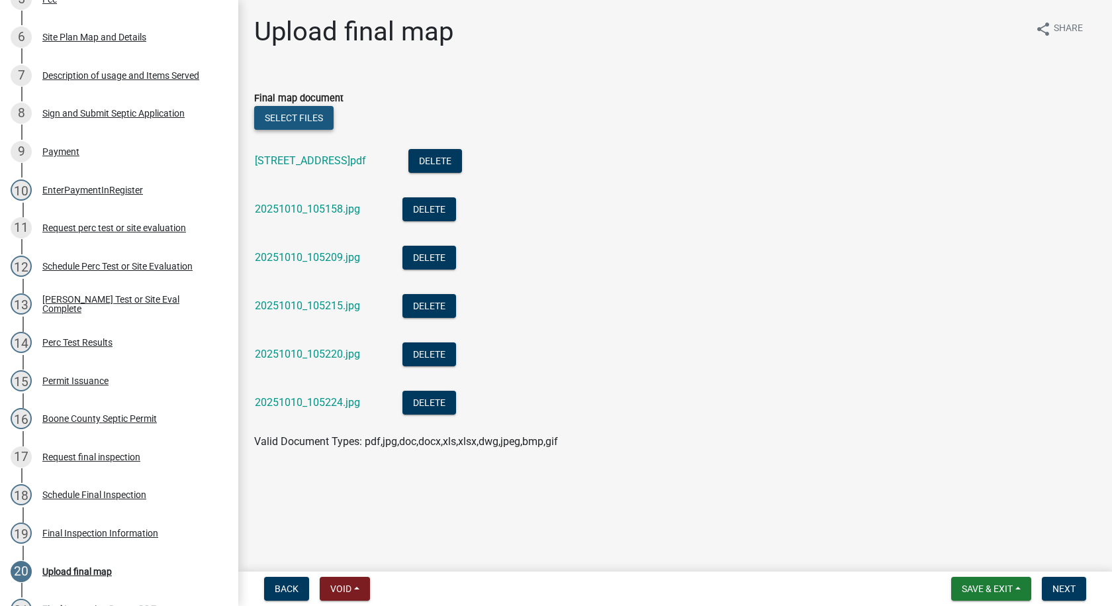
click at [297, 117] on button "Select files" at bounding box center [293, 118] width 79 height 24
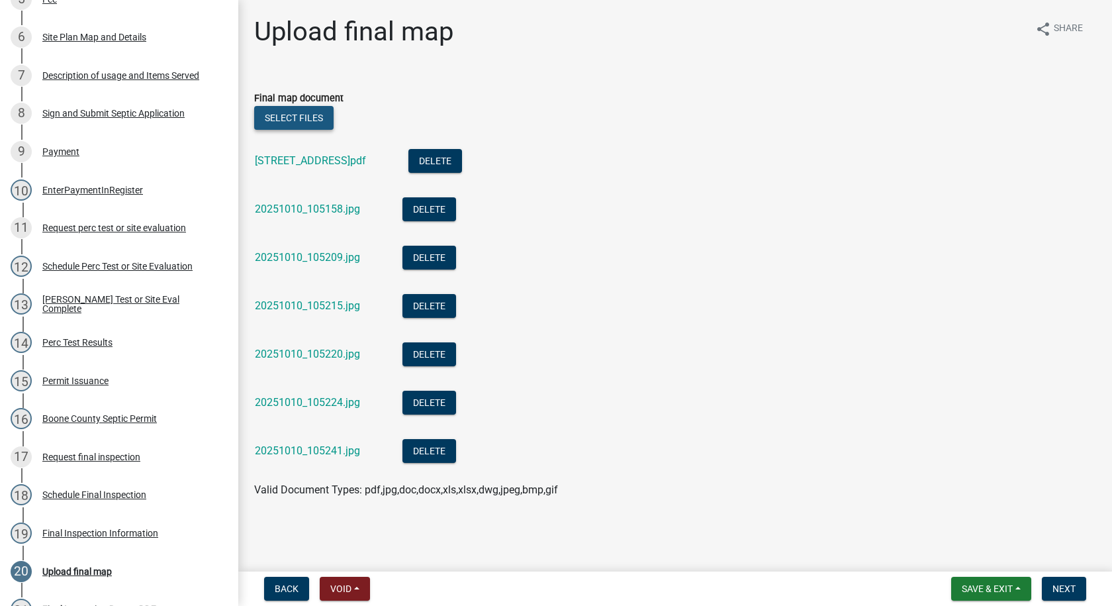
click at [310, 112] on button "Select files" at bounding box center [293, 118] width 79 height 24
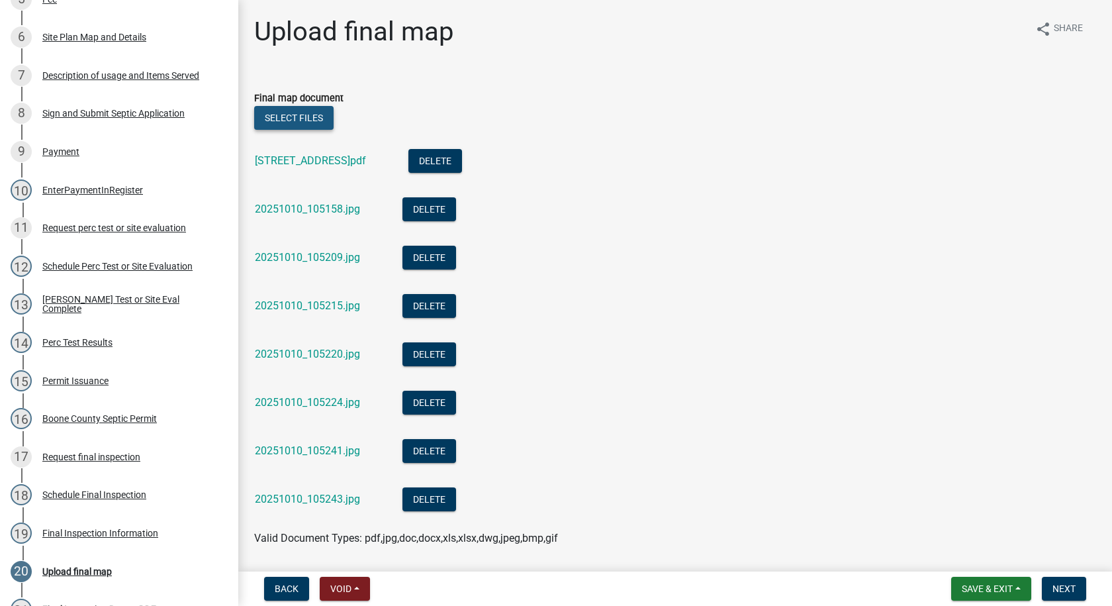
click at [320, 117] on button "Select files" at bounding box center [293, 118] width 79 height 24
click at [317, 120] on button "Select files" at bounding box center [293, 118] width 79 height 24
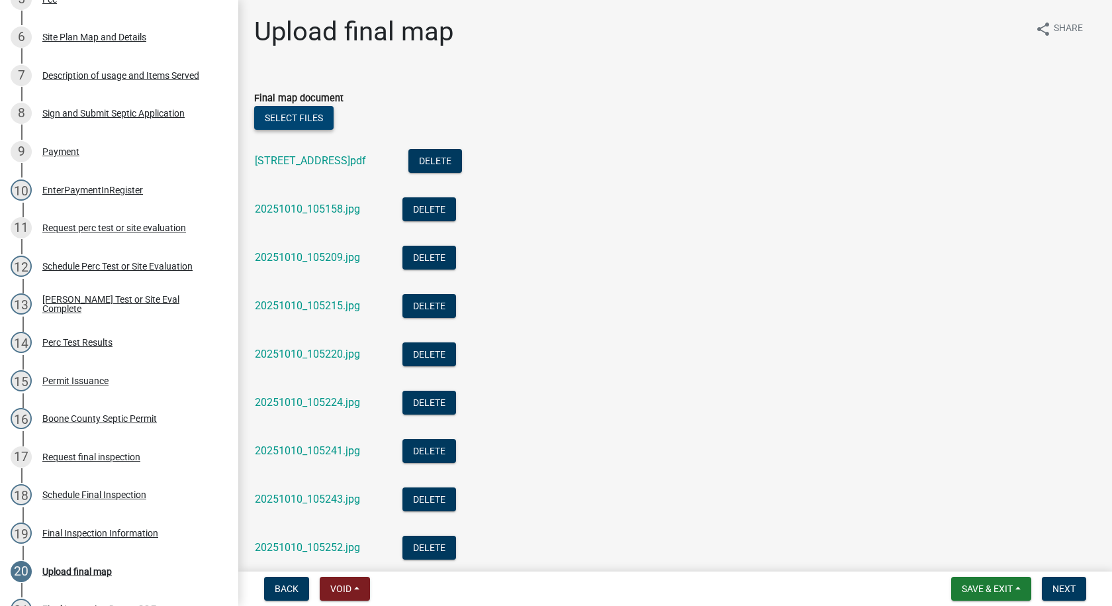
click at [301, 110] on button "Select files" at bounding box center [293, 118] width 79 height 24
click at [322, 120] on button "Select files" at bounding box center [293, 118] width 79 height 24
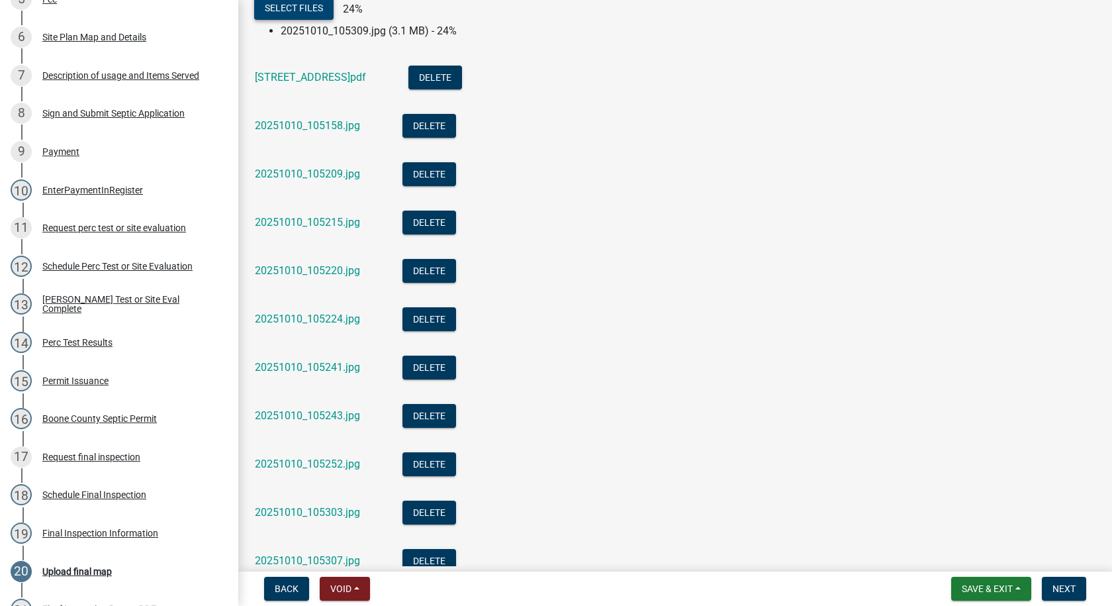
scroll to position [0, 0]
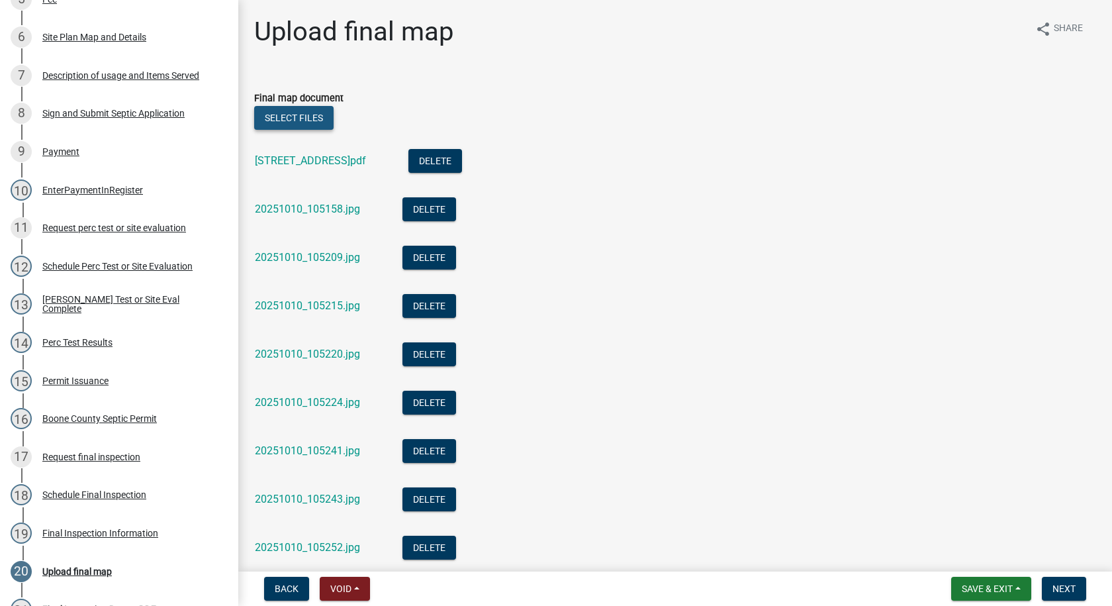
click at [324, 118] on button "Select files" at bounding box center [293, 118] width 79 height 24
click at [317, 122] on button "Select files" at bounding box center [293, 118] width 79 height 24
click at [316, 120] on button "Select files" at bounding box center [293, 118] width 79 height 24
click at [994, 581] on button "Save & Exit" at bounding box center [991, 589] width 80 height 24
click at [956, 523] on button "Save" at bounding box center [978, 522] width 106 height 32
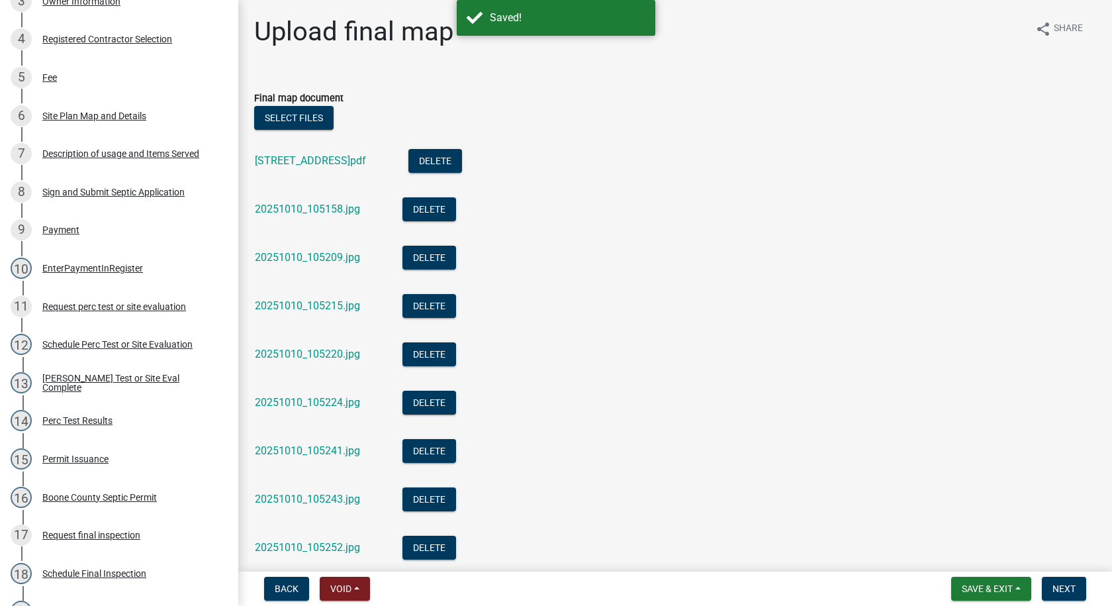
scroll to position [409, 0]
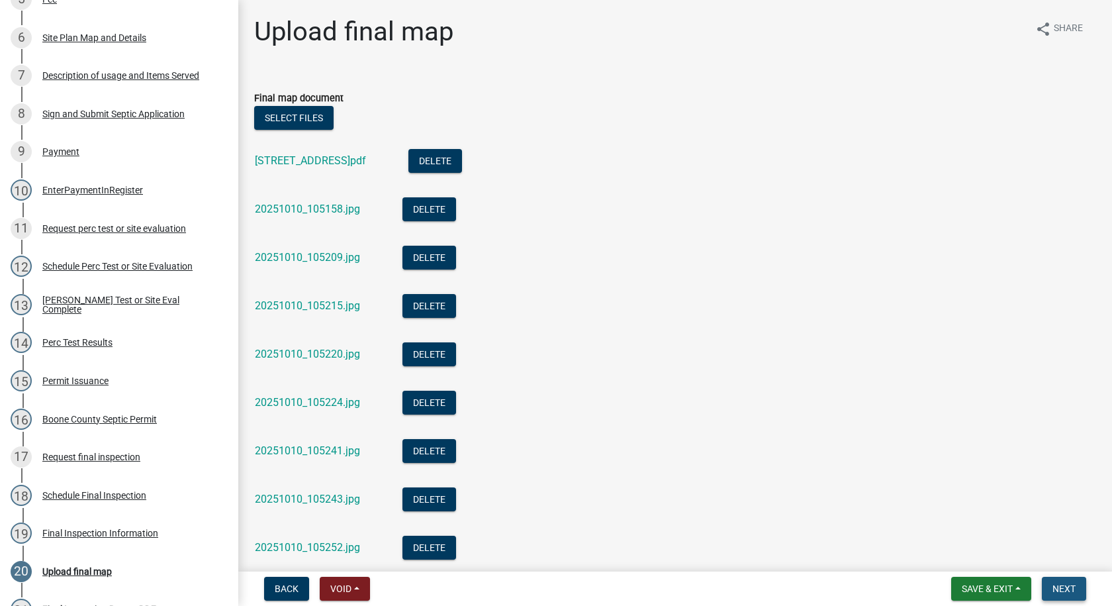
click at [1052, 580] on button "Next" at bounding box center [1064, 589] width 44 height 24
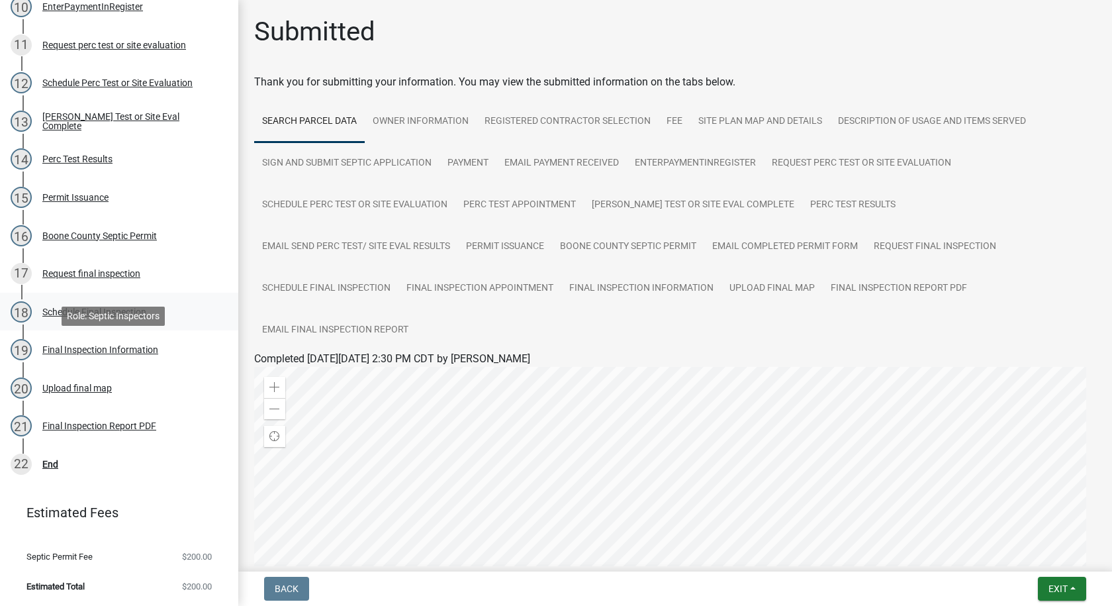
scroll to position [593, 0]
click at [46, 460] on div "End" at bounding box center [50, 463] width 16 height 9
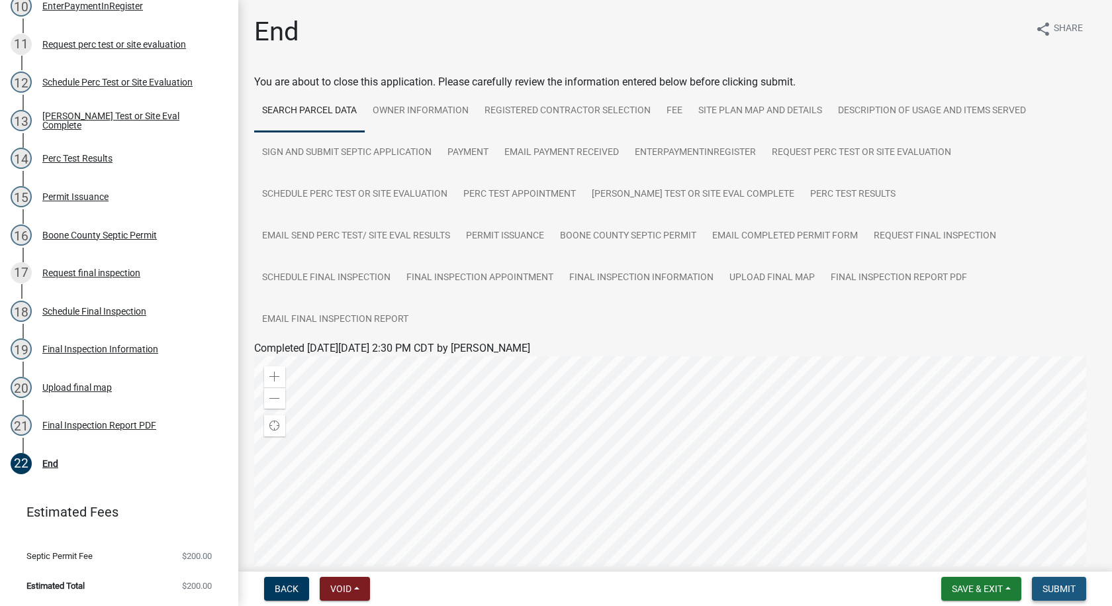
click at [1056, 583] on span "Submit" at bounding box center [1059, 588] width 33 height 11
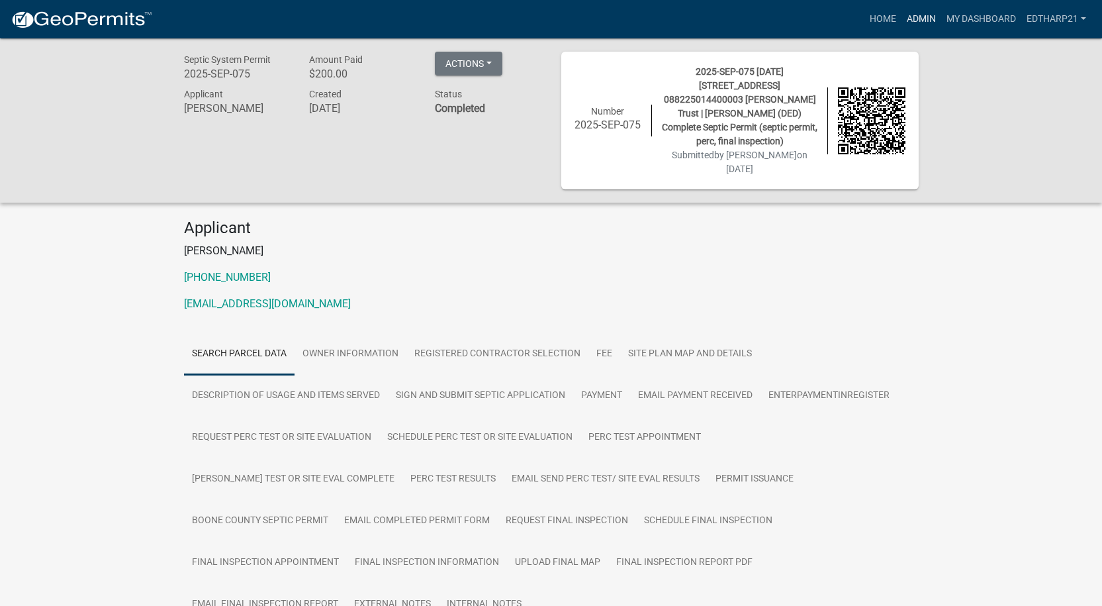
click at [915, 18] on link "Admin" at bounding box center [922, 19] width 40 height 25
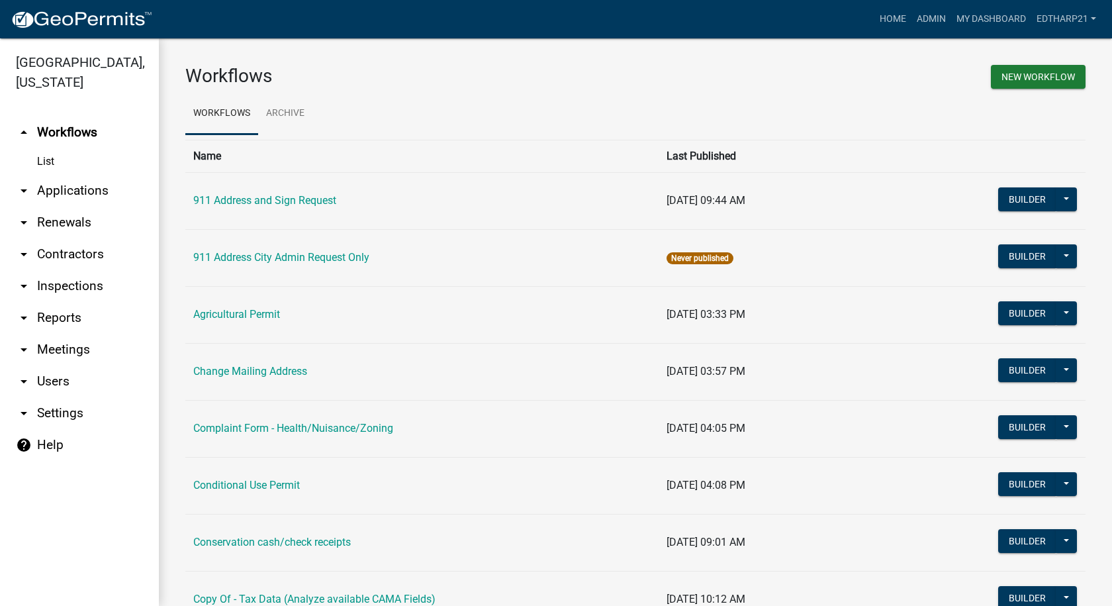
click at [95, 175] on link "arrow_drop_down Applications" at bounding box center [79, 191] width 159 height 32
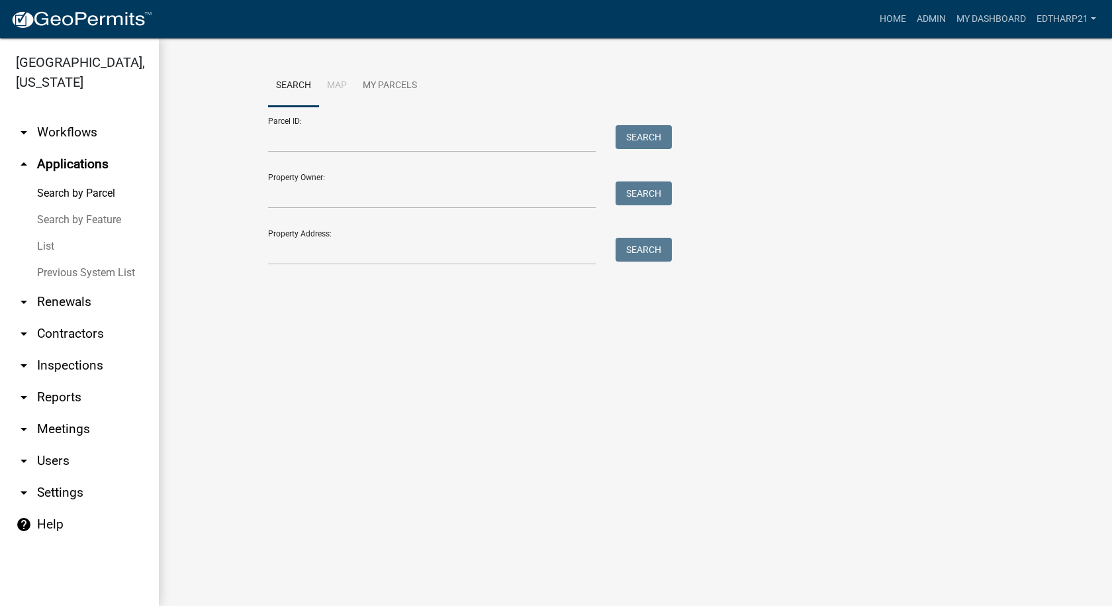
click at [44, 233] on link "List" at bounding box center [79, 246] width 159 height 26
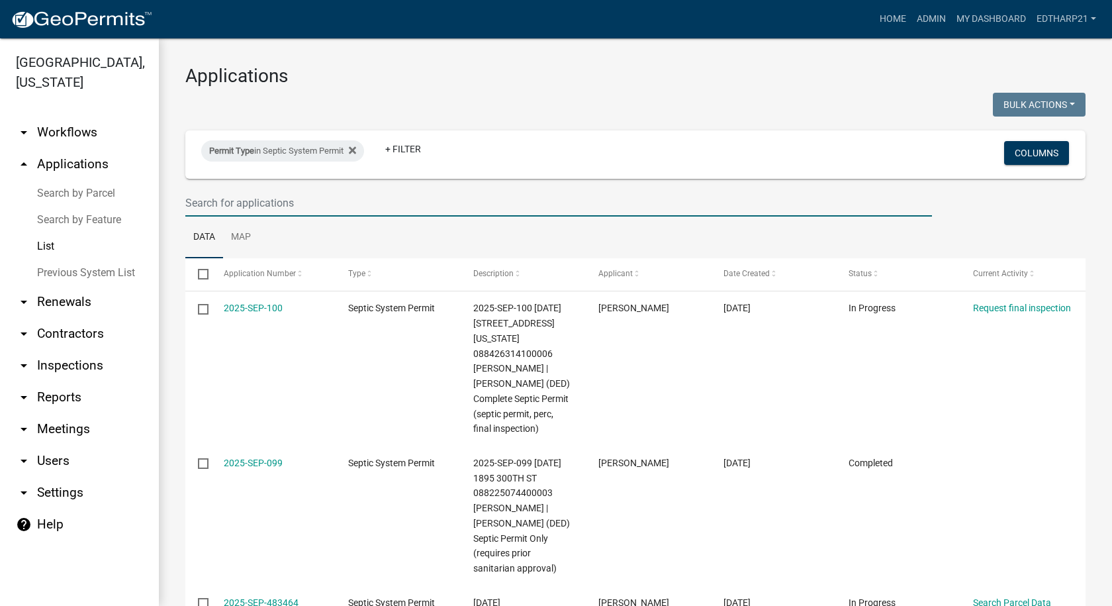
click at [198, 202] on input "text" at bounding box center [558, 202] width 747 height 27
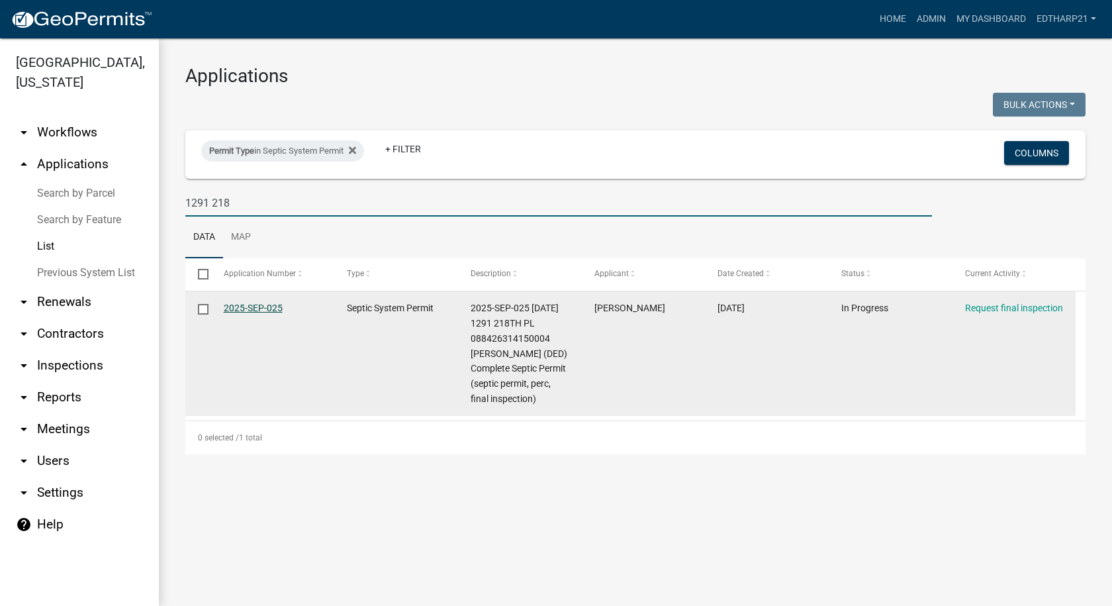
type input "1291 218"
click at [260, 309] on link "2025-SEP-025" at bounding box center [253, 307] width 59 height 11
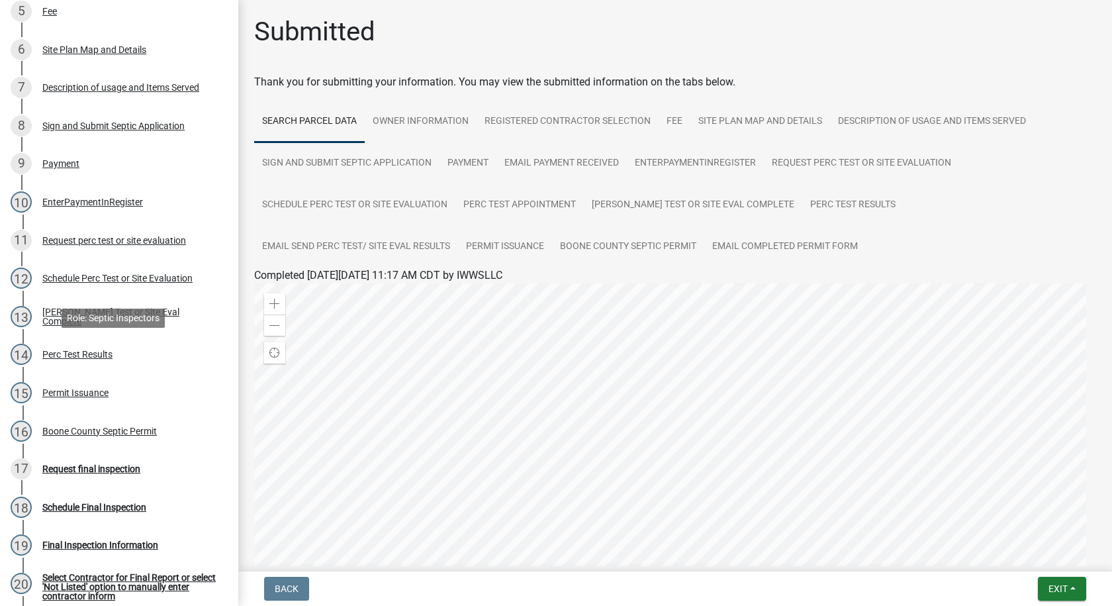
scroll to position [530, 0]
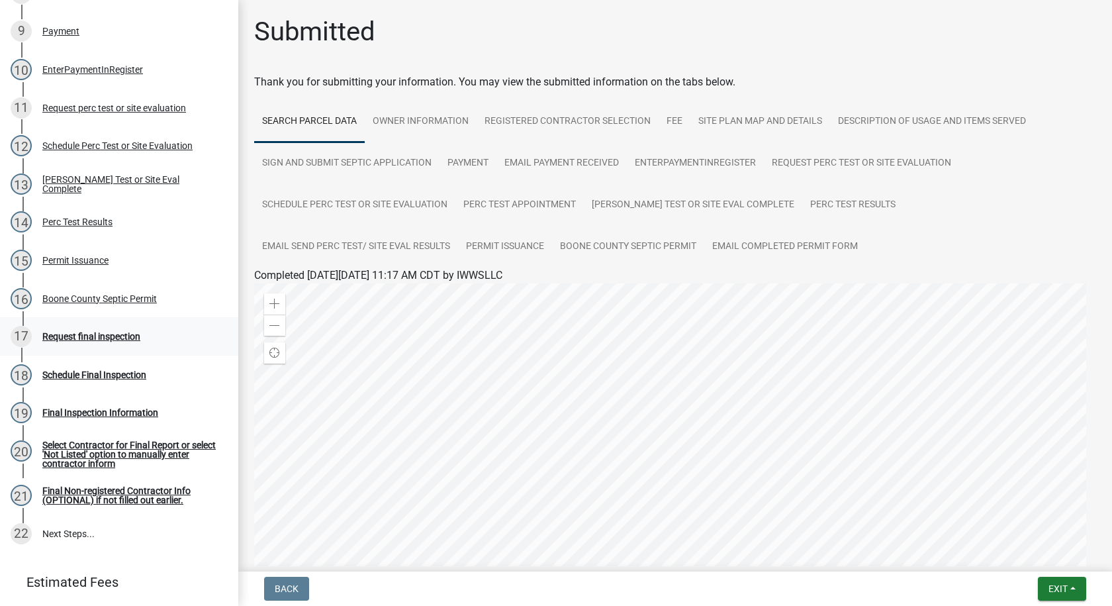
click at [122, 333] on div "Request final inspection" at bounding box center [91, 336] width 98 height 9
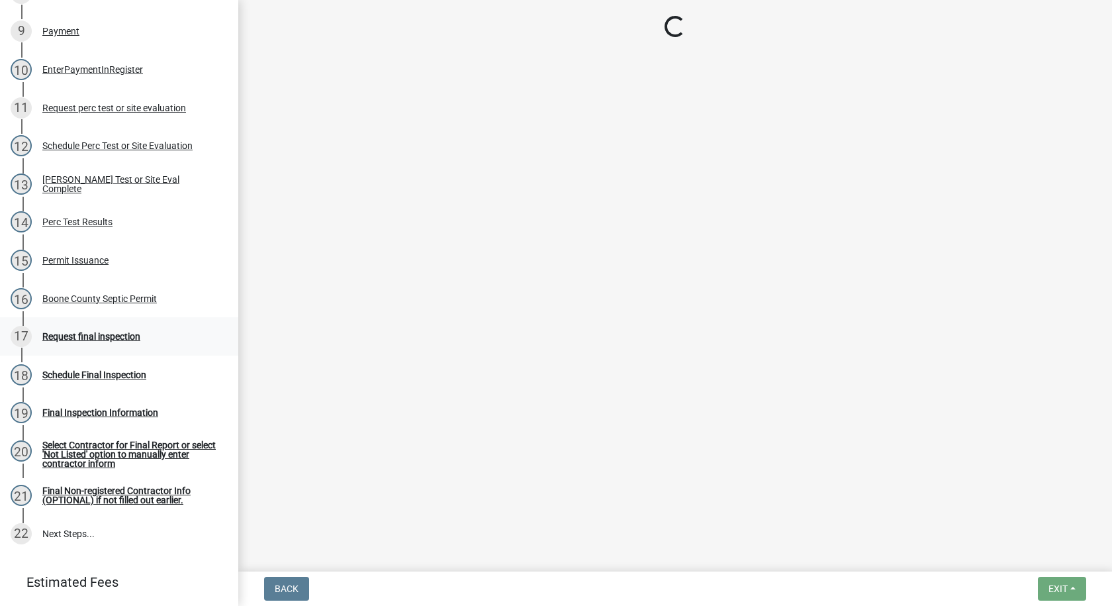
select select "ea230207-152d-431d-88d2-69d4b5aeb3ad"
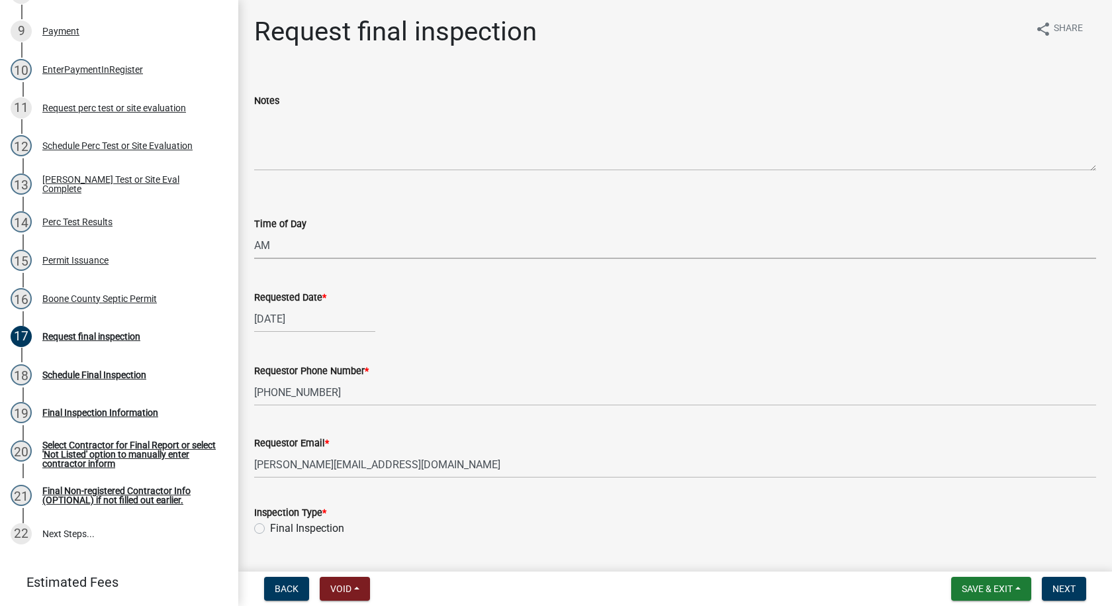
click at [267, 246] on select "Select Item... AM PM" at bounding box center [675, 245] width 842 height 27
click at [312, 318] on div "[DATE]" at bounding box center [314, 318] width 121 height 27
select select "5"
select select "2025"
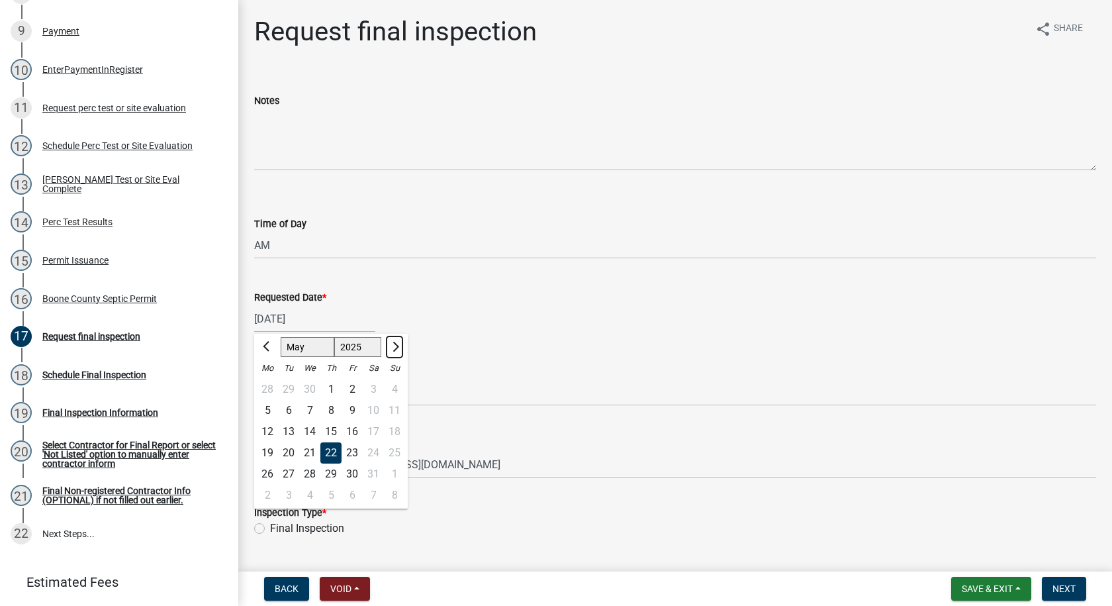
click at [399, 342] on button "Next month" at bounding box center [395, 346] width 16 height 21
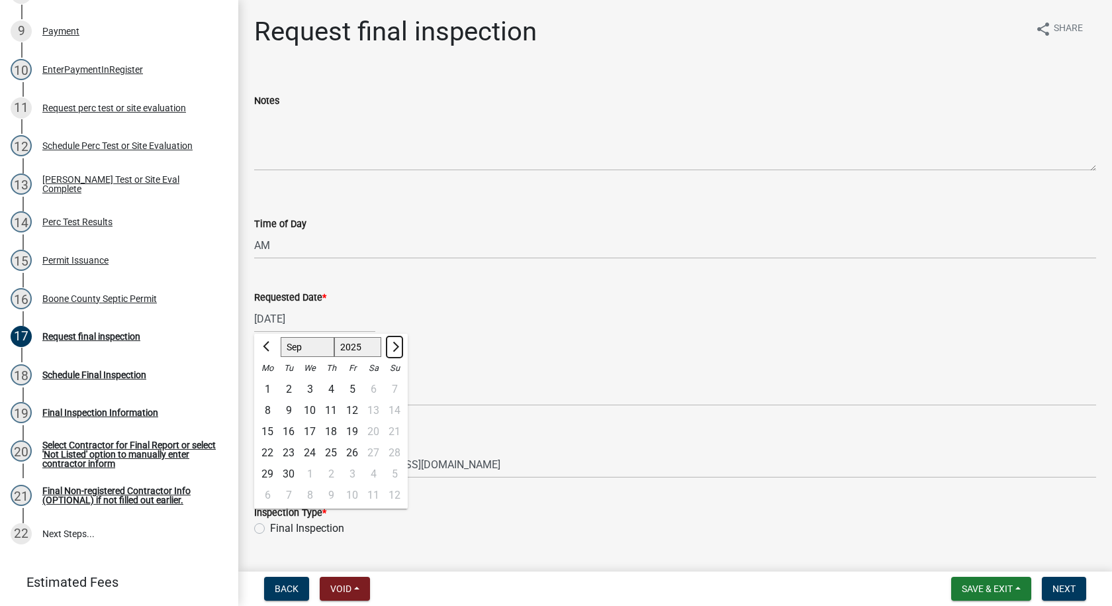
select select "10"
click at [334, 413] on div "9" at bounding box center [330, 410] width 21 height 21
type input "[DATE]"
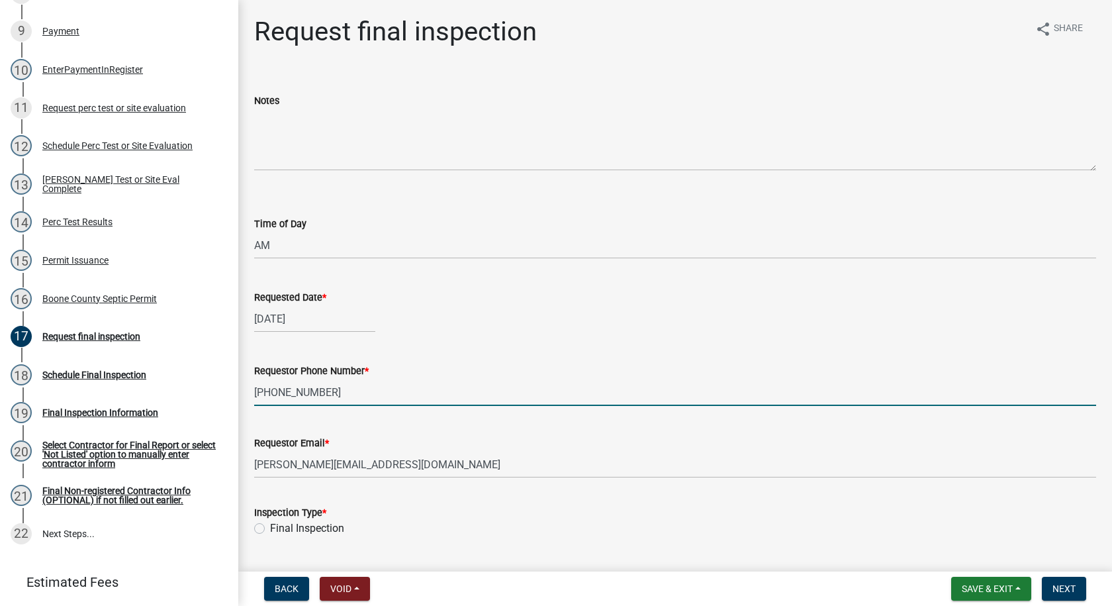
click at [323, 394] on input "[PHONE_NUMBER]" at bounding box center [675, 392] width 842 height 27
type input "5"
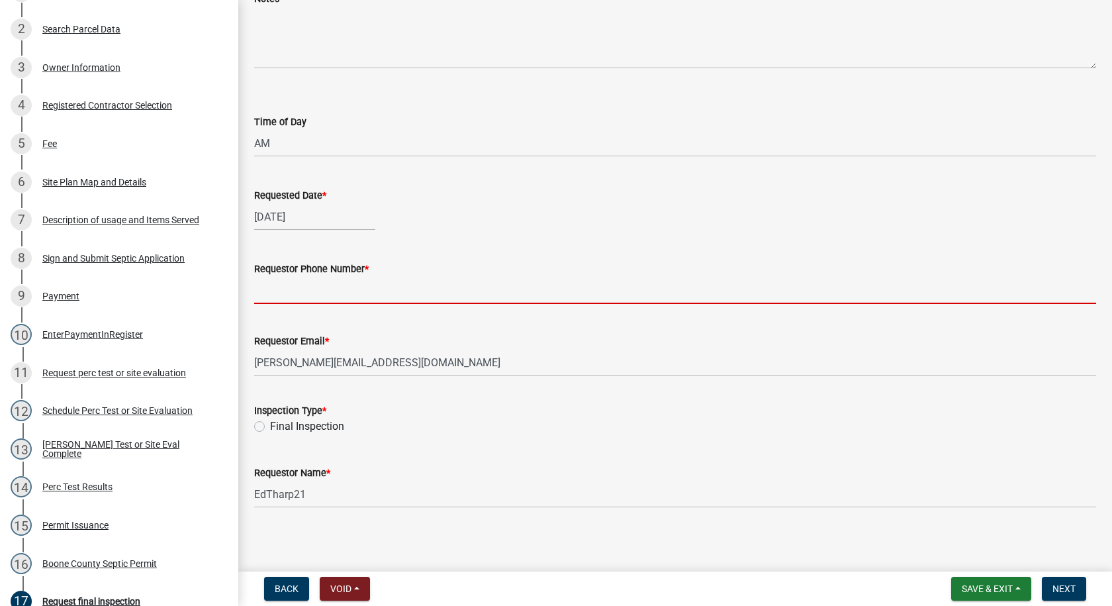
scroll to position [106, 0]
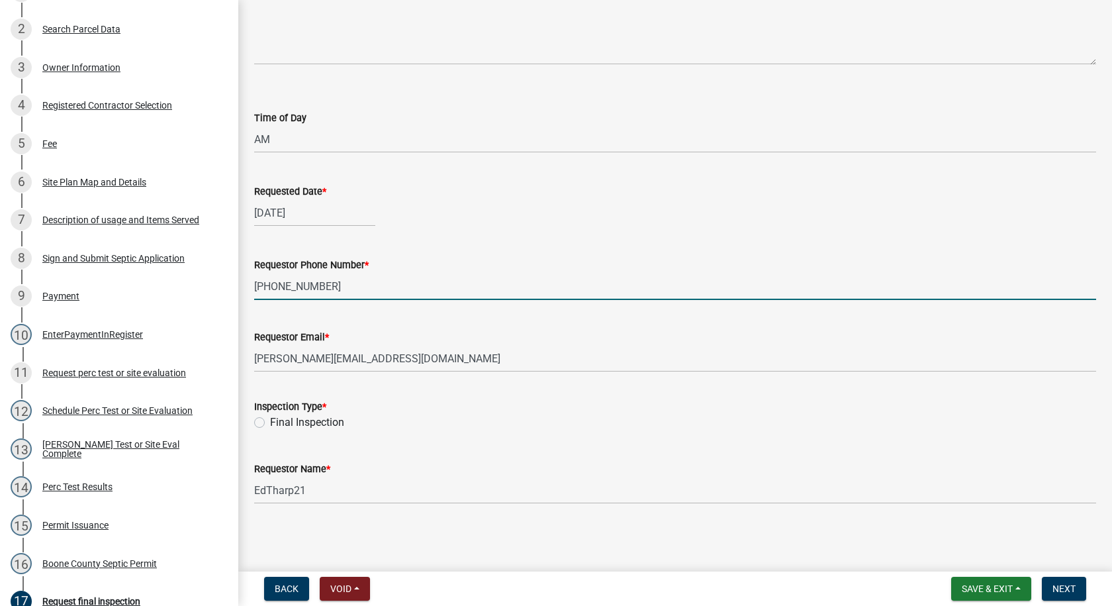
type input "[PHONE_NUMBER]"
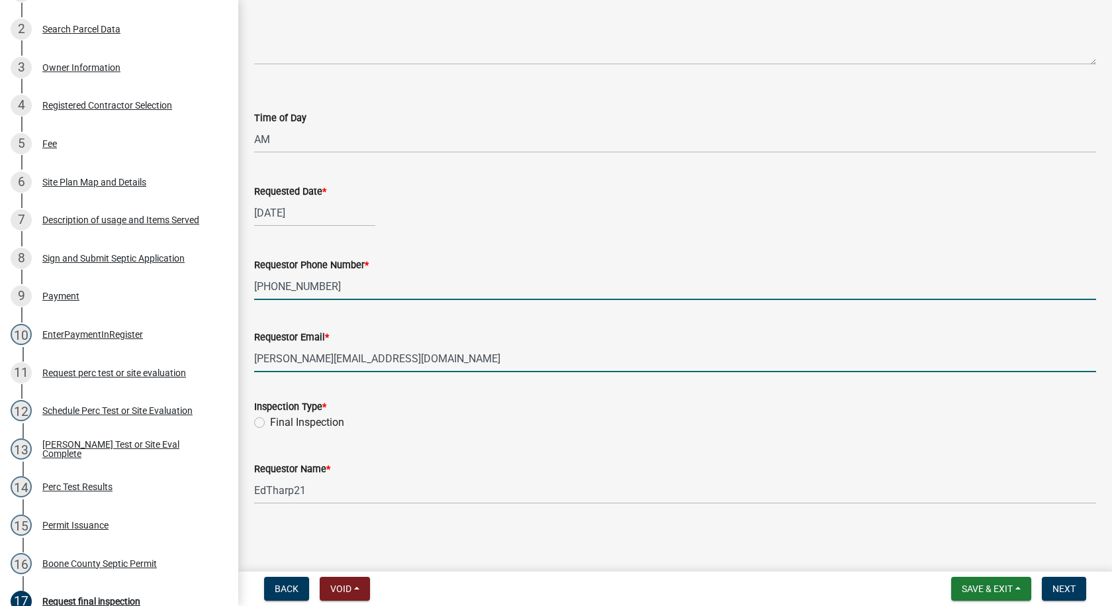
click at [360, 360] on input "[PERSON_NAME][EMAIL_ADDRESS][DOMAIN_NAME]" at bounding box center [675, 358] width 842 height 27
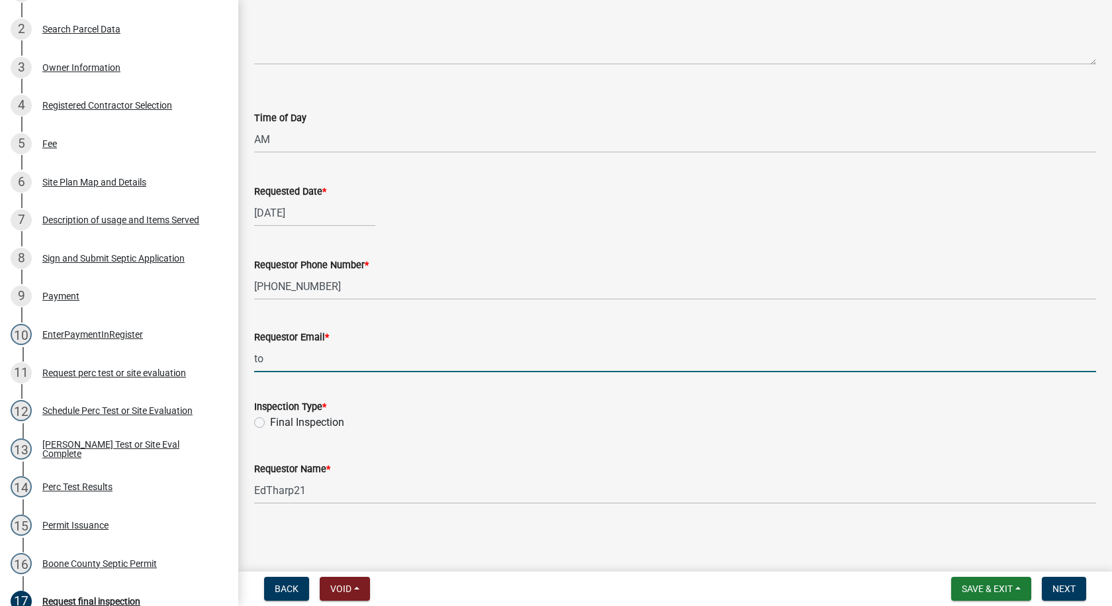
type input "t"
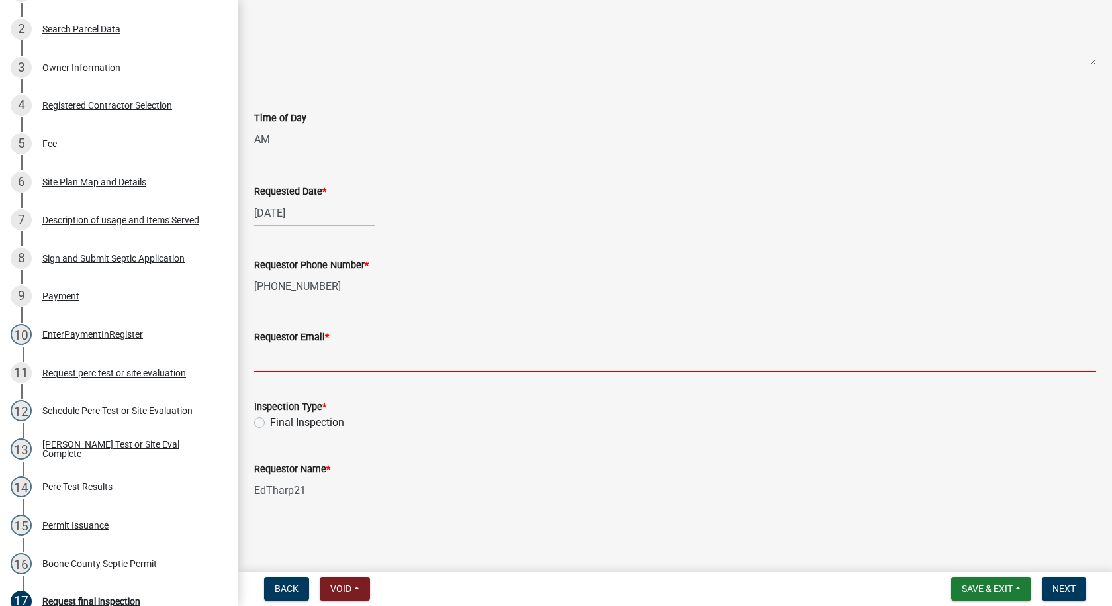
click at [260, 360] on input "Requestor Email *" at bounding box center [675, 358] width 842 height 27
type input "[PERSON_NAME][EMAIL_ADDRESS][DOMAIN_NAME]"
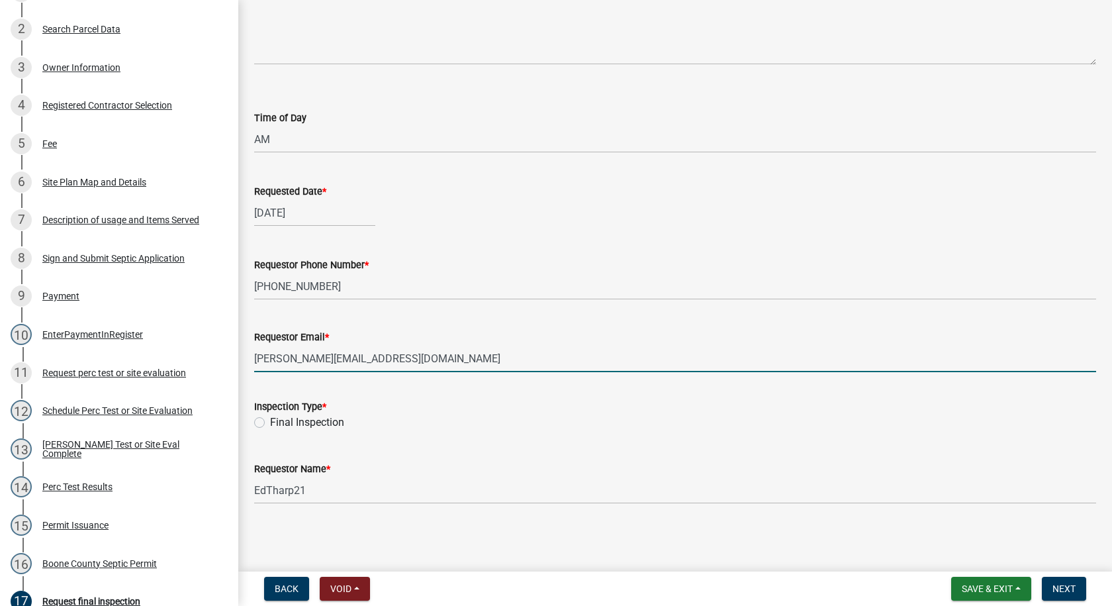
click at [270, 421] on label "Final Inspection" at bounding box center [307, 422] width 74 height 16
click at [270, 421] on input "Final Inspection" at bounding box center [274, 418] width 9 height 9
radio input "true"
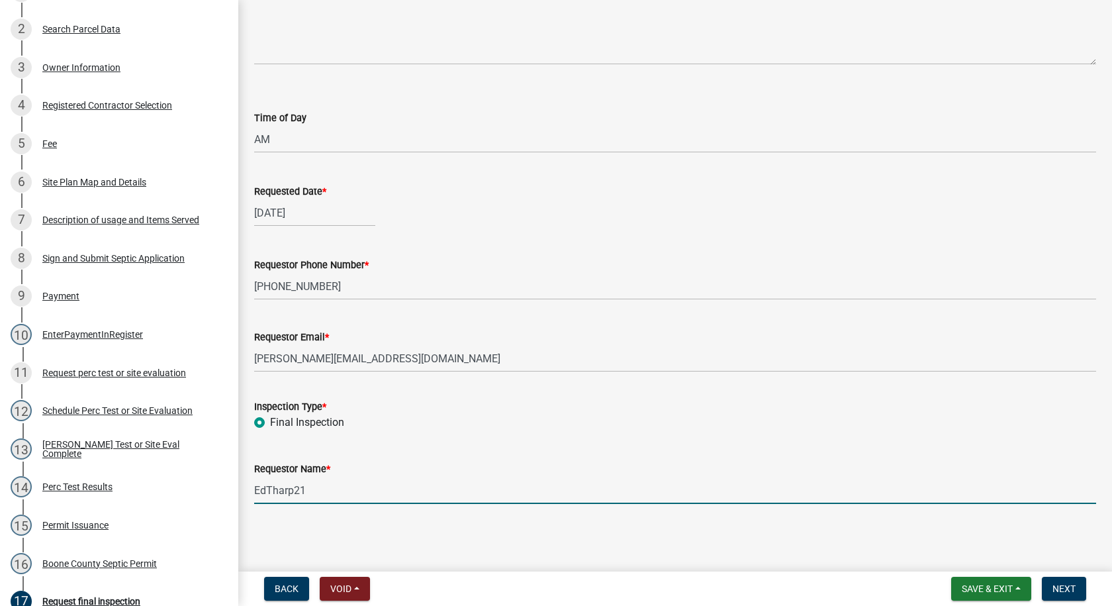
click at [306, 490] on input "EdTharp21" at bounding box center [675, 490] width 842 height 27
type input "E"
type input "[PERSON_NAME]"
click at [1052, 580] on button "Next" at bounding box center [1064, 589] width 44 height 24
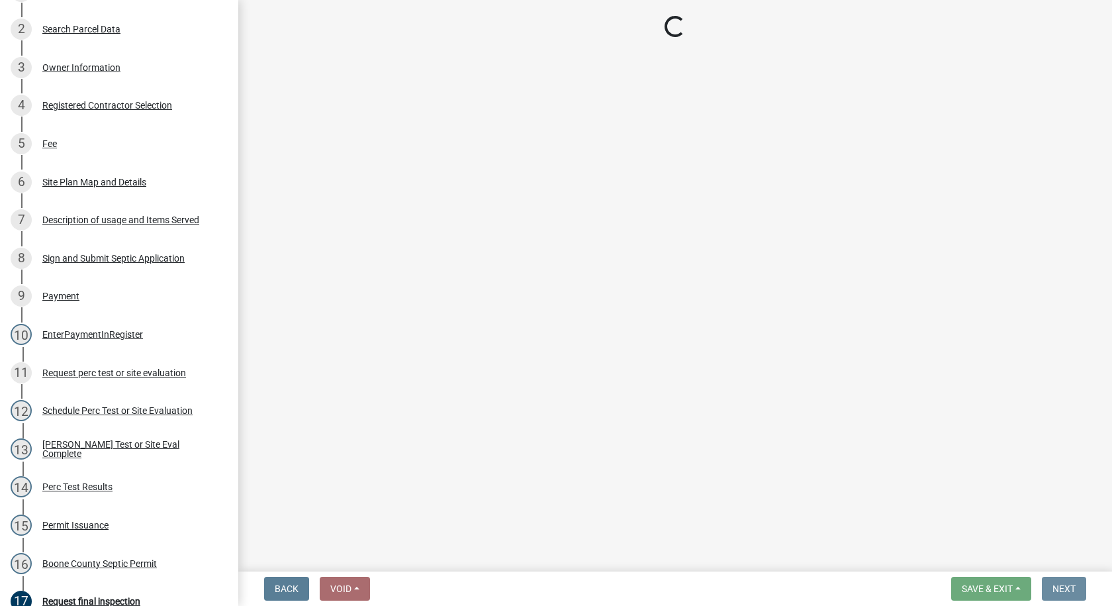
scroll to position [0, 0]
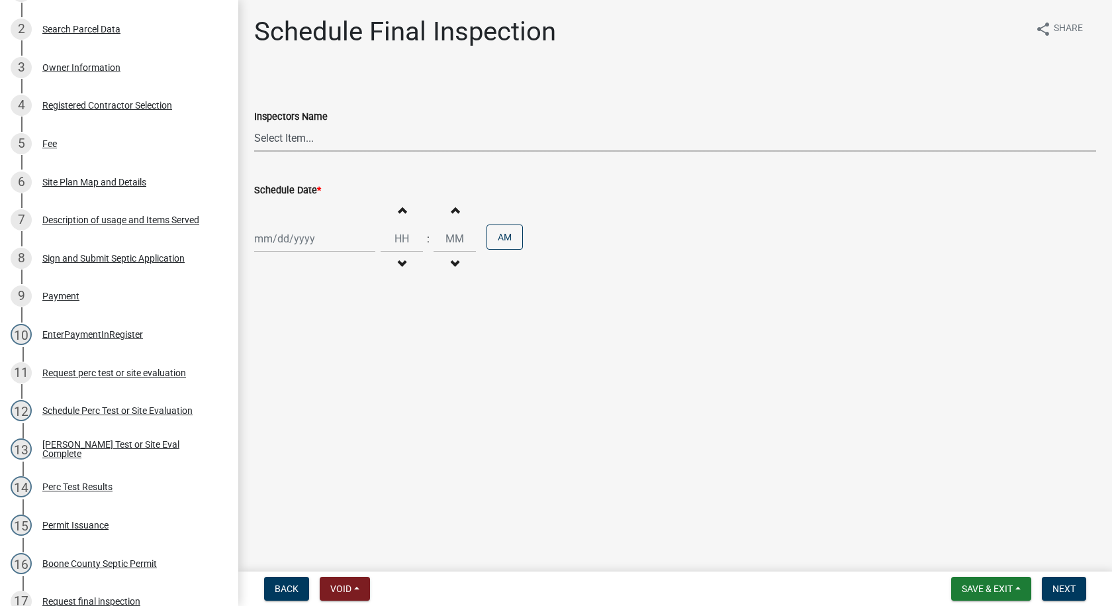
click at [289, 140] on select "Select Item... EdTharp21 (EdTharp21) mspeers ([PERSON_NAME]) WandaCox ([PERSON_…" at bounding box center [675, 137] width 842 height 27
select select "1166babb-7ce8-442f-9c4a-1180ef3e1882"
click at [254, 124] on select "Select Item... EdTharp21 (EdTharp21) mspeers ([PERSON_NAME]) WandaCox ([PERSON_…" at bounding box center [675, 137] width 842 height 27
click at [294, 242] on div at bounding box center [314, 238] width 121 height 27
select select "10"
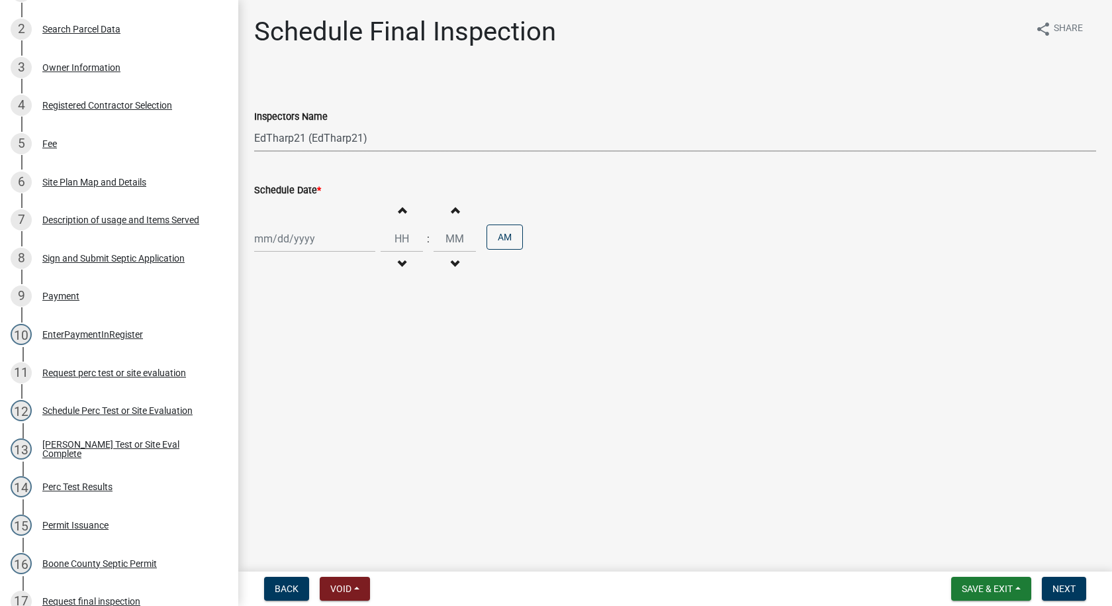
select select "2025"
click at [330, 328] on div "9" at bounding box center [330, 330] width 21 height 21
type input "[DATE]"
click at [398, 262] on span "button" at bounding box center [401, 264] width 7 height 11
type input "11"
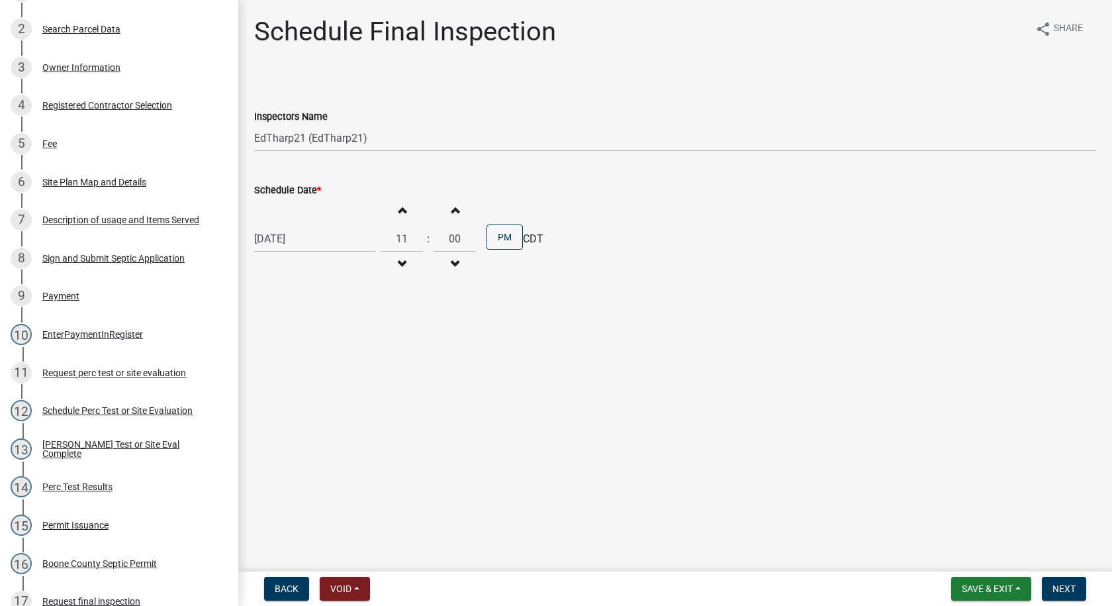
click at [452, 209] on span "button" at bounding box center [454, 210] width 7 height 11
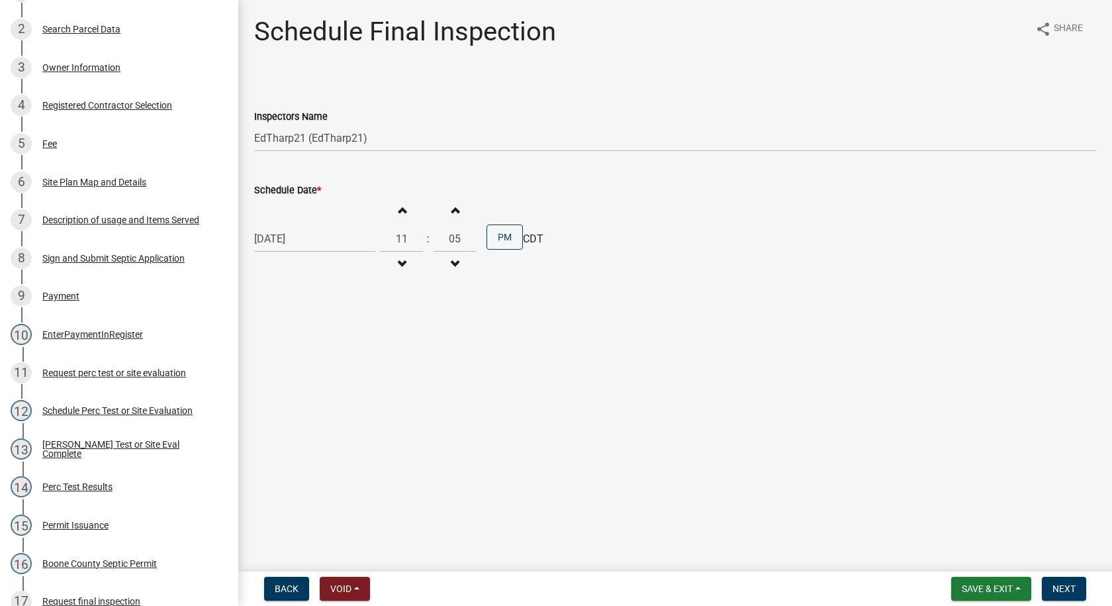
click at [452, 209] on span "button" at bounding box center [454, 210] width 7 height 11
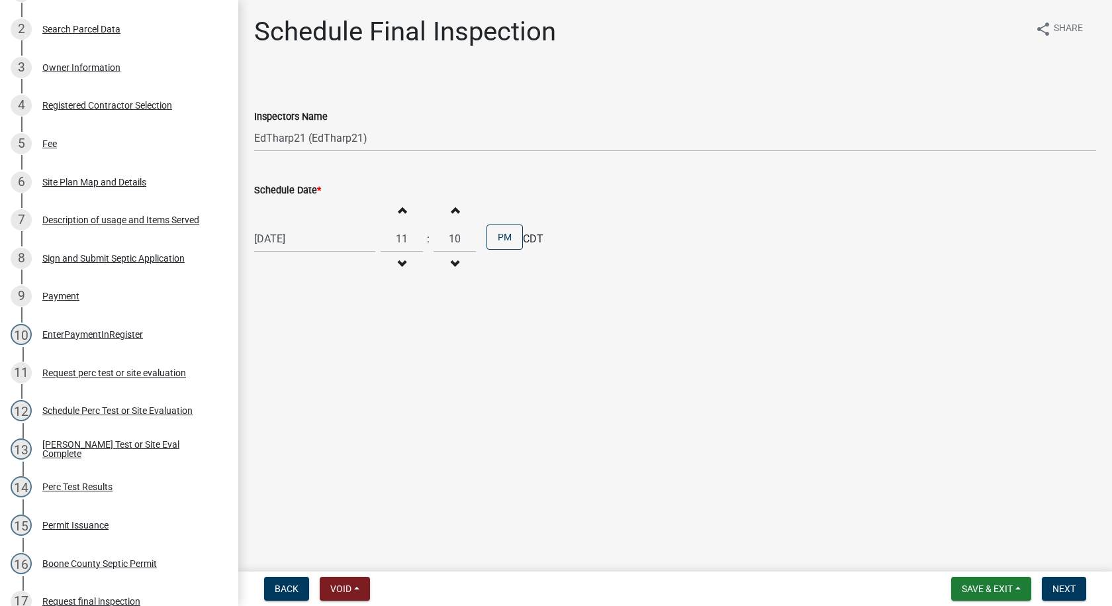
click at [452, 209] on span "button" at bounding box center [454, 210] width 7 height 11
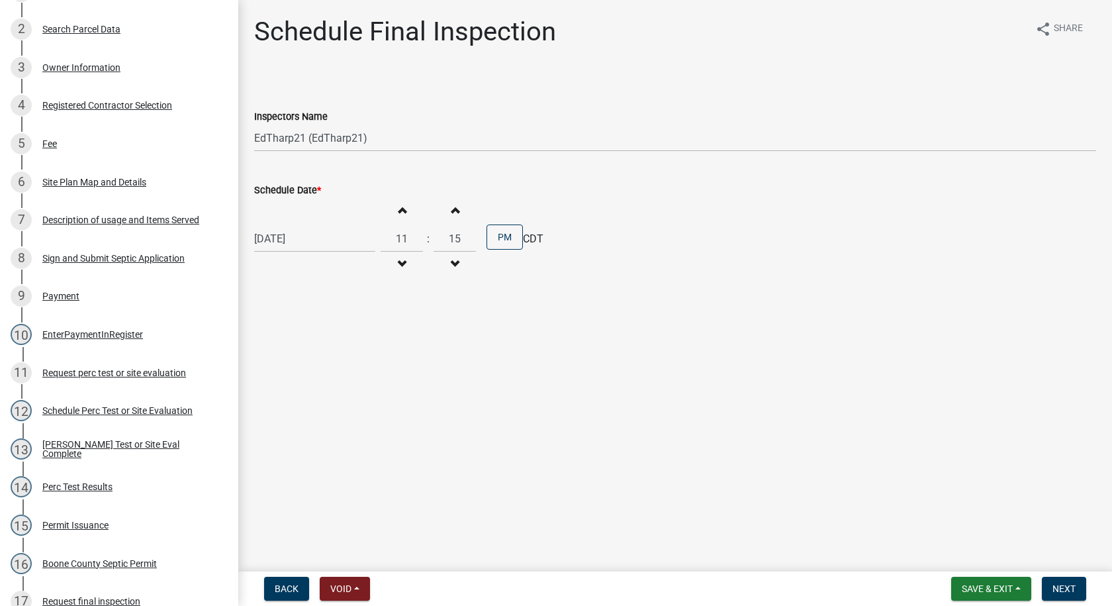
click at [452, 209] on span "button" at bounding box center [454, 210] width 7 height 11
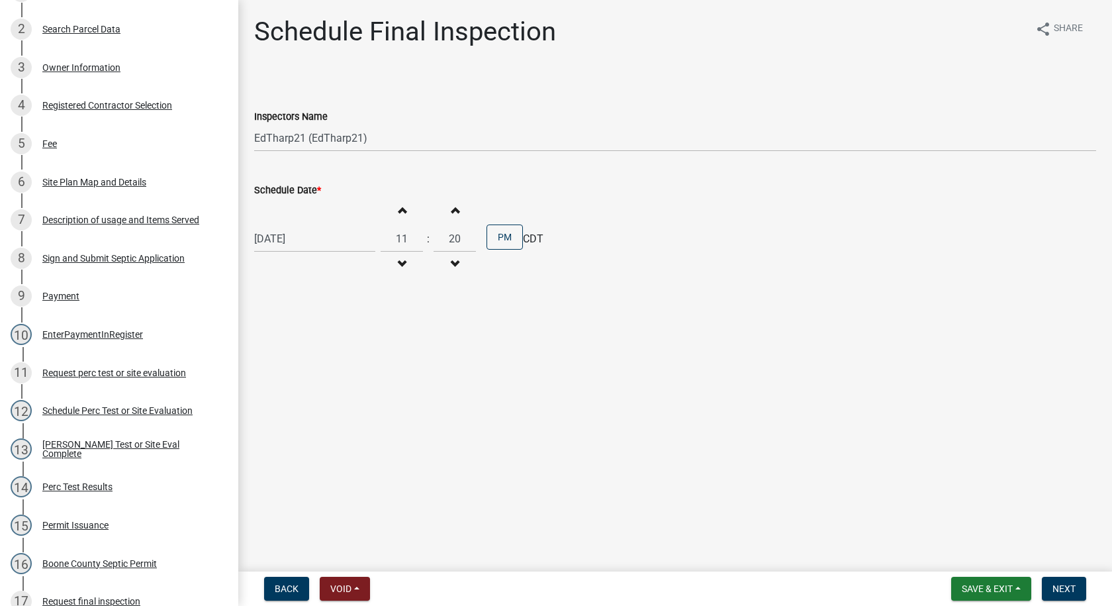
click at [452, 209] on span "button" at bounding box center [454, 210] width 7 height 11
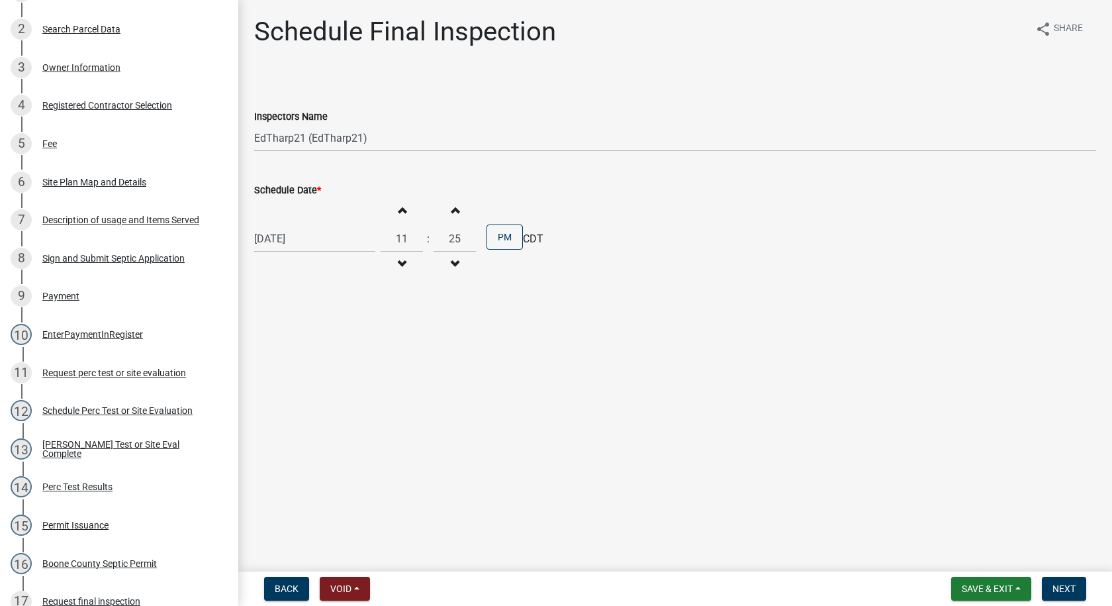
click at [452, 209] on span "button" at bounding box center [454, 210] width 7 height 11
click at [454, 209] on button "Increment minutes" at bounding box center [455, 210] width 28 height 24
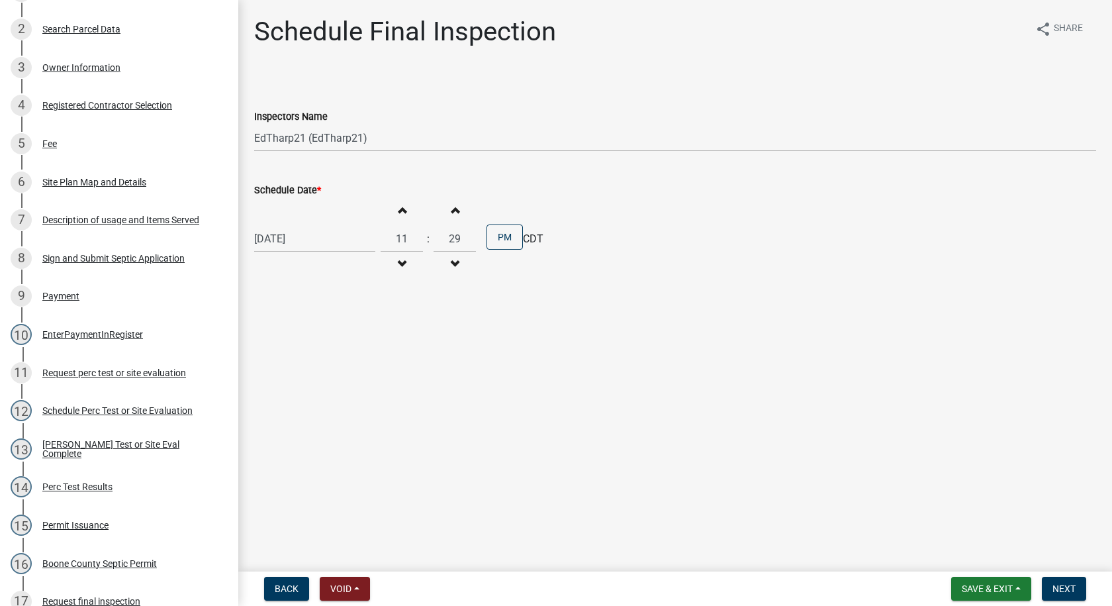
type input "30"
click at [507, 242] on button "PM" at bounding box center [505, 236] width 36 height 25
click at [1046, 588] on button "Next" at bounding box center [1064, 589] width 44 height 24
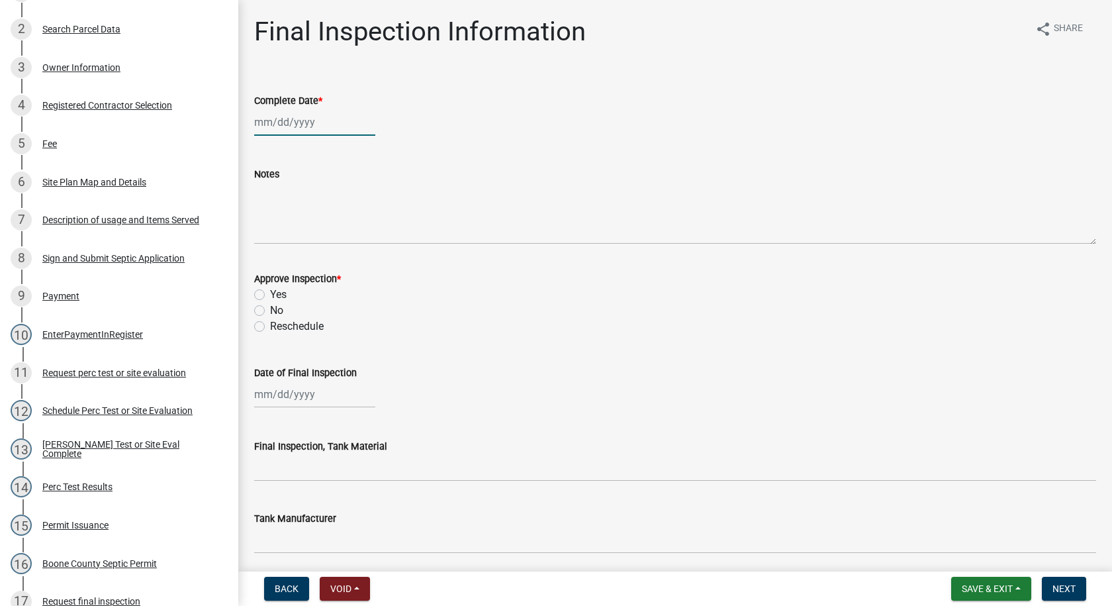
click at [295, 131] on div at bounding box center [314, 122] width 121 height 27
select select "10"
select select "2025"
click at [443, 181] on div "Notes" at bounding box center [675, 174] width 842 height 16
select select "10"
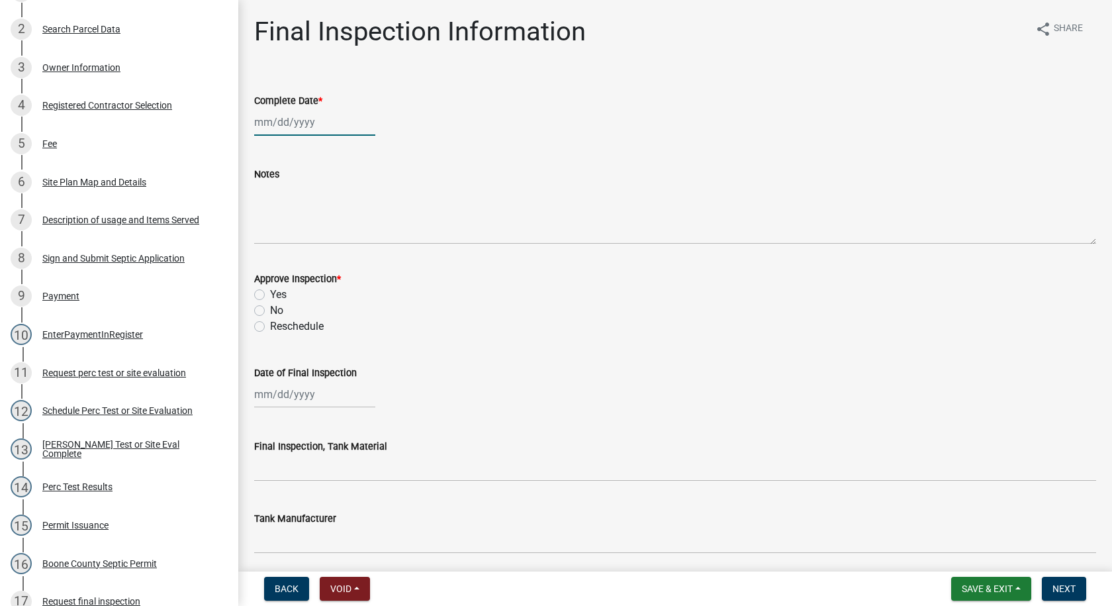
select select "2025"
click at [302, 123] on div "[PERSON_NAME] Feb Mar Apr [PERSON_NAME][DATE] Oct Nov [DATE] 1526 1527 1528 152…" at bounding box center [314, 122] width 121 height 27
click at [330, 212] on div "9" at bounding box center [330, 213] width 21 height 21
type input "[DATE]"
click at [270, 295] on label "Yes" at bounding box center [278, 295] width 17 height 16
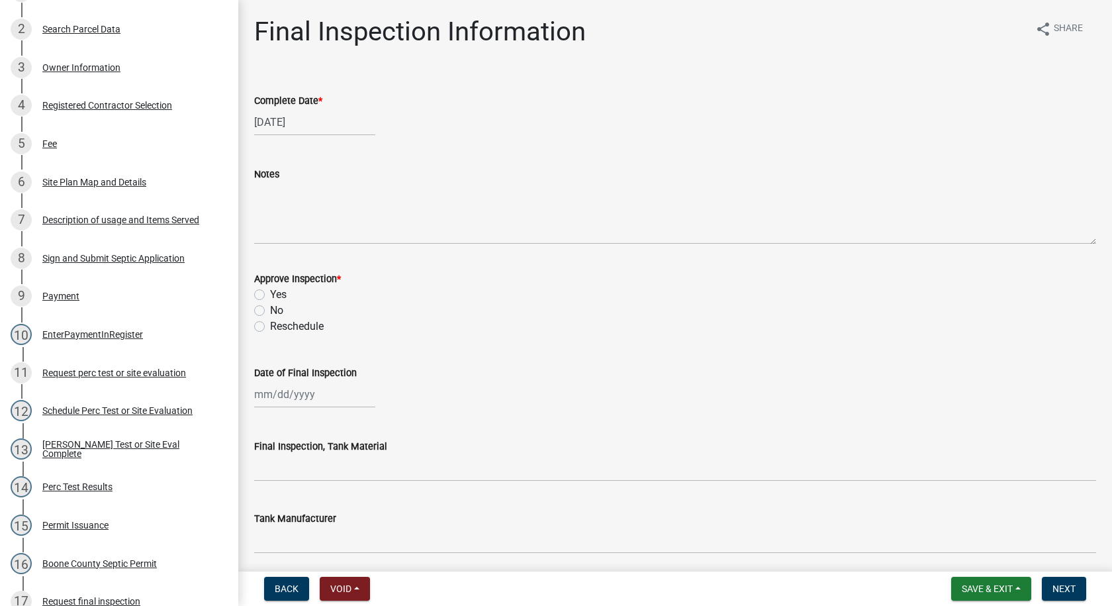
click at [270, 295] on input "Yes" at bounding box center [274, 291] width 9 height 9
radio input "true"
select select "10"
select select "2025"
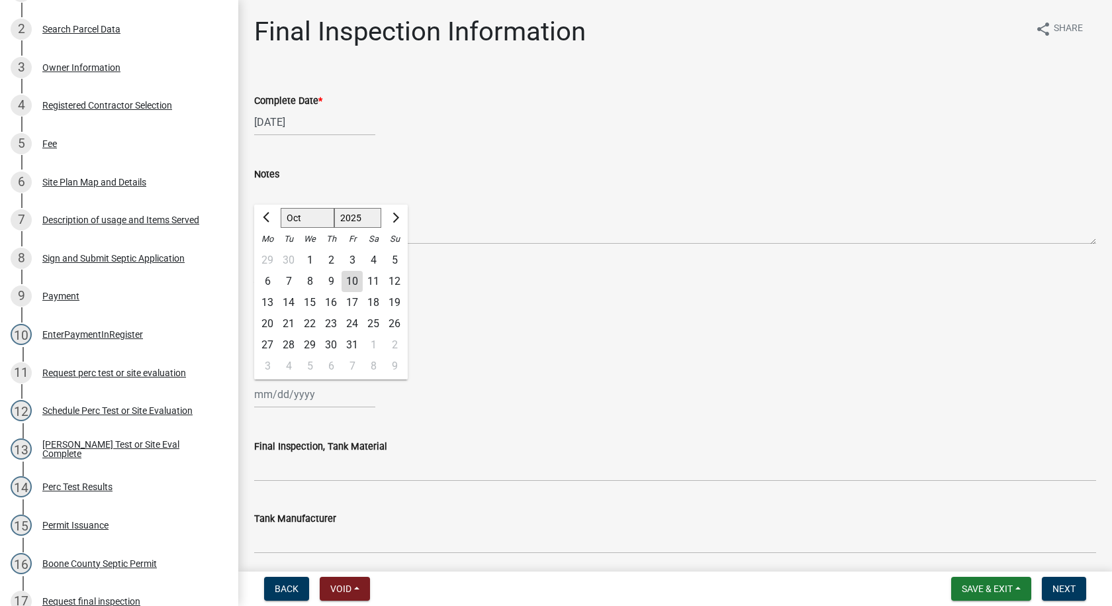
click at [310, 398] on div "[PERSON_NAME] Feb Mar Apr [PERSON_NAME][DATE] Oct Nov [DATE] 1526 1527 1528 152…" at bounding box center [314, 394] width 121 height 27
click at [353, 282] on div "10" at bounding box center [352, 281] width 21 height 21
type input "[DATE]"
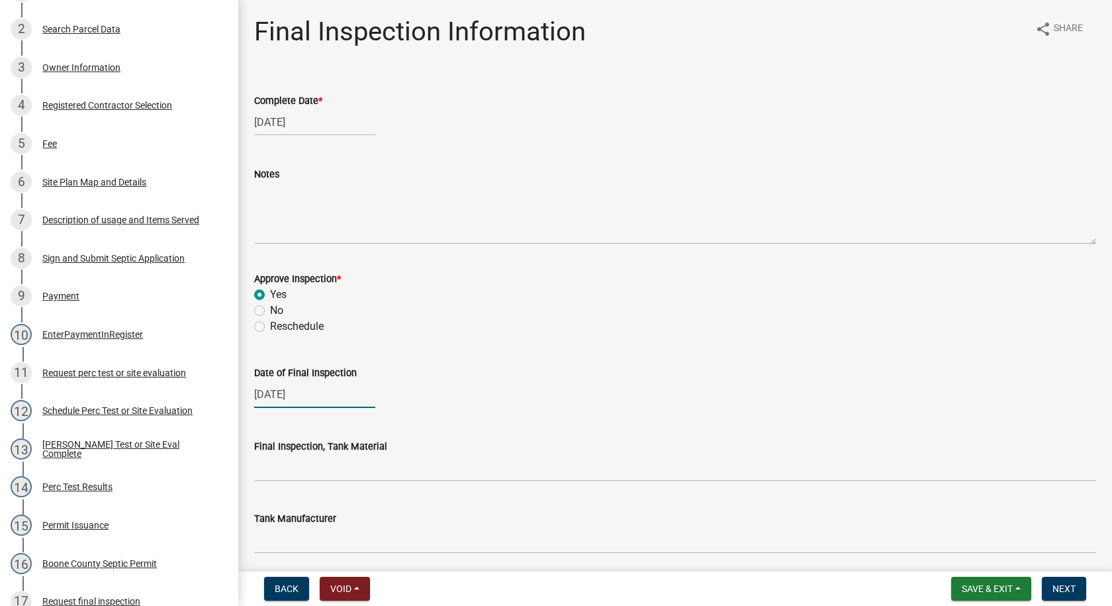
select select "10"
select select "2025"
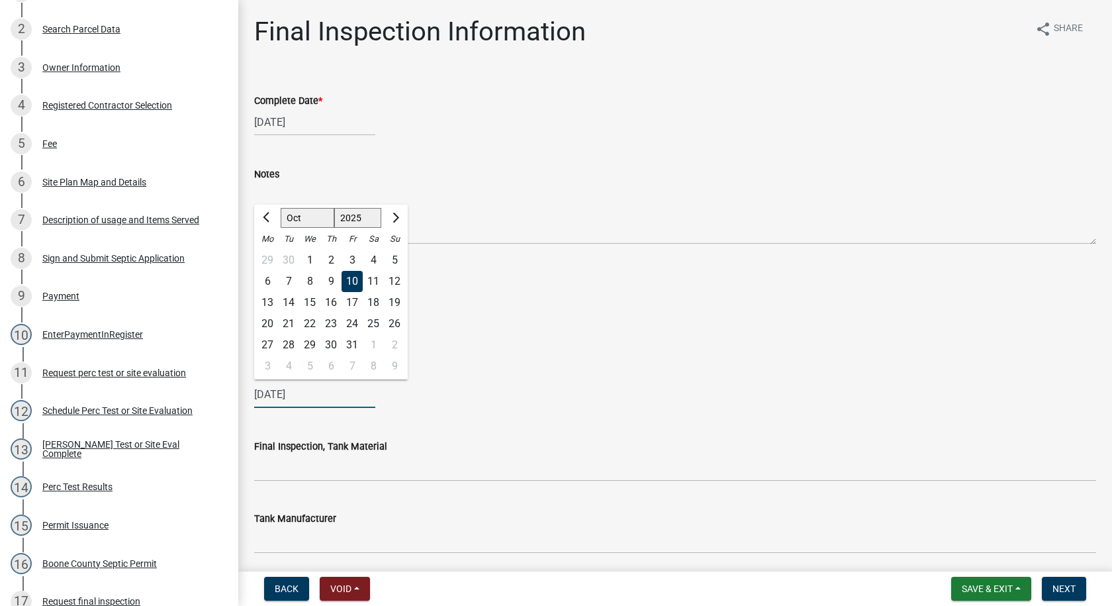
click at [311, 396] on div "[DATE] [PERSON_NAME] Apr May Jun [DATE] Aug Sep Oct Nov [DATE] 1526 1527 1528 1…" at bounding box center [314, 394] width 121 height 27
click at [329, 280] on div "9" at bounding box center [330, 281] width 21 height 21
type input "[DATE]"
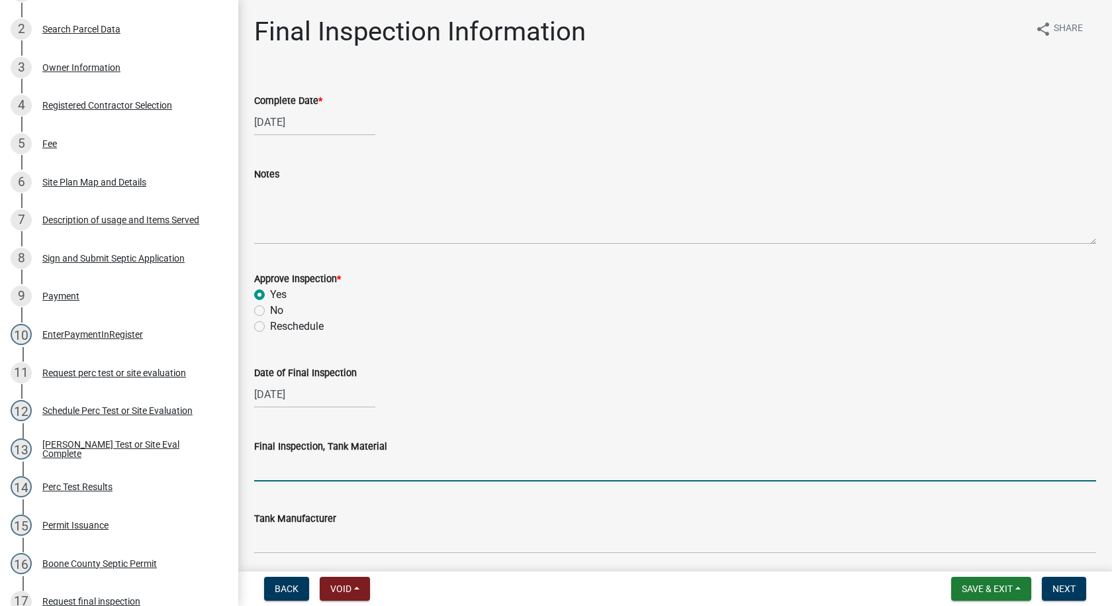
click at [299, 471] on input "Final Inspection, Tank Material" at bounding box center [675, 467] width 842 height 27
type input "Cement"
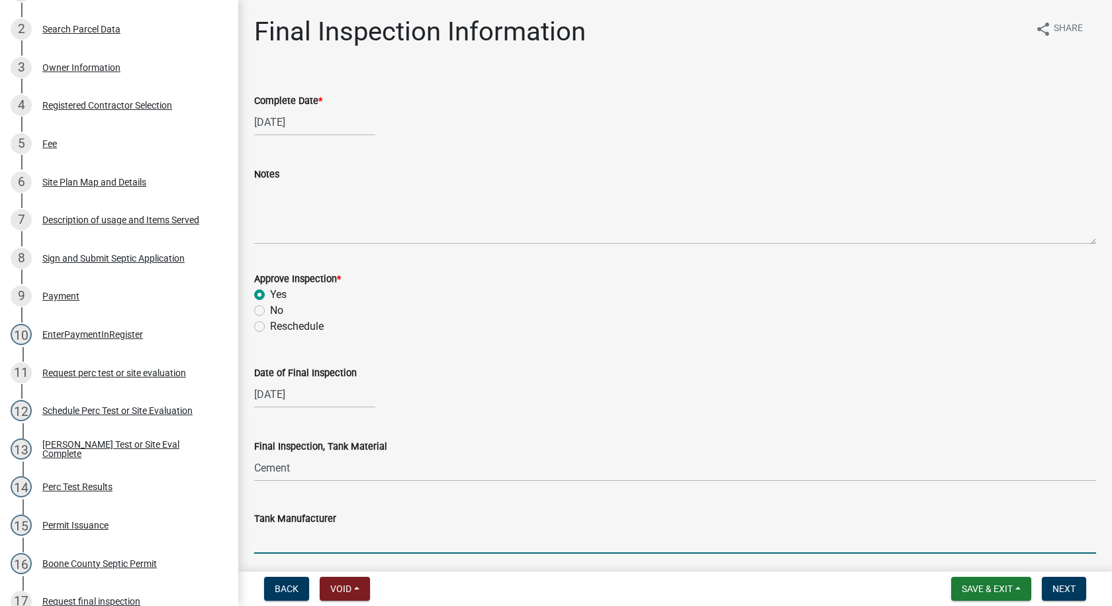
click at [320, 538] on input "Tank Manufacturer" at bounding box center [675, 539] width 842 height 27
type input "Indianola"
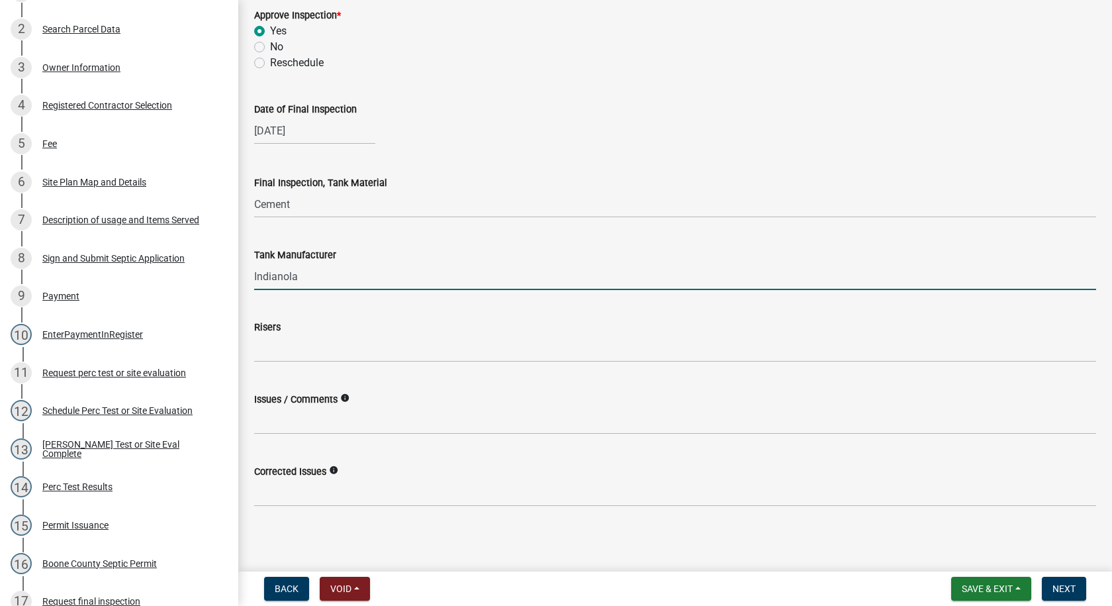
scroll to position [266, 0]
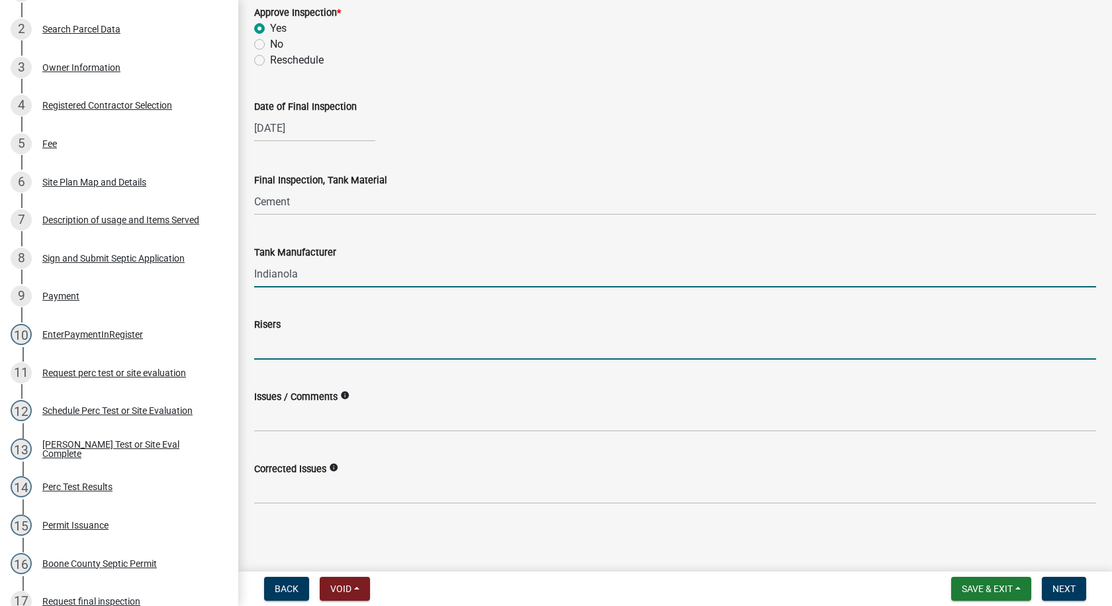
click at [273, 351] on input "Risers" at bounding box center [675, 345] width 842 height 27
type input "6""
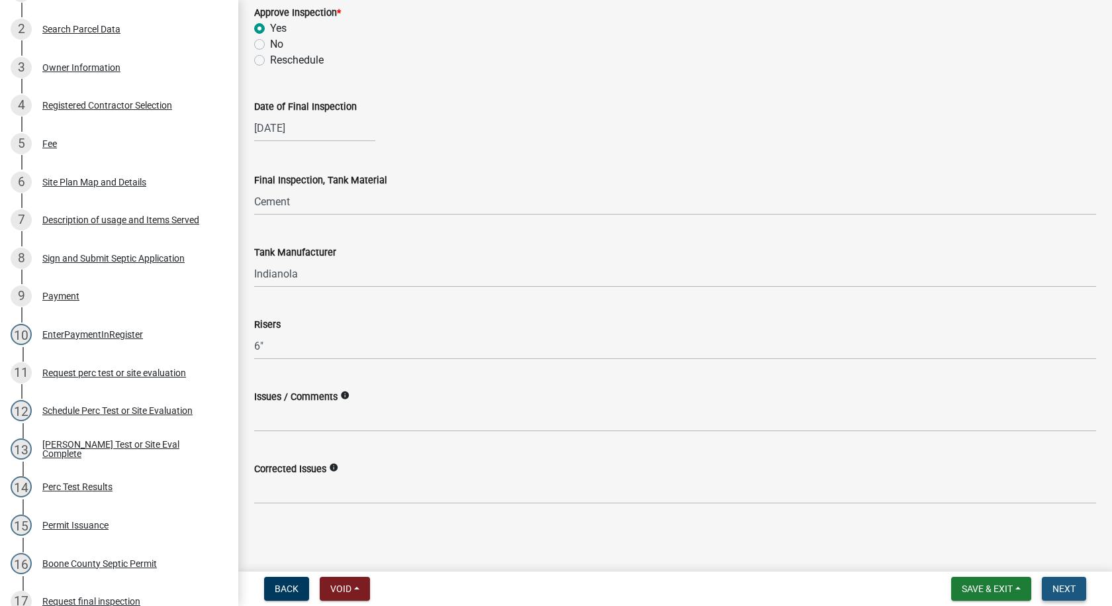
click at [1074, 590] on span "Next" at bounding box center [1063, 588] width 23 height 11
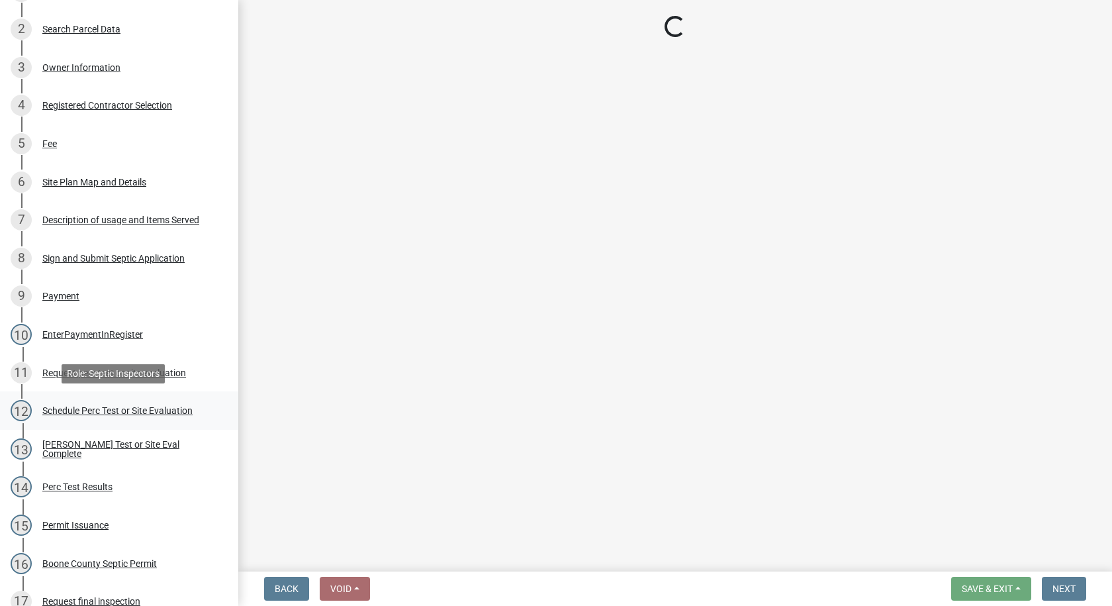
scroll to position [530, 0]
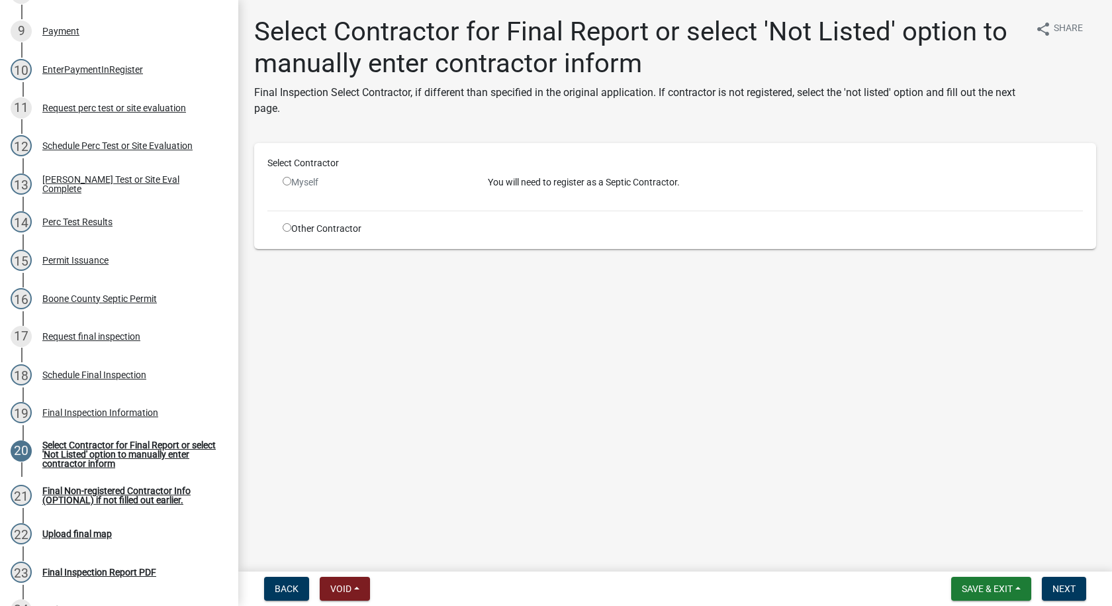
click at [285, 226] on input "radio" at bounding box center [287, 227] width 9 height 9
radio input "true"
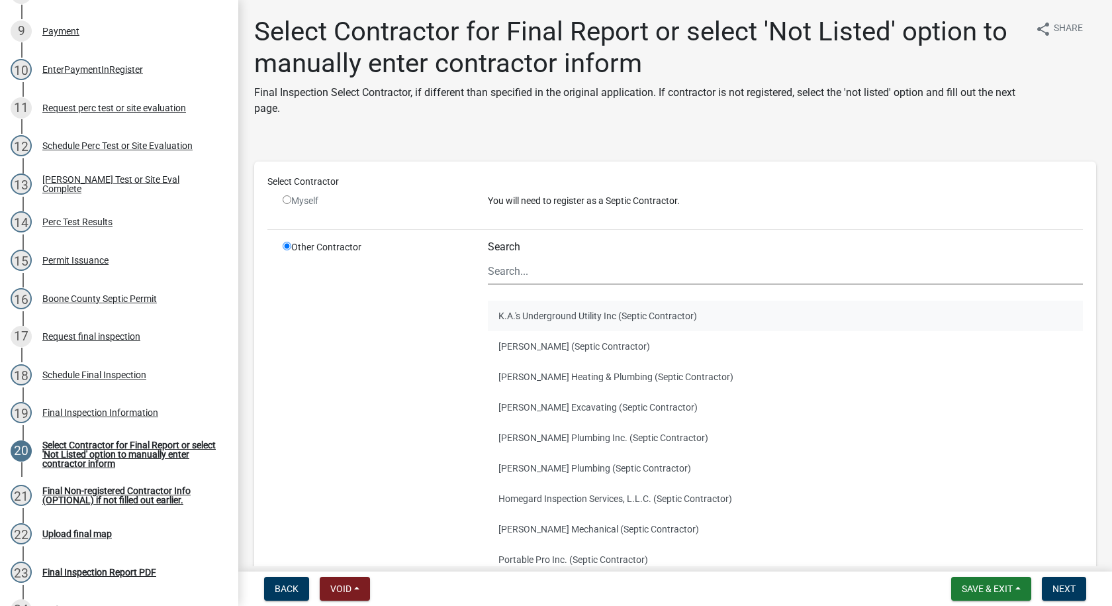
click at [520, 314] on button "K.A.'s Underground Utility Inc (Septic Contractor)" at bounding box center [785, 316] width 595 height 30
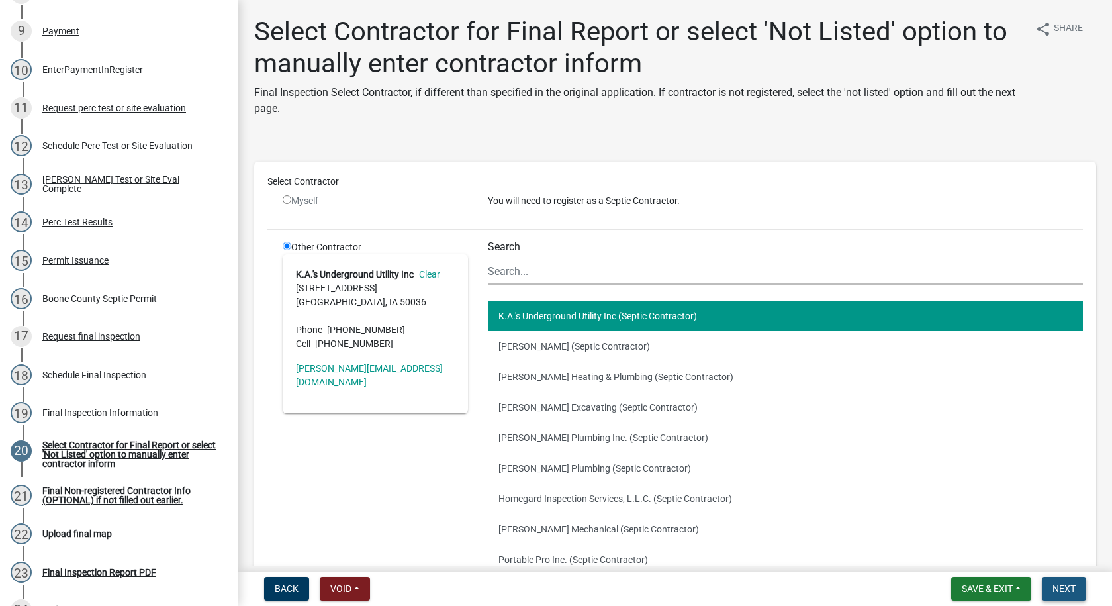
click at [1071, 590] on span "Next" at bounding box center [1063, 588] width 23 height 11
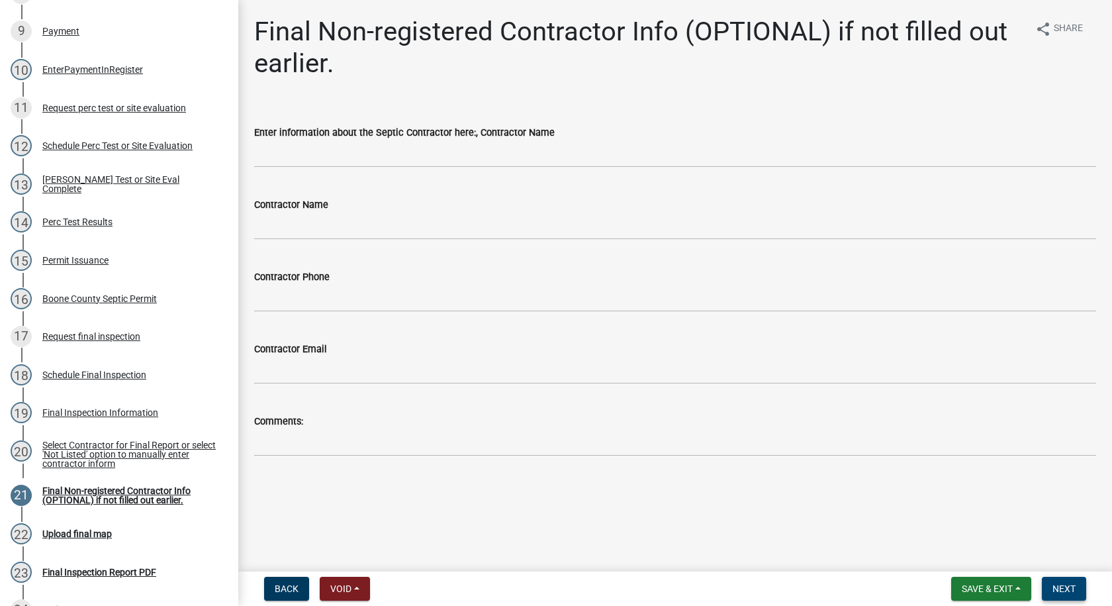
click at [1057, 588] on span "Next" at bounding box center [1063, 588] width 23 height 11
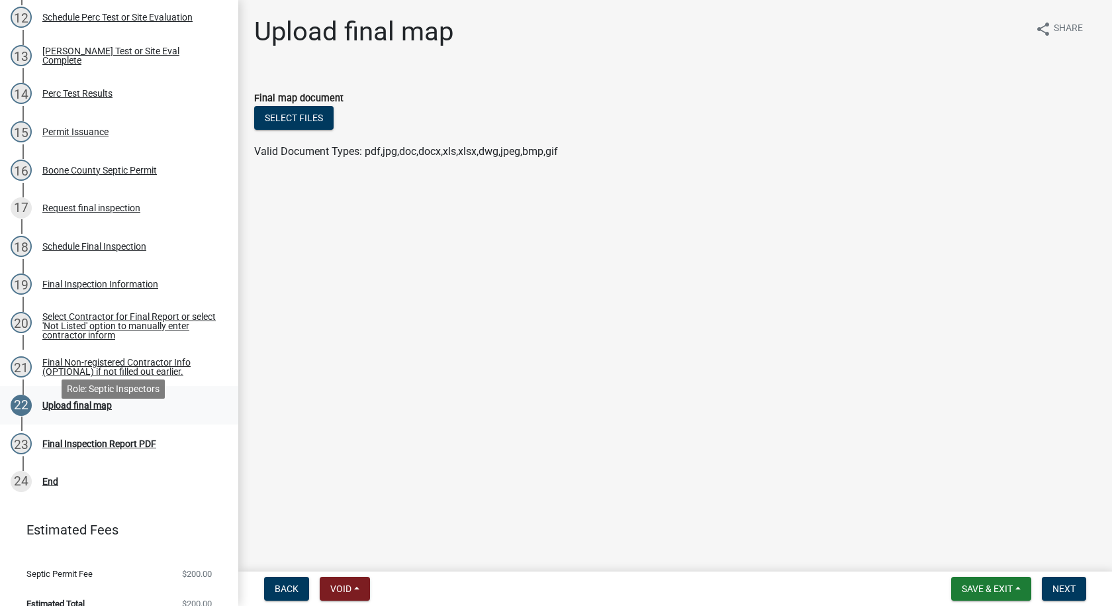
scroll to position [676, 0]
